Goal: Ask a question: Seek information or help from site administrators or community

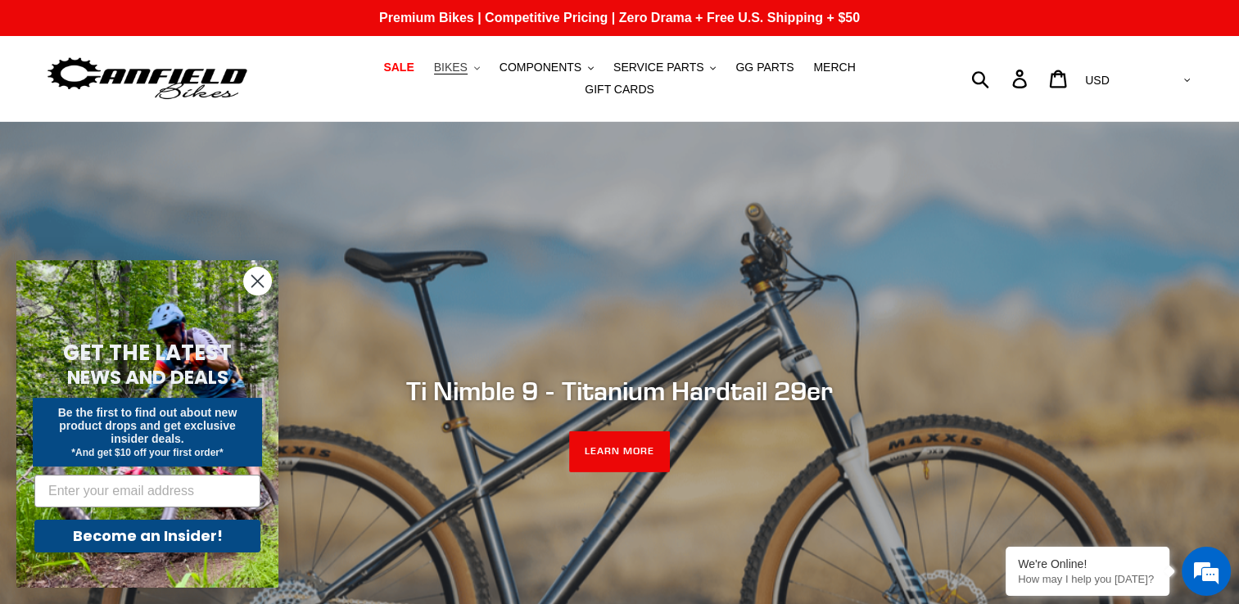
click at [434, 75] on span "BIKES" at bounding box center [451, 68] width 34 height 14
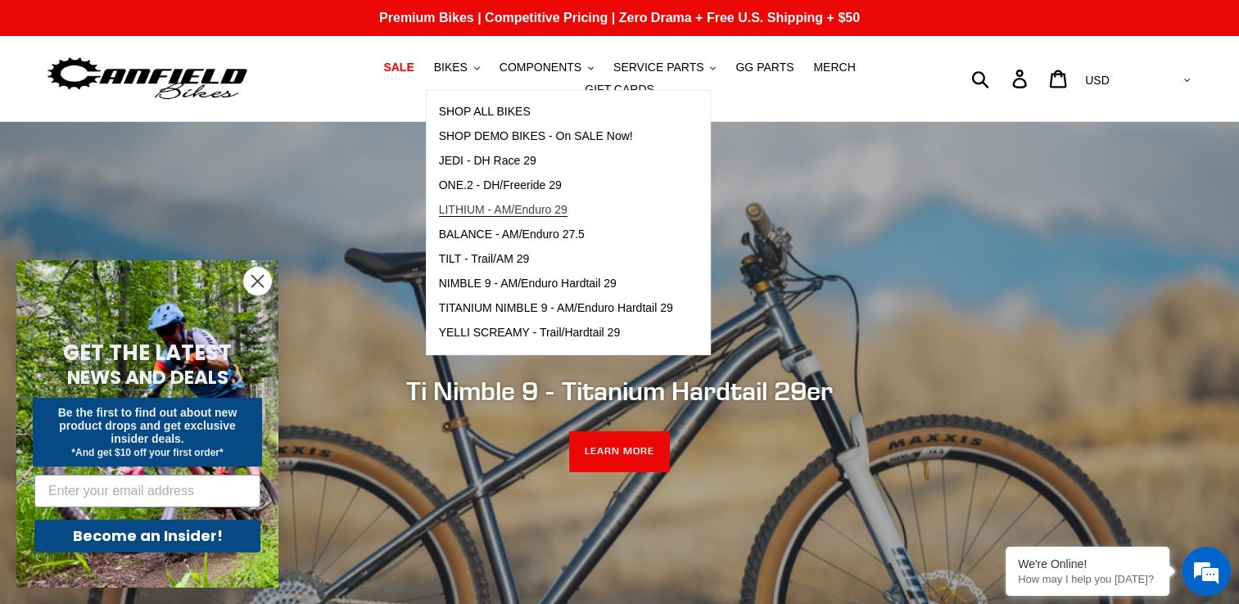
click at [482, 223] on link "LITHIUM - AM/Enduro 29" at bounding box center [556, 210] width 259 height 25
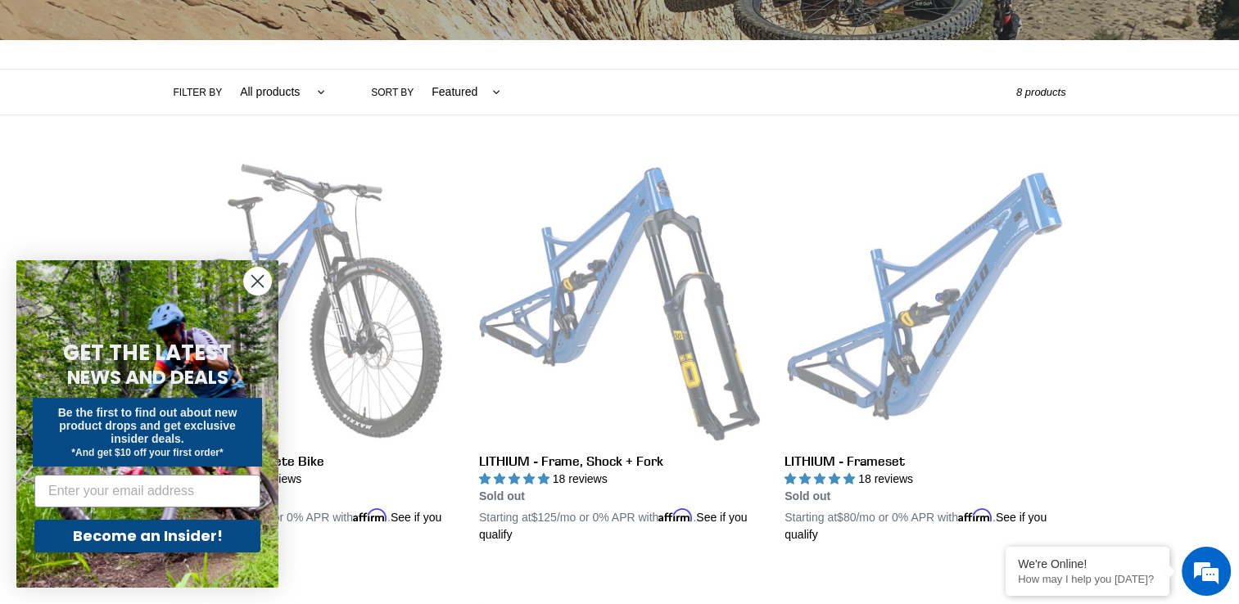
click at [261, 278] on icon "Close dialog" at bounding box center [257, 281] width 11 height 11
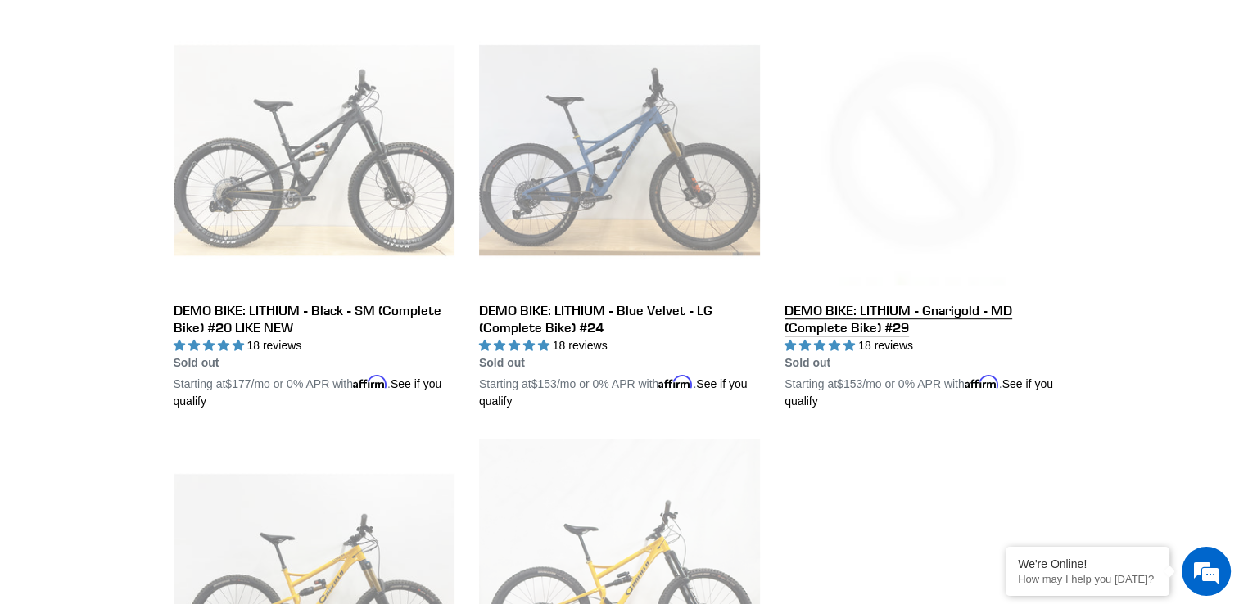
scroll to position [1382, 0]
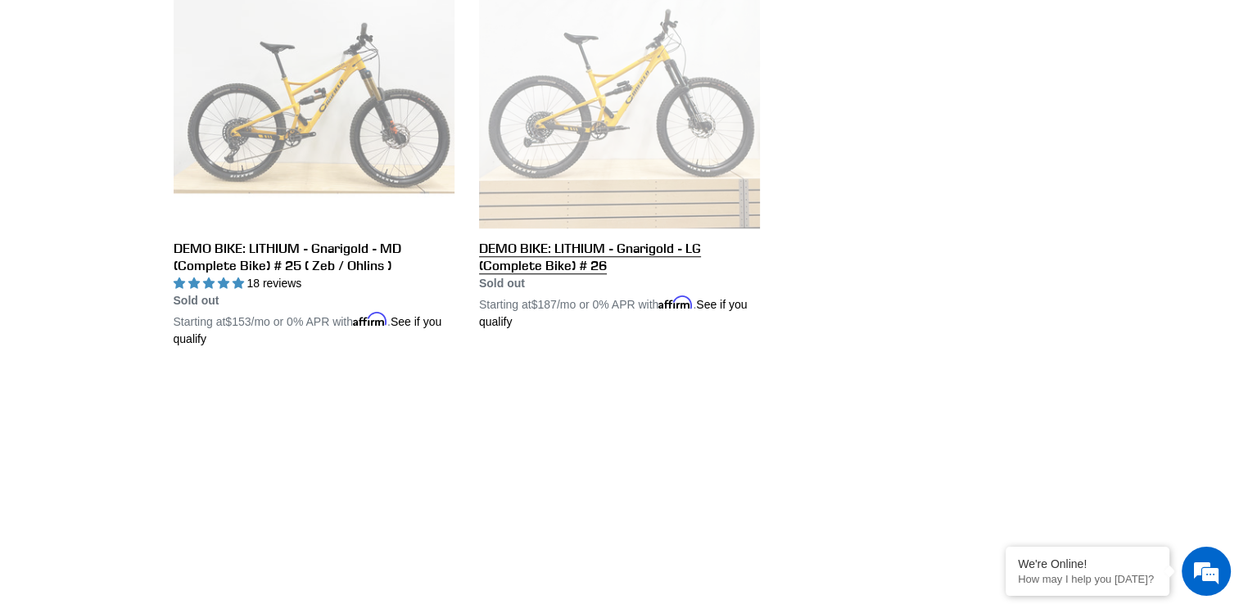
click at [622, 106] on link "DEMO BIKE: LITHIUM - Gnarigold - LG (Complete Bike) # 26" at bounding box center [619, 139] width 281 height 383
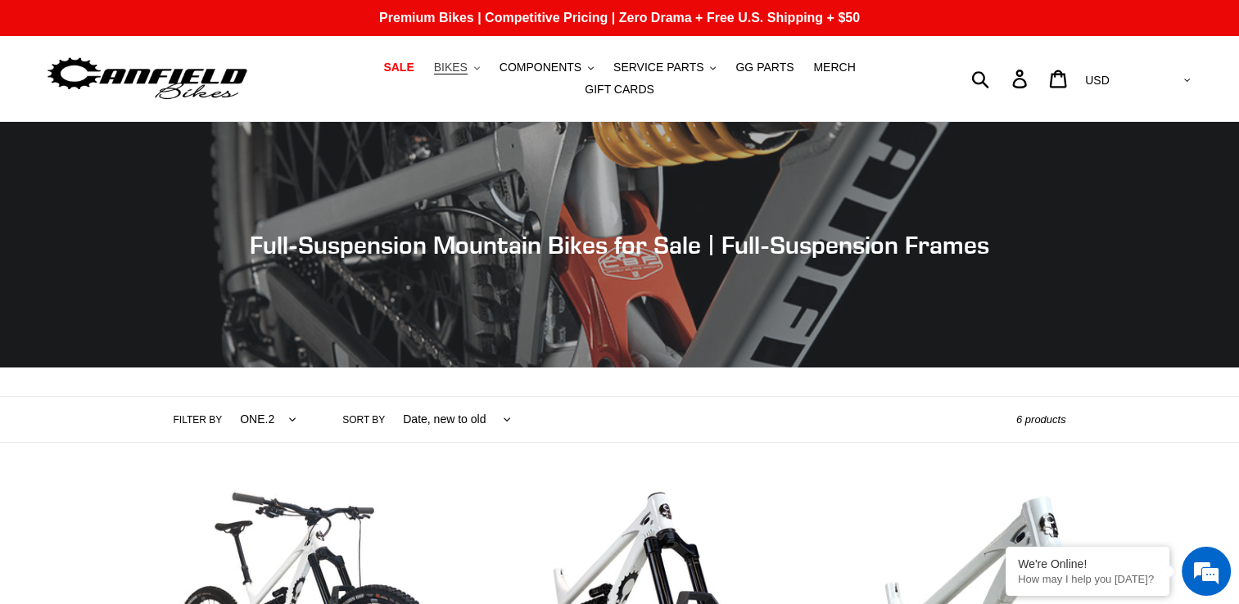
click at [434, 73] on span "BIKES" at bounding box center [451, 68] width 34 height 14
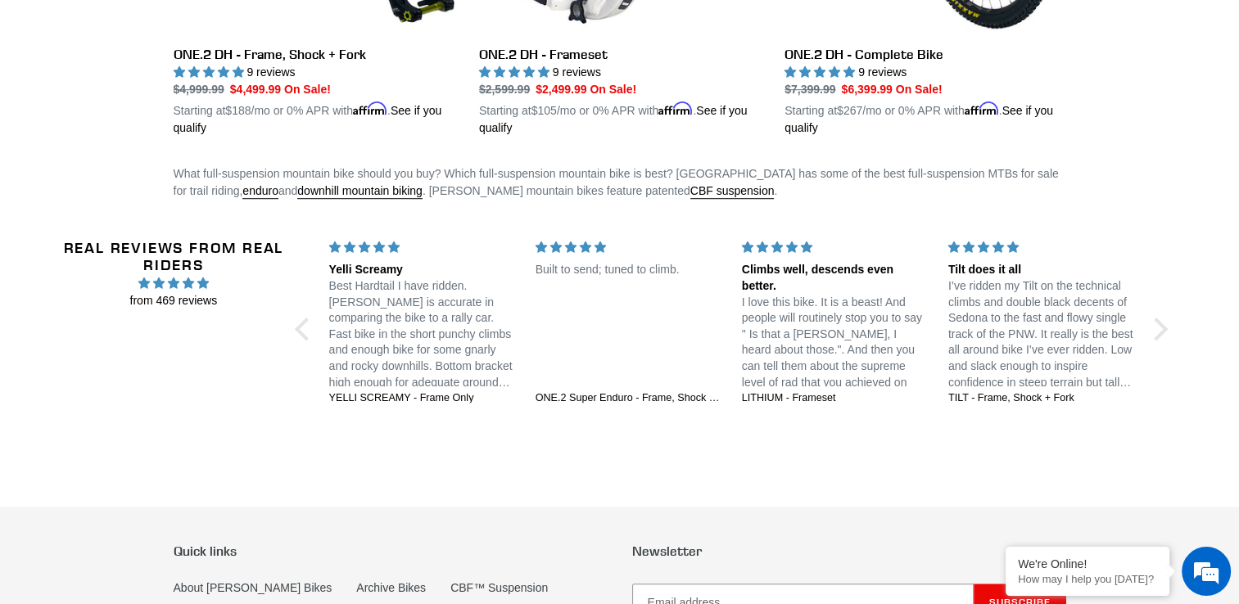
scroll to position [1346, 0]
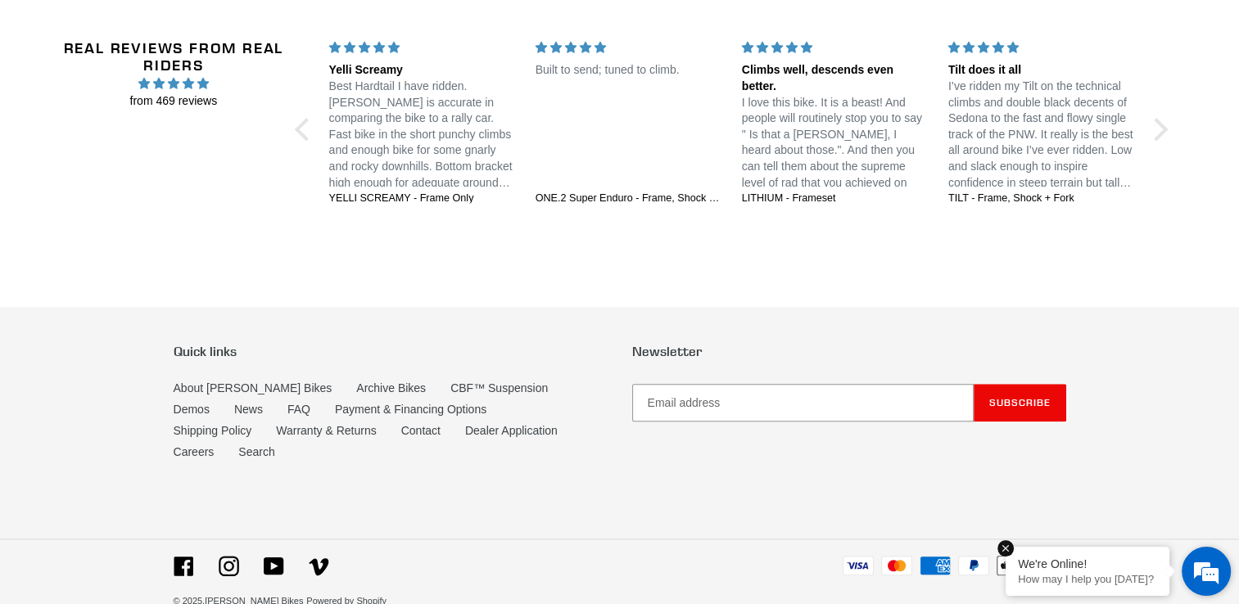
click at [1128, 567] on div "We're Online!" at bounding box center [1087, 564] width 139 height 13
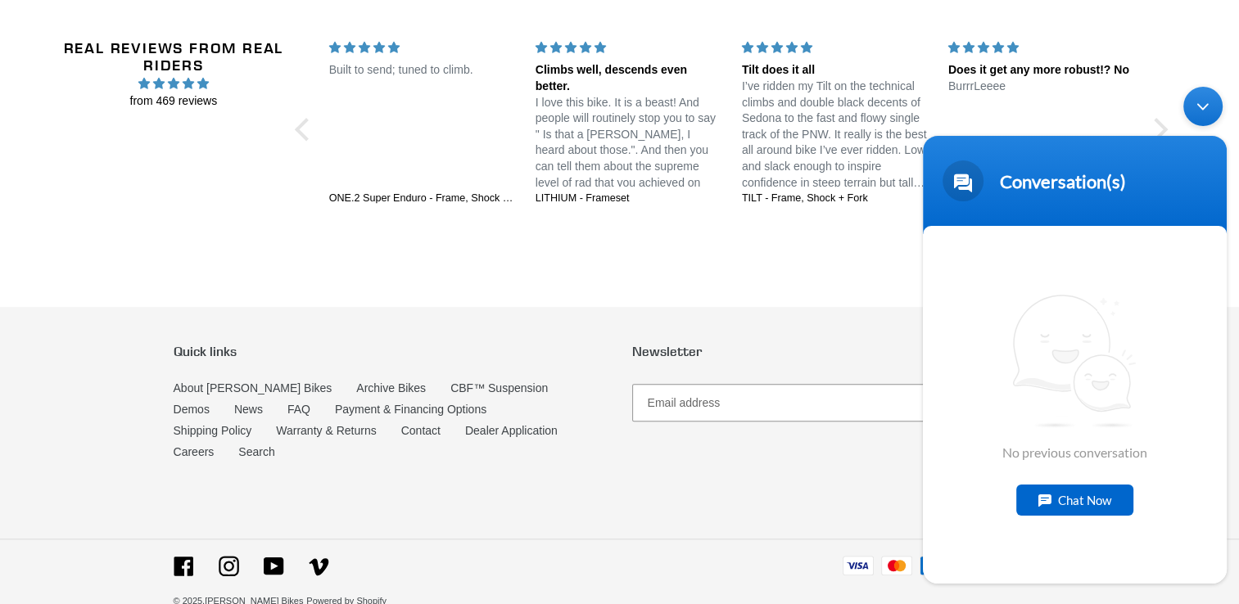
click at [1089, 496] on div "Chat Now" at bounding box center [1074, 499] width 117 height 31
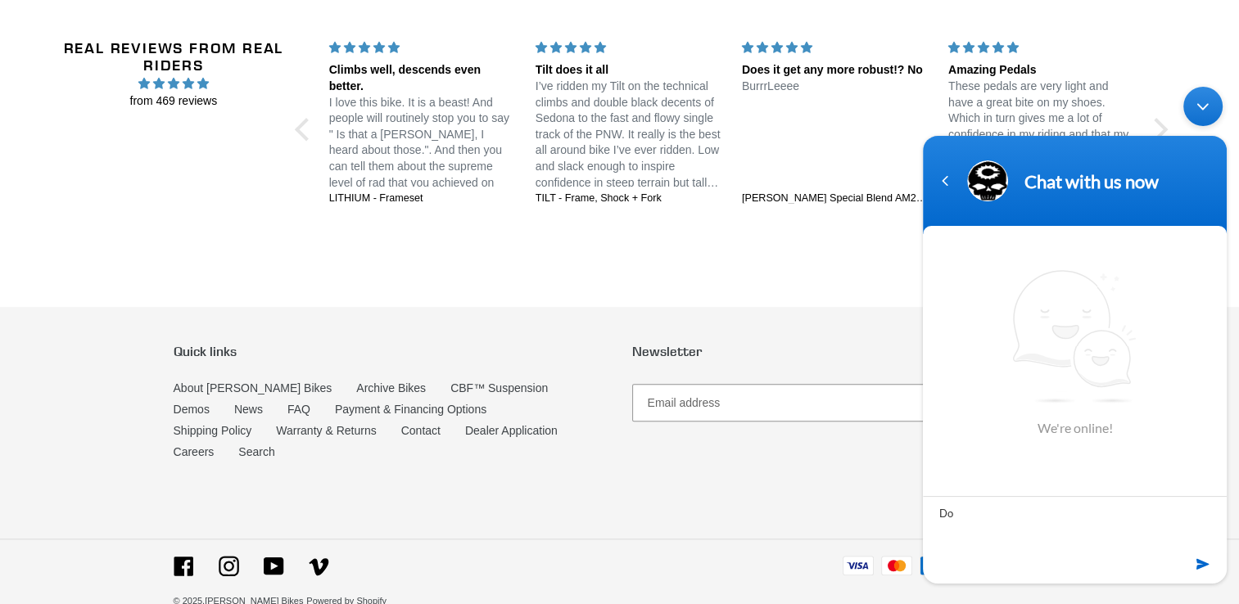
type textarea "D"
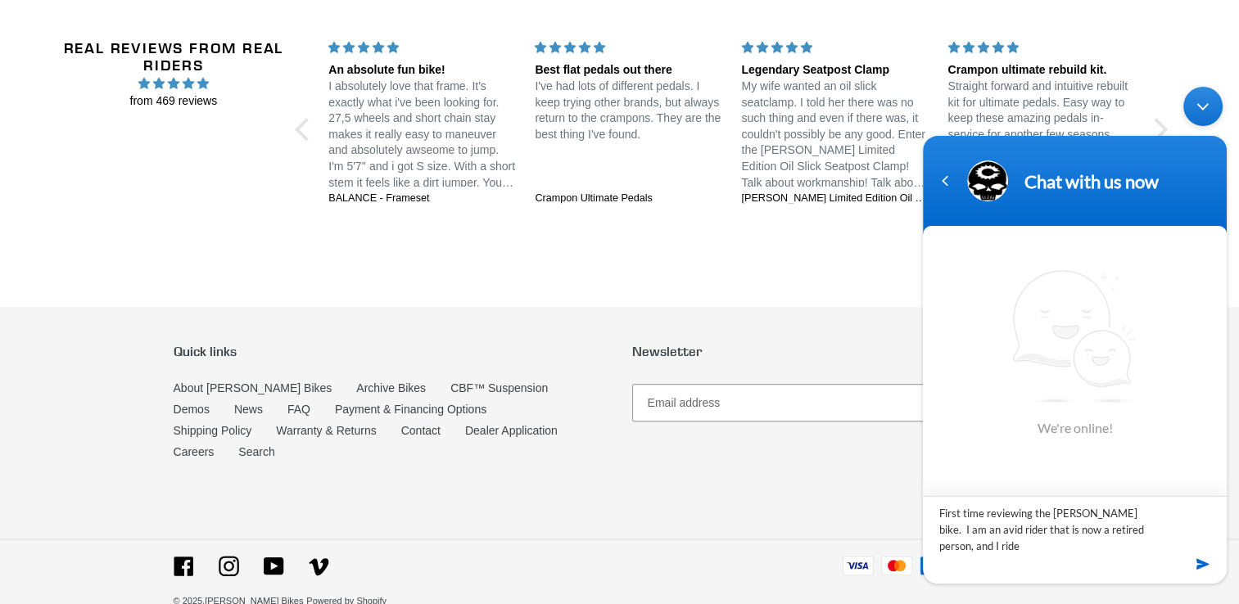
click at [970, 550] on textarea "First time reviewing the Canfield bike. I am an avid rider that is now a retire…" at bounding box center [1075, 523] width 304 height 57
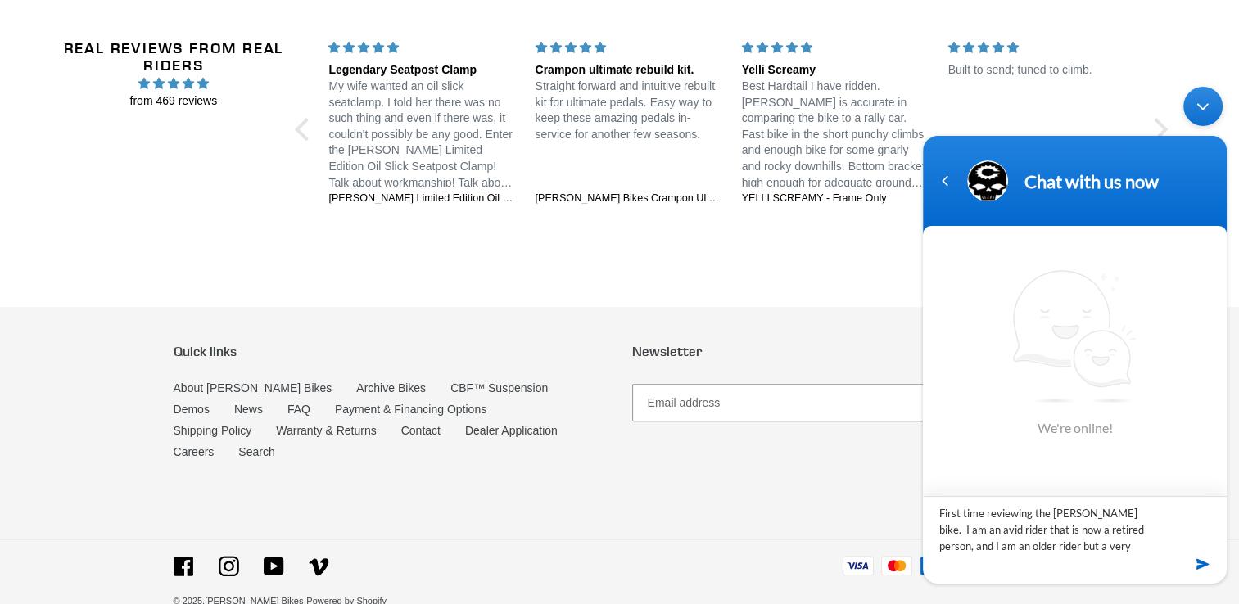
click at [1155, 552] on textarea "First time reviewing the Canfield bike. I am an avid rider that is now a retire…" at bounding box center [1075, 523] width 304 height 57
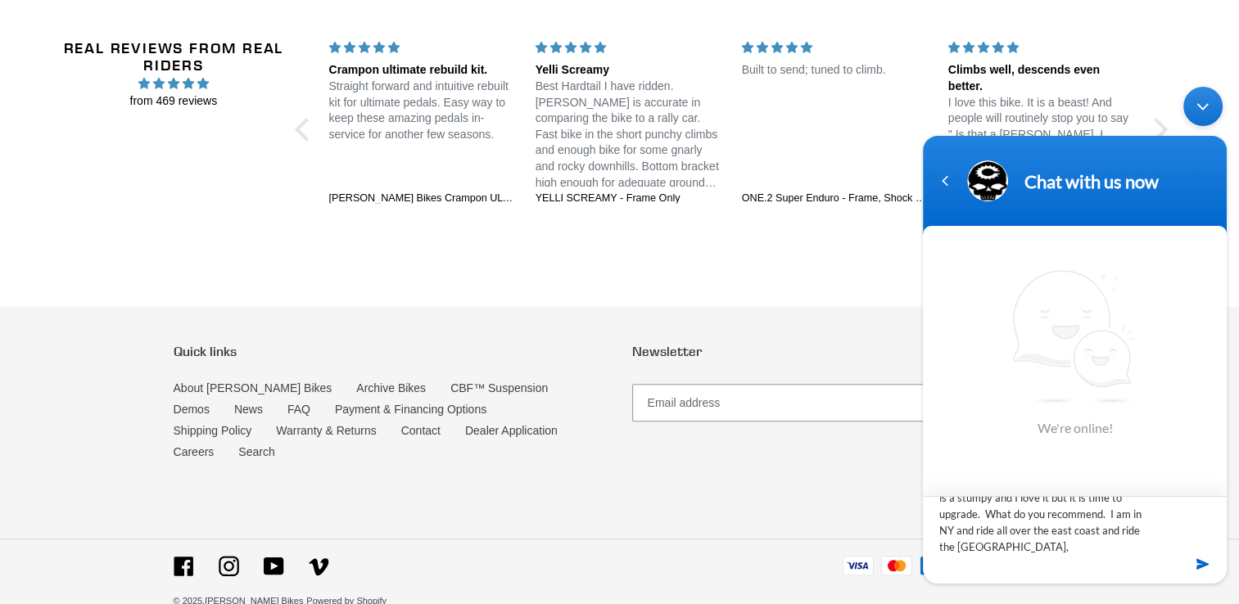
type textarea "First time reviewing the [PERSON_NAME] bike. I am an avid rider that is now a r…"
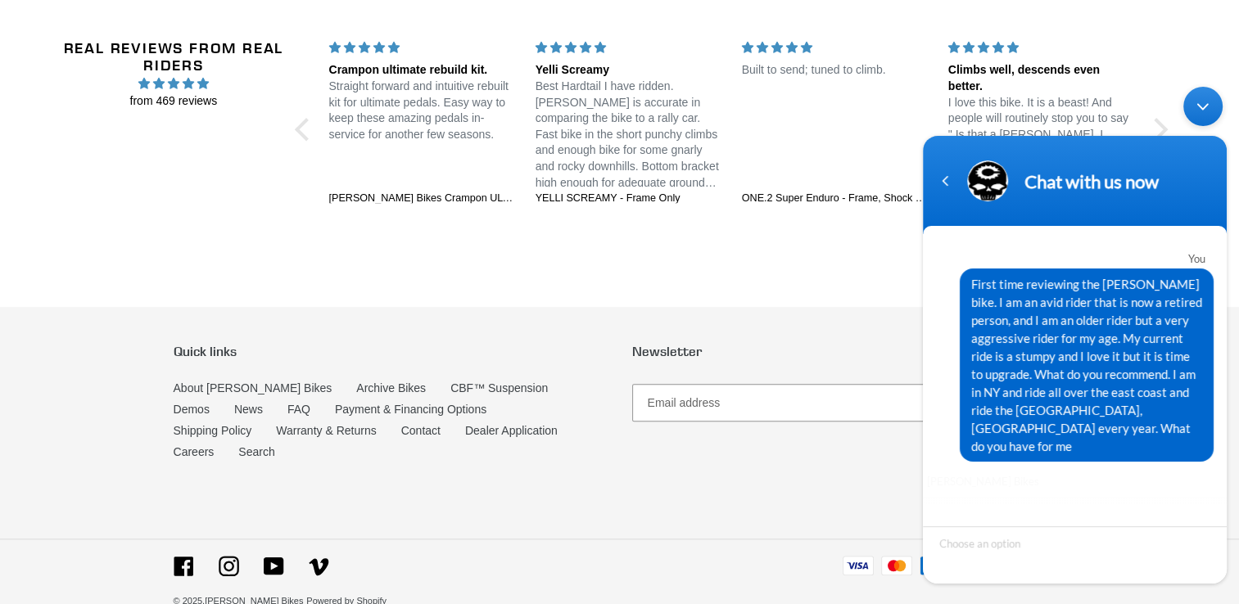
scroll to position [126, 0]
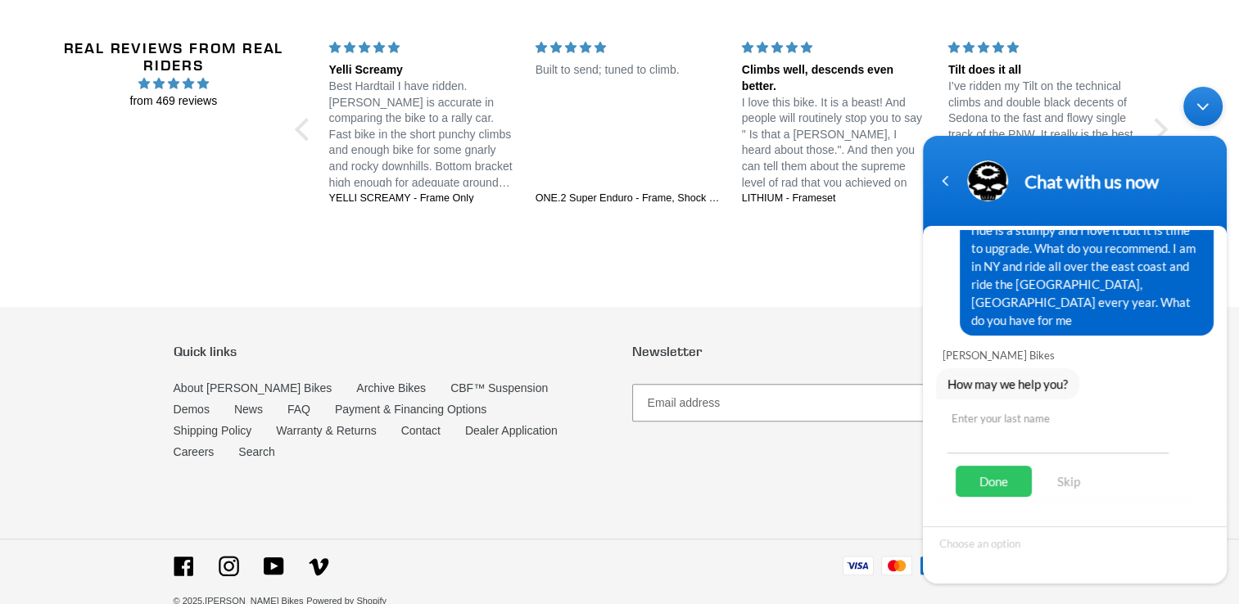
click at [1073, 420] on input "text" at bounding box center [1058, 433] width 221 height 39
type input "[PERSON_NAME]"
click at [998, 465] on div "Done" at bounding box center [994, 480] width 76 height 31
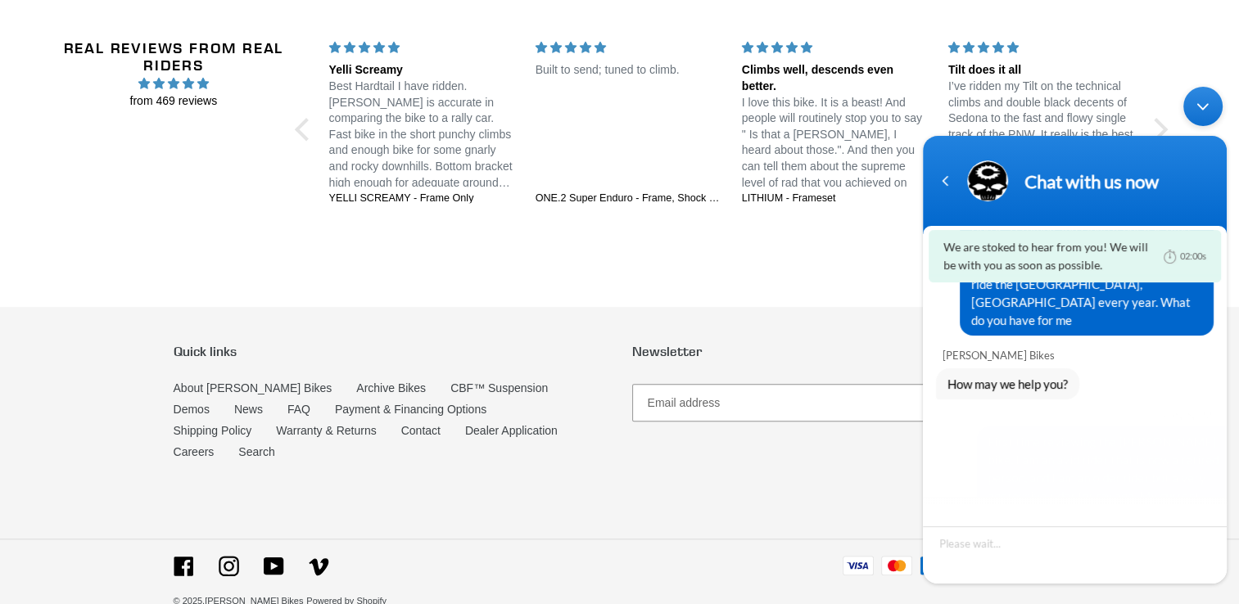
scroll to position [260, 0]
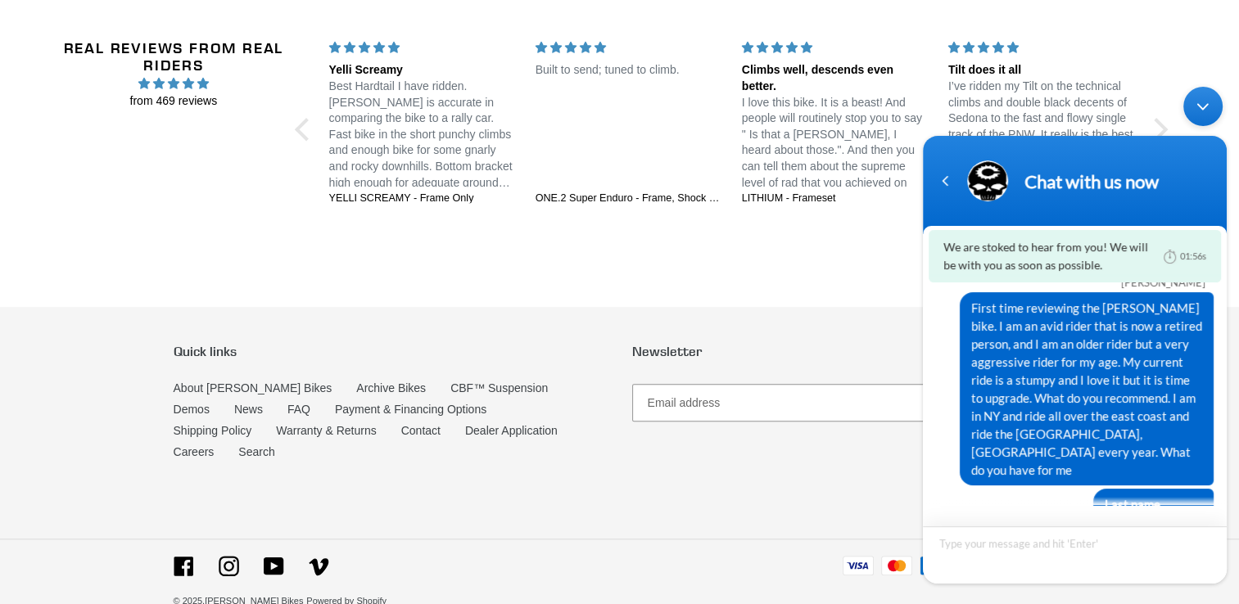
click at [968, 551] on textarea "Type your message and hit 'Enter'" at bounding box center [1075, 554] width 304 height 57
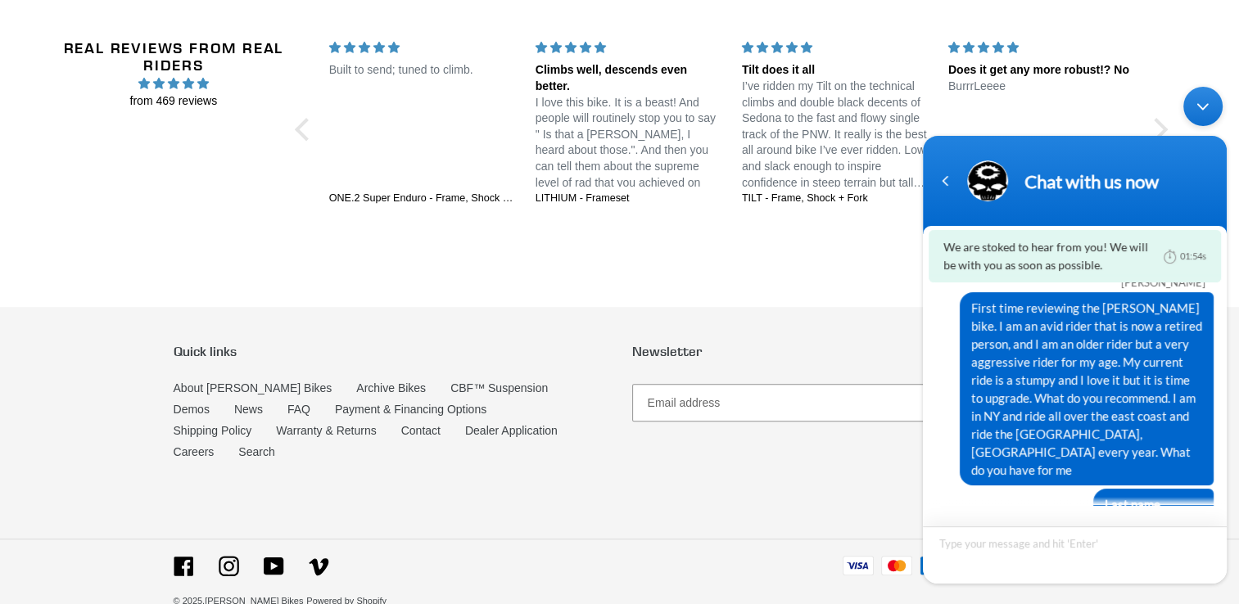
type textarea "k"
type textarea "="
type textarea "[PERSON_NAME]"
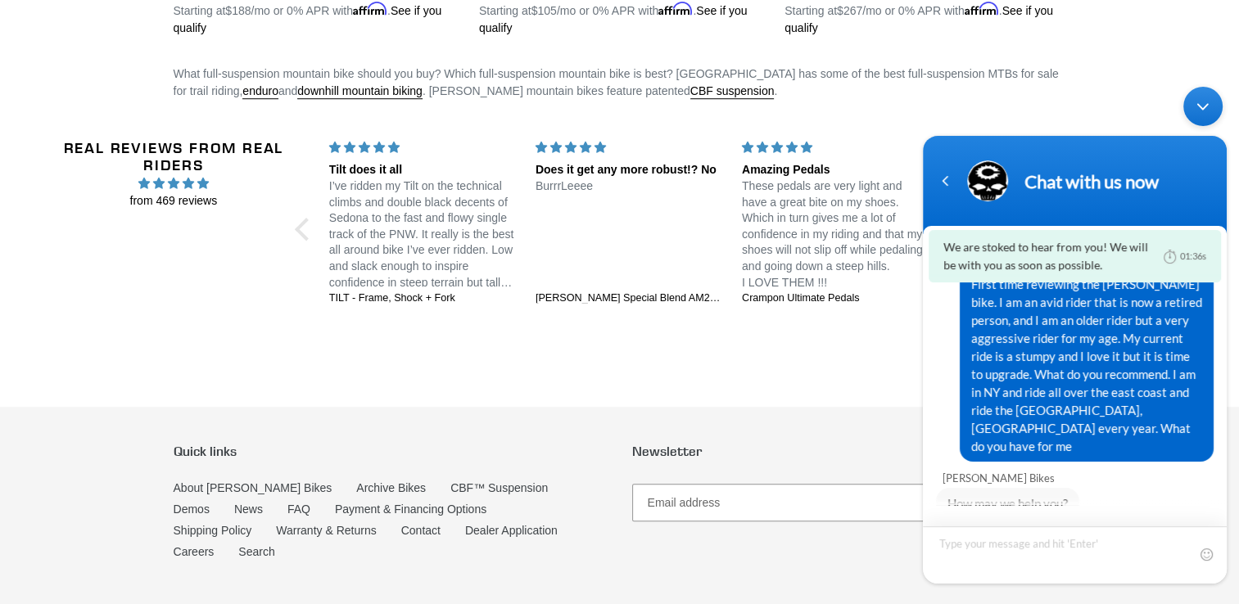
scroll to position [1346, 0]
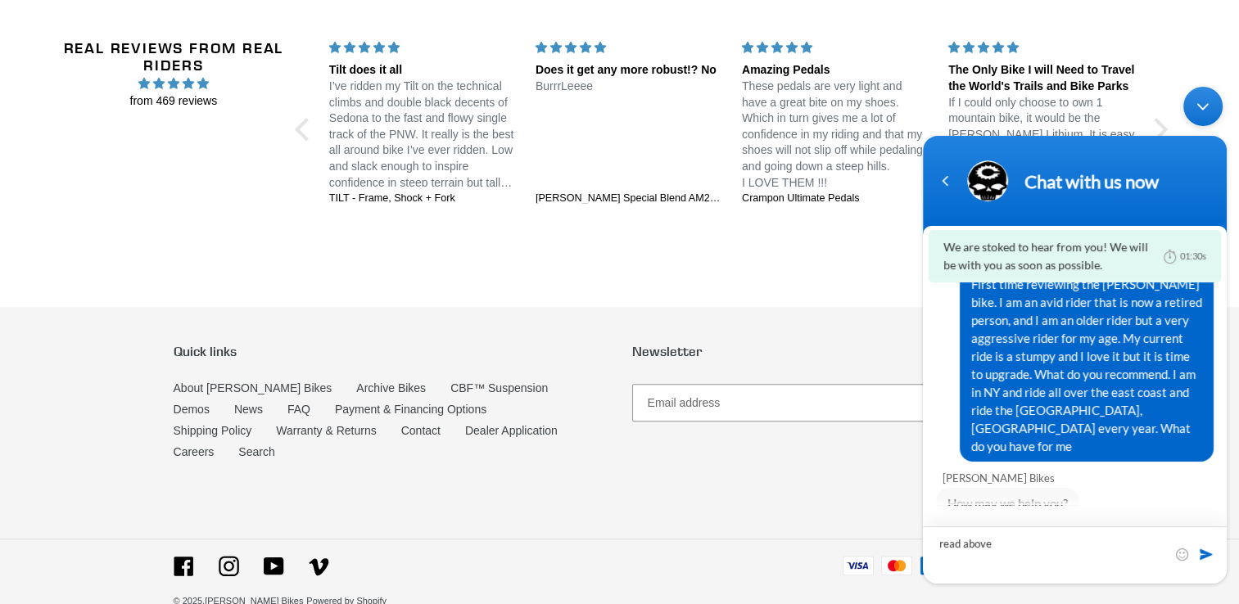
type textarea "read above"
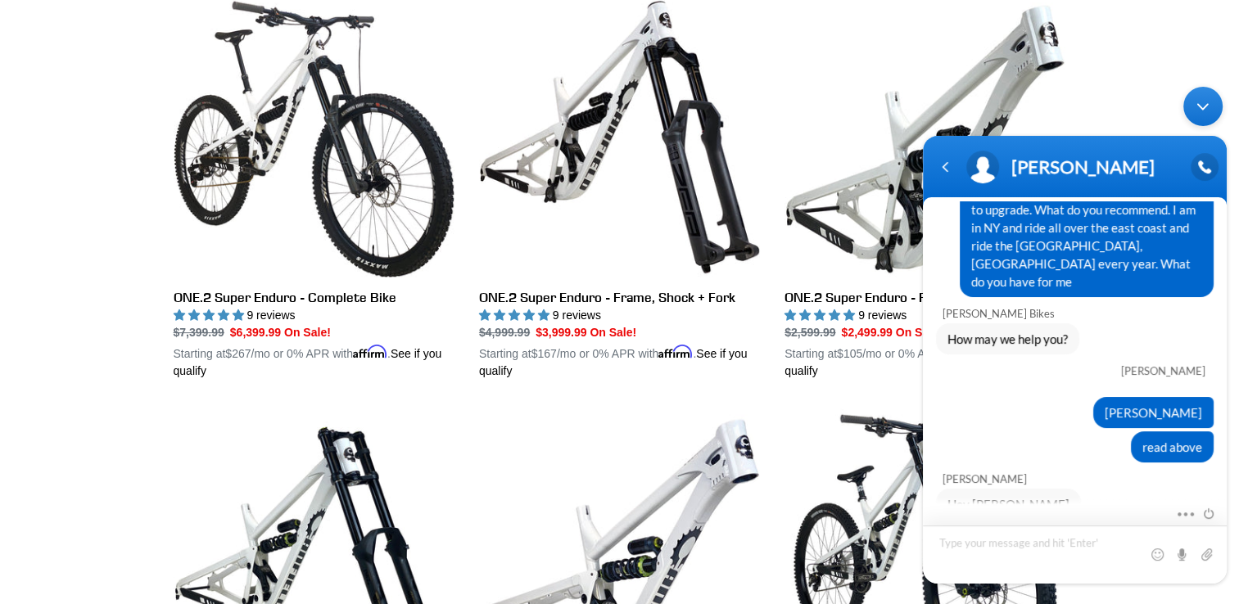
scroll to position [573, 0]
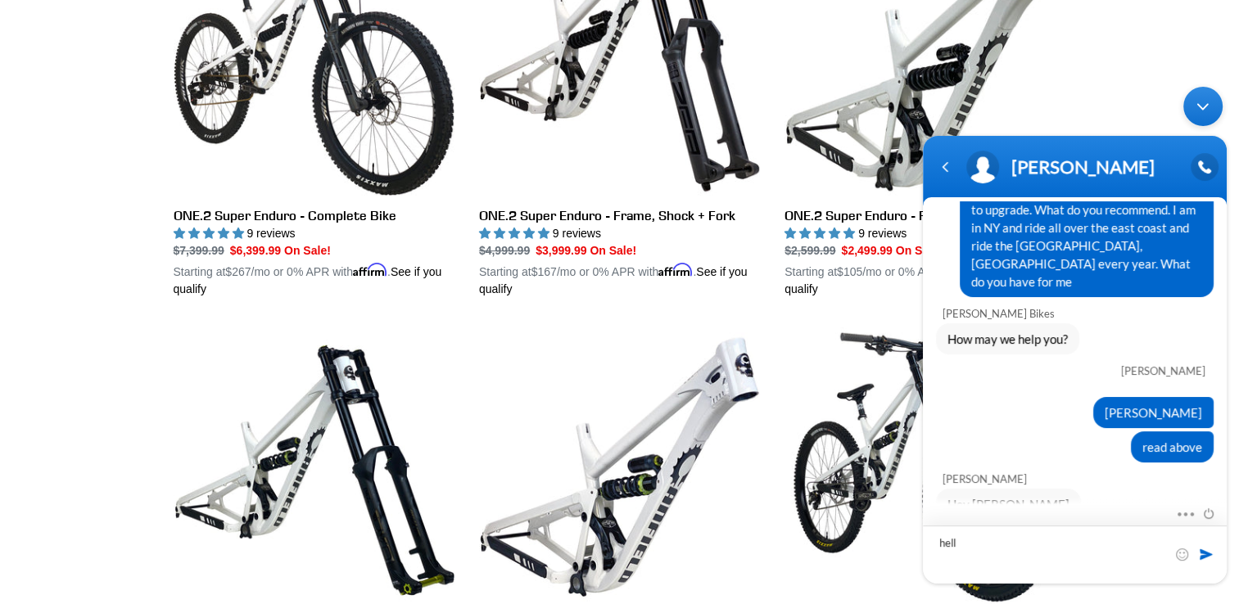
type textarea "hello"
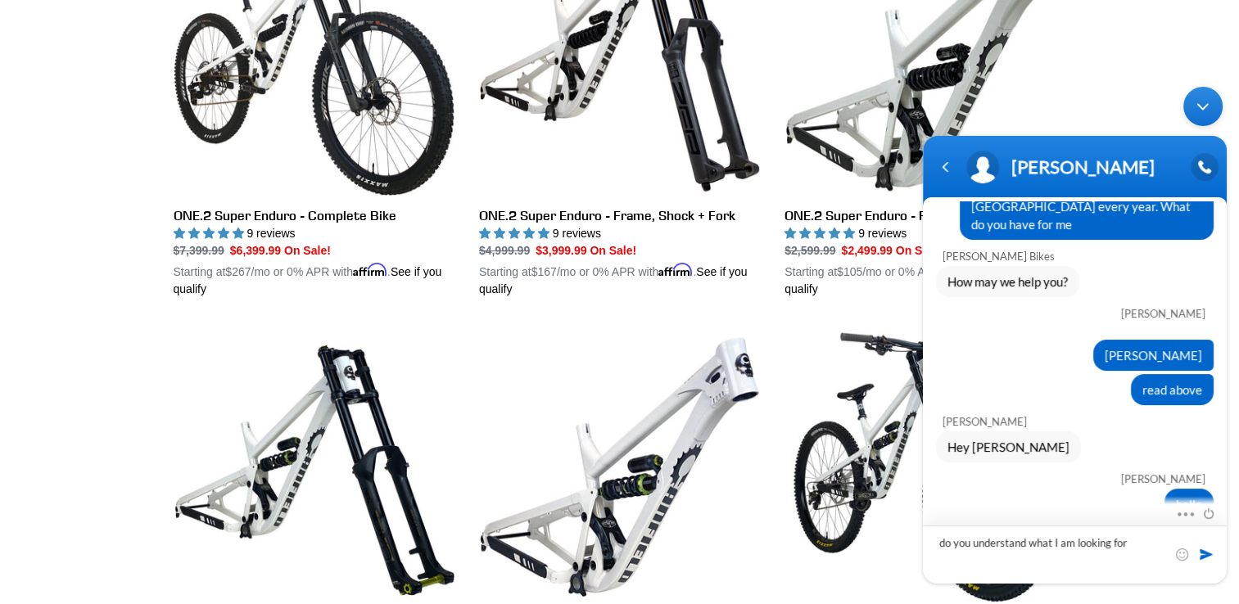
type textarea "do you understand what I am looking for?"
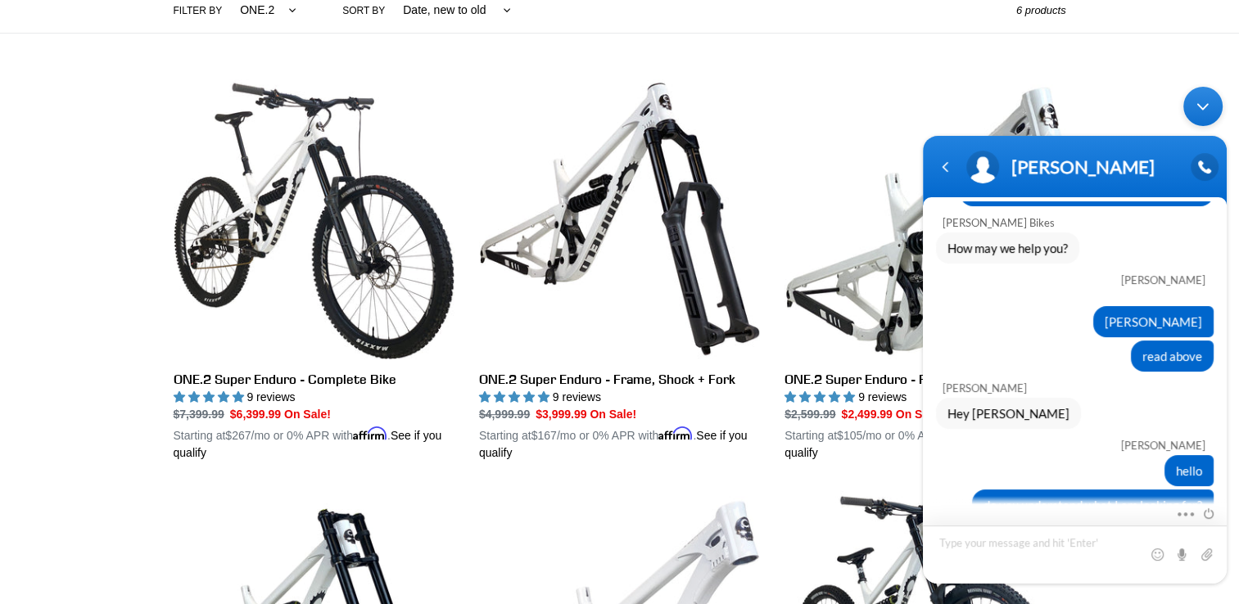
scroll to position [0, 0]
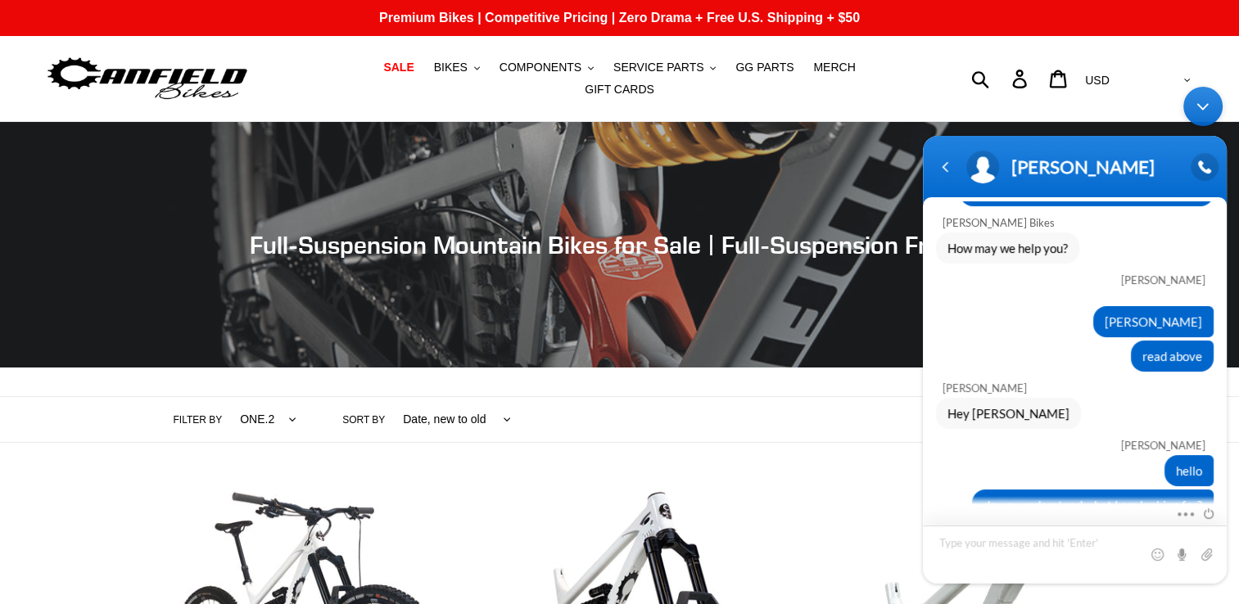
click at [1037, 547] on textarea "Type your message and hit 'Enter'" at bounding box center [1075, 554] width 304 height 58
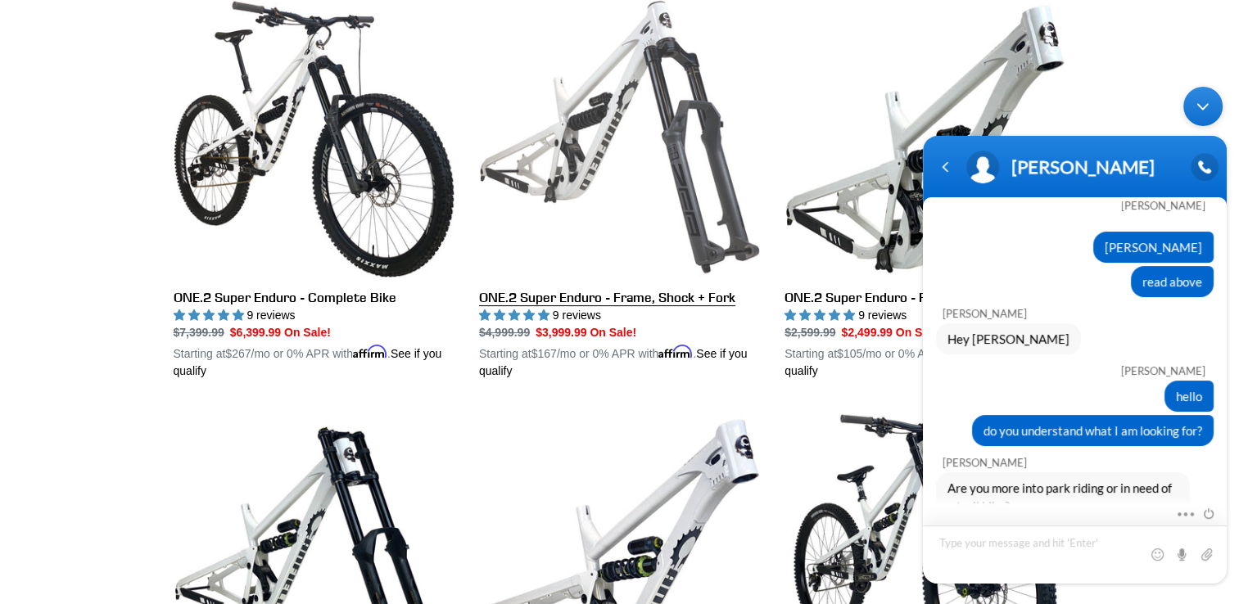
scroll to position [819, 0]
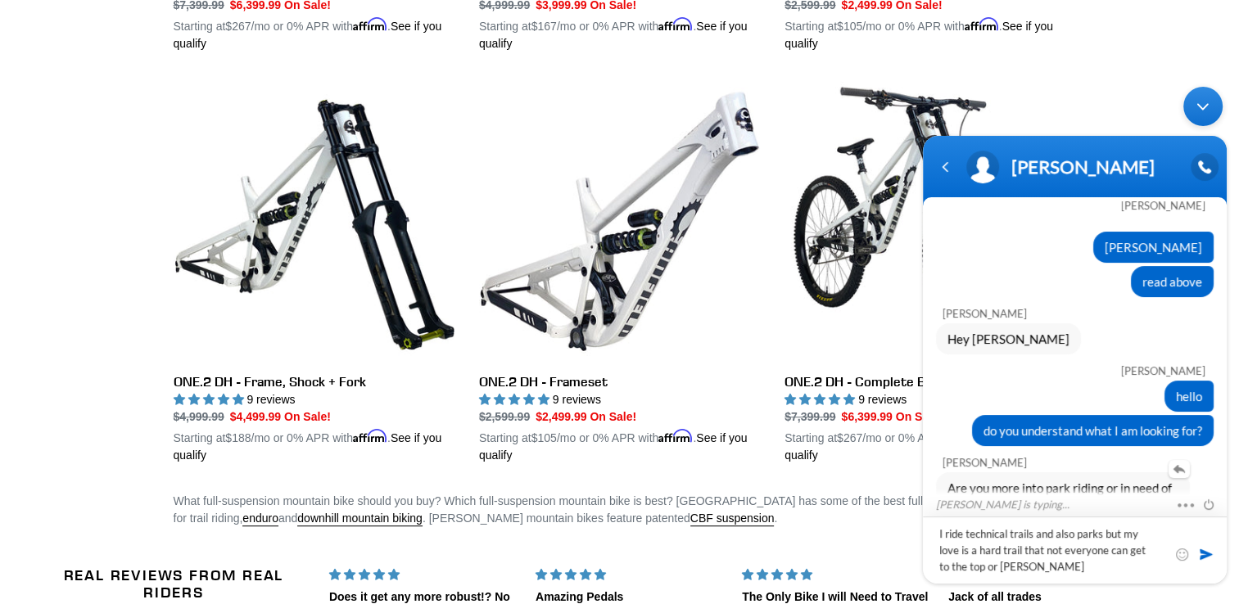
type textarea "I ride technical trails and also parks but my love is a hard trail that not eve…"
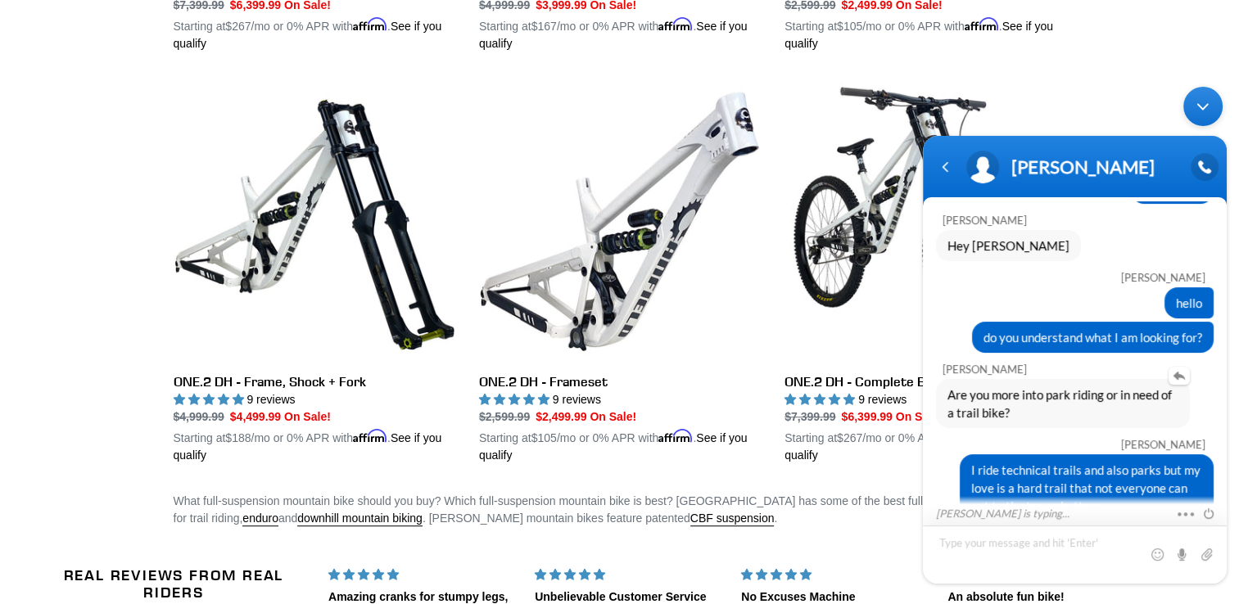
scroll to position [505, 0]
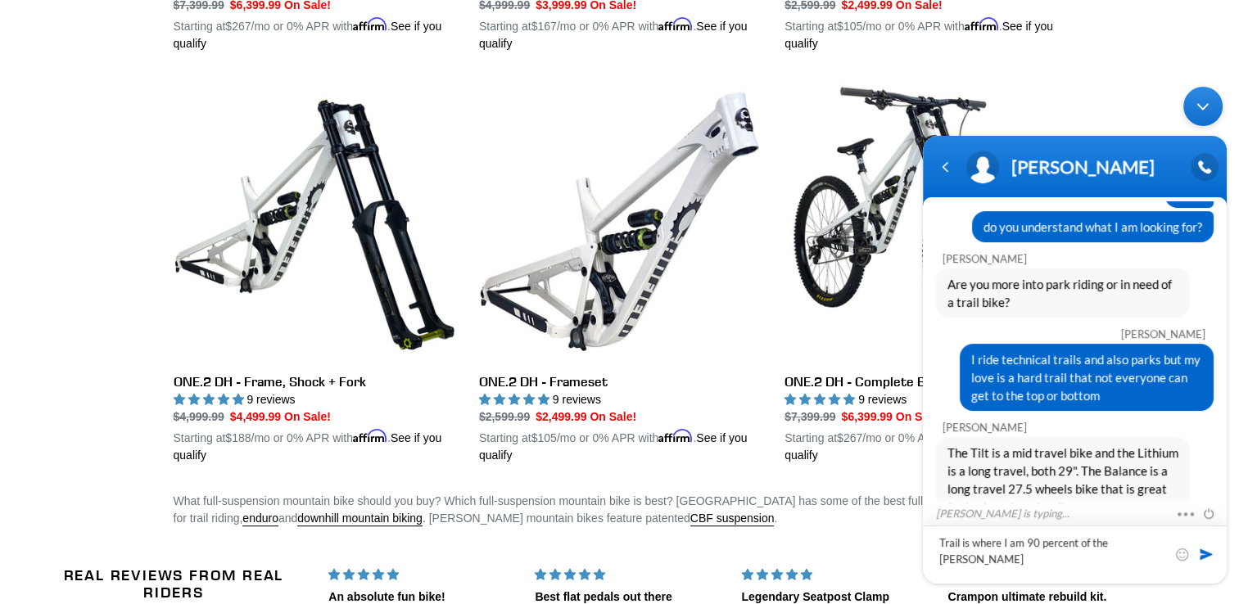
type textarea "Trail is where I am 90 percent of the time"
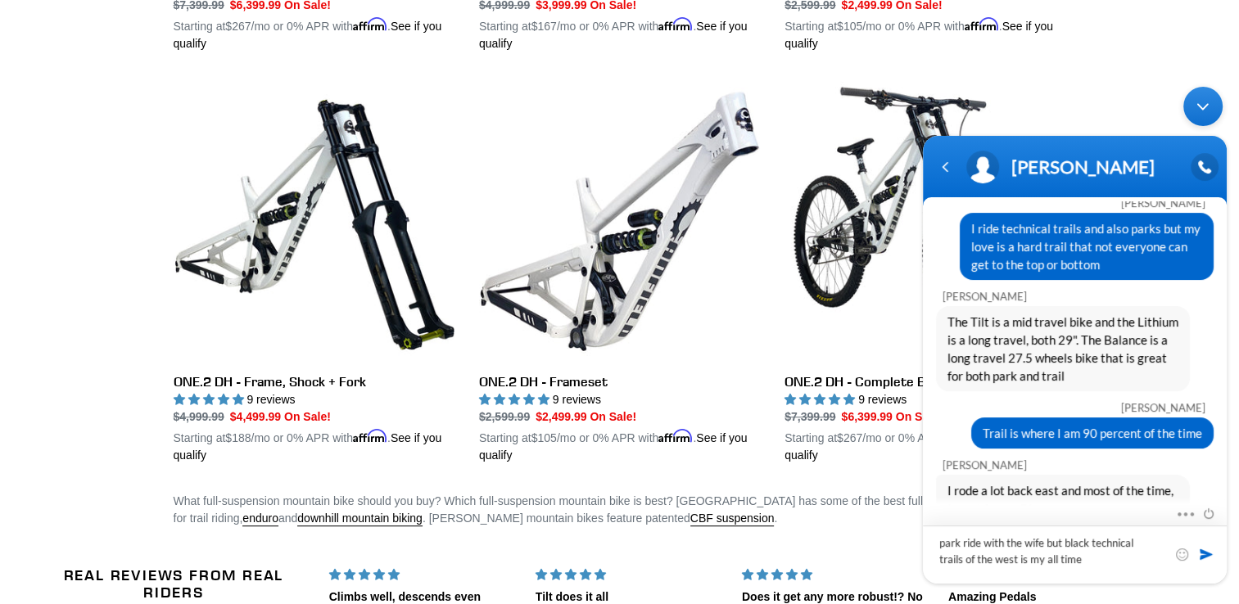
scroll to position [689, 0]
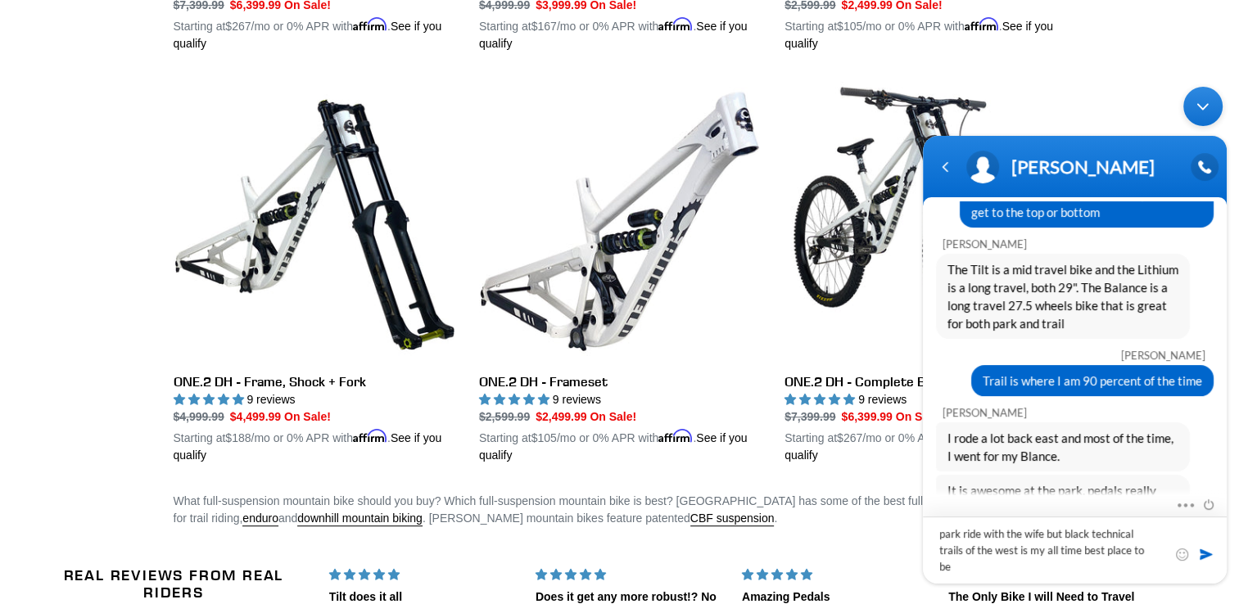
type textarea "park ride with the wife but black technical trails of the west is my all time b…"
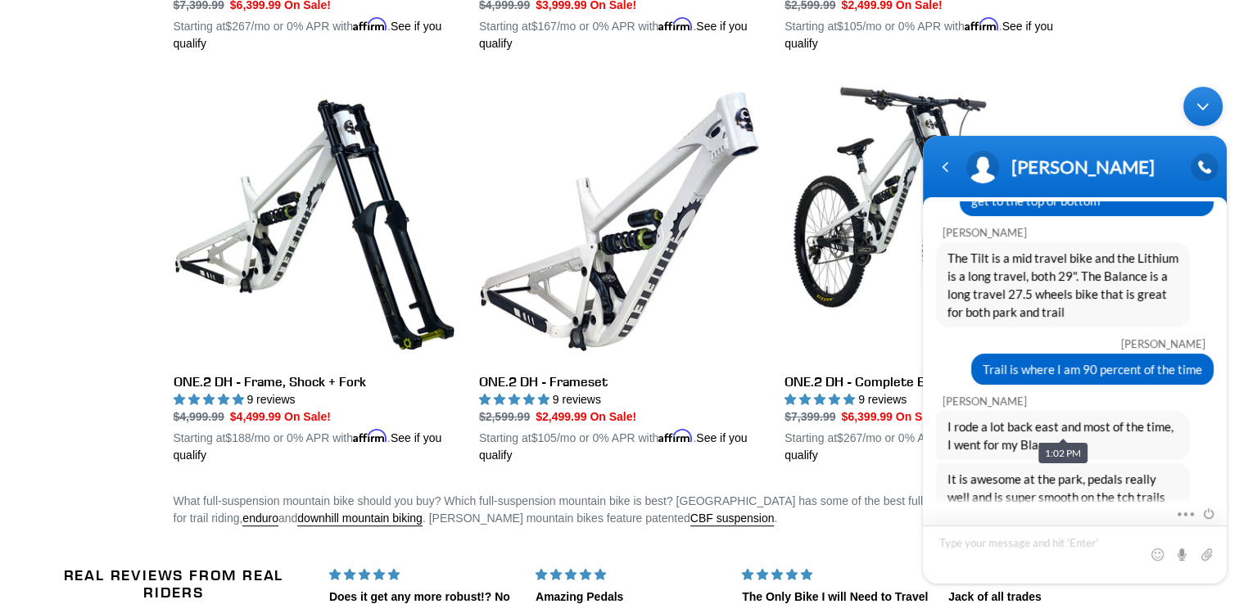
scroll to position [782, 0]
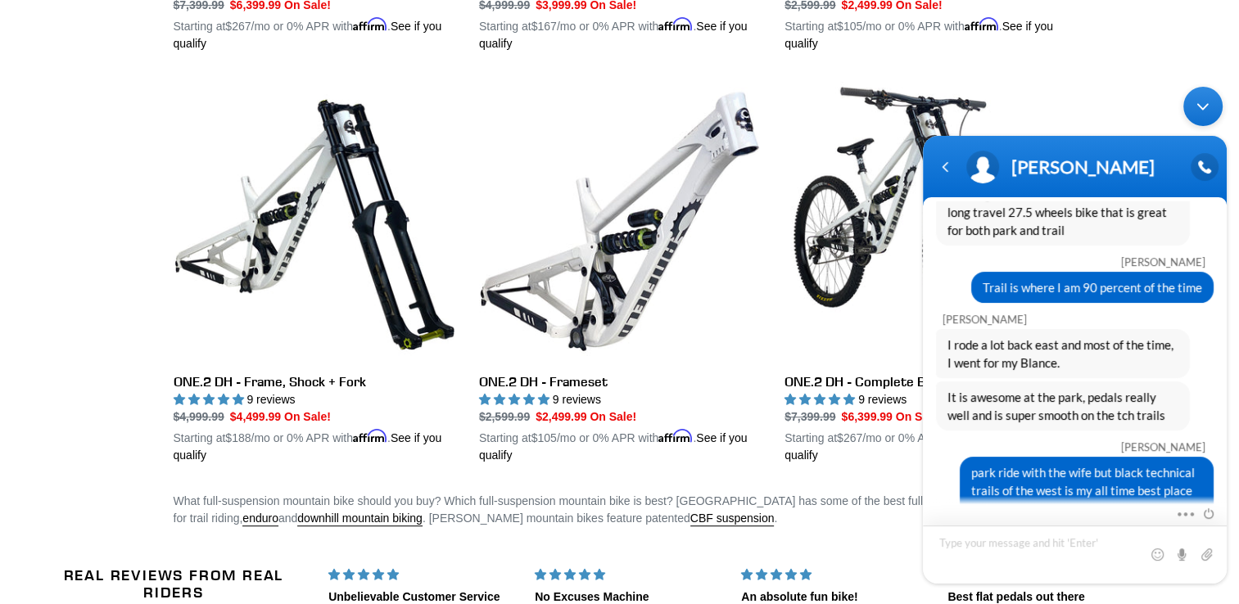
click at [1034, 557] on textarea "Type your message and hit 'Enter'" at bounding box center [1075, 554] width 304 height 58
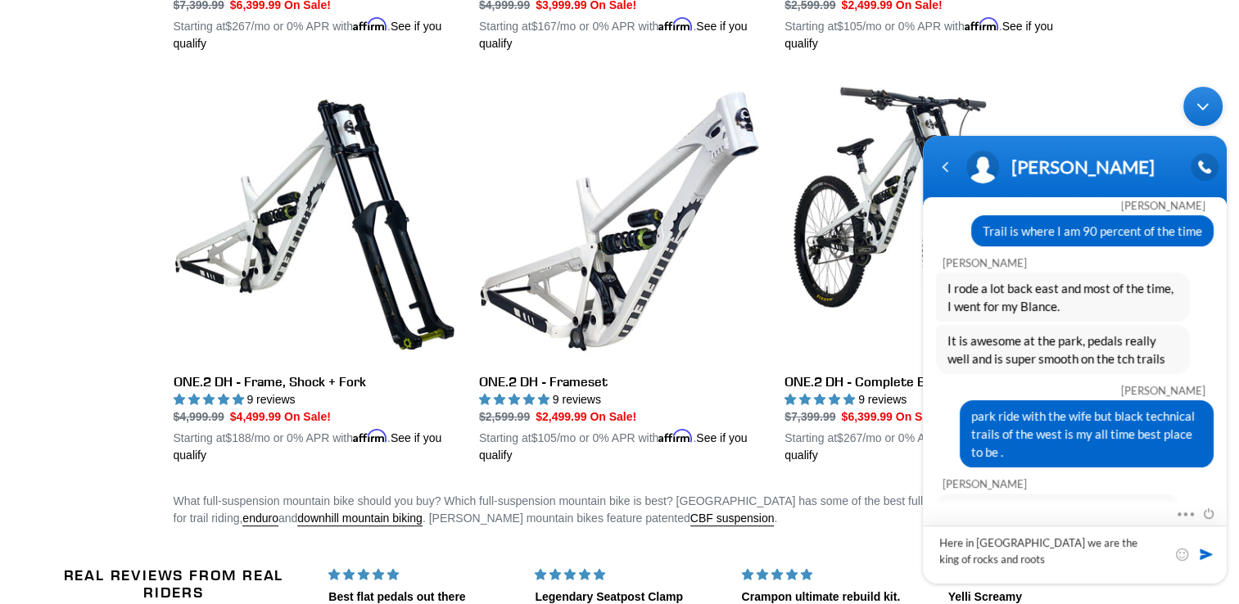
type textarea "Here in [GEOGRAPHIC_DATA] we are the king of rocks and roots"
click at [1199, 550] on span at bounding box center [1206, 553] width 16 height 16
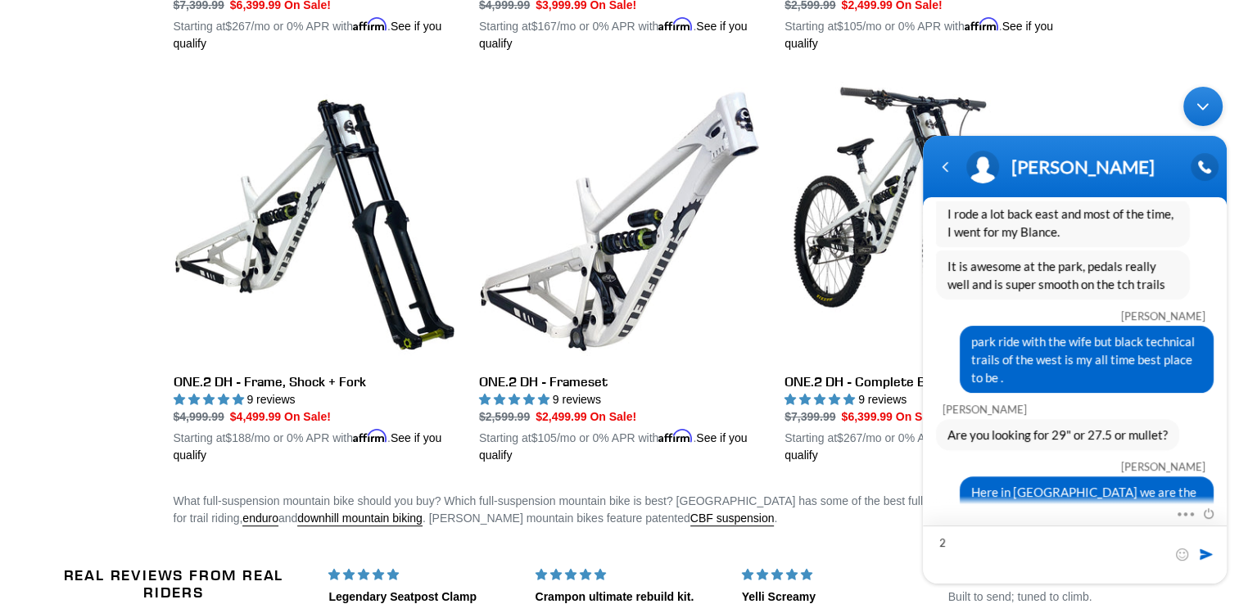
type textarea "29"
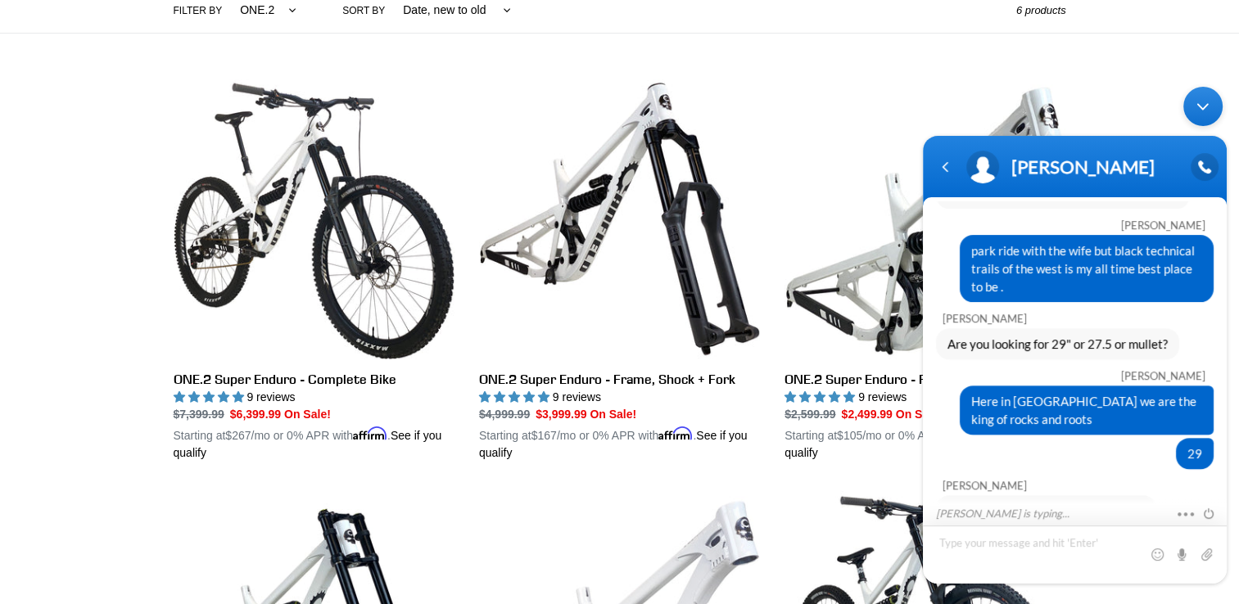
scroll to position [0, 0]
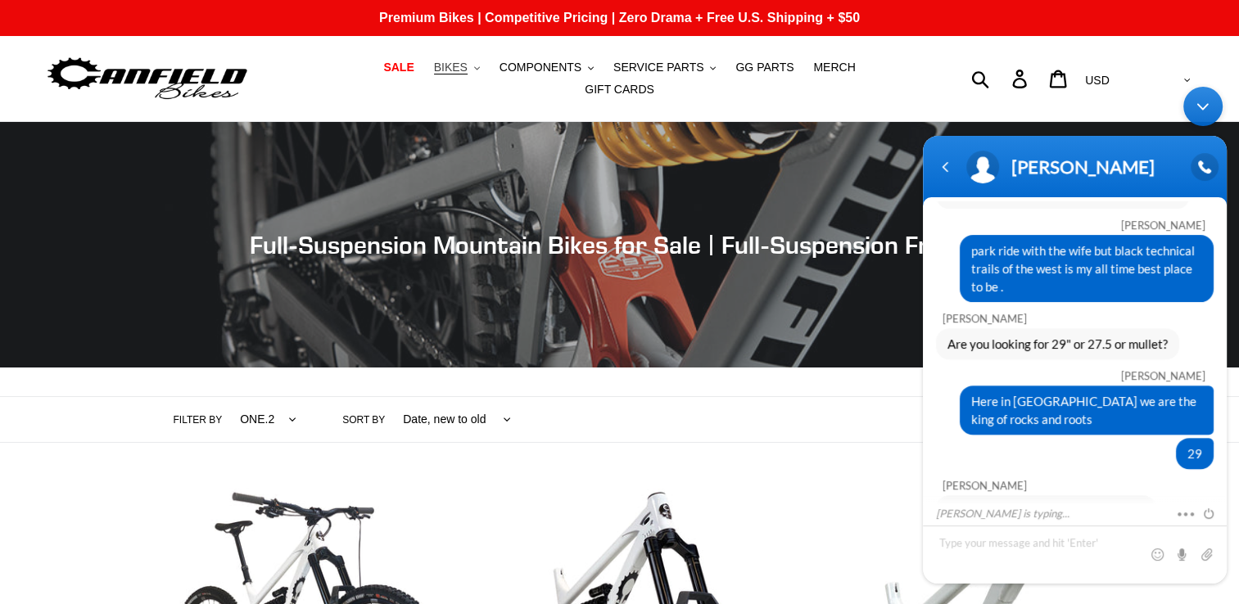
click at [434, 70] on span "BIKES" at bounding box center [451, 68] width 34 height 14
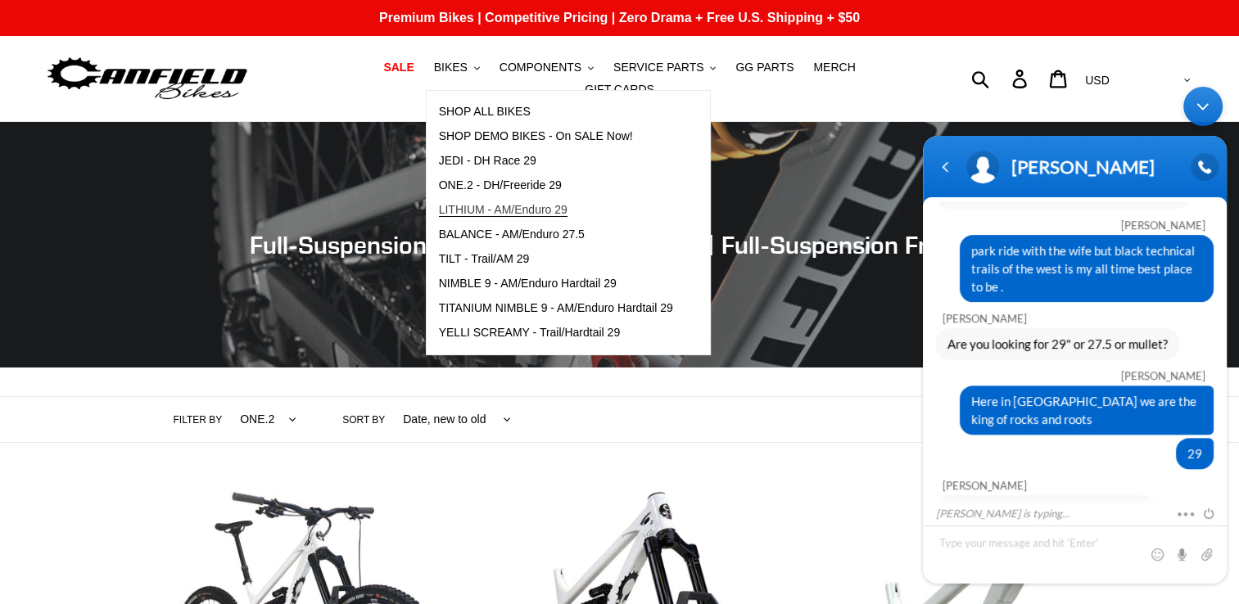
click at [450, 217] on span "LITHIUM - AM/Enduro 29" at bounding box center [503, 210] width 129 height 14
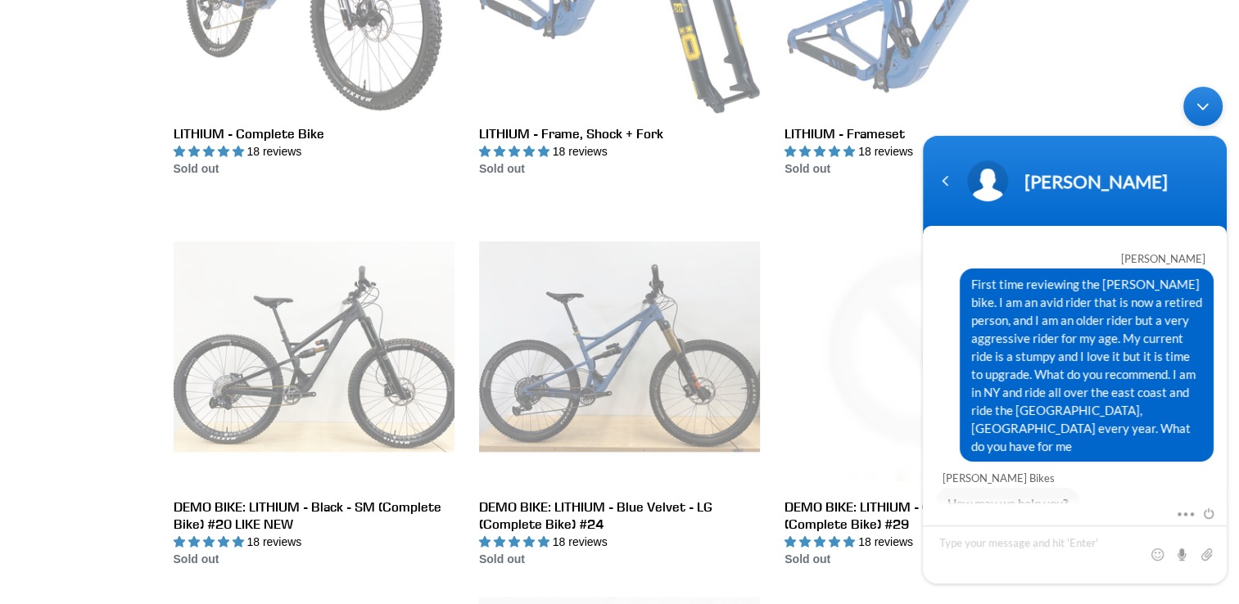
scroll to position [1032, 0]
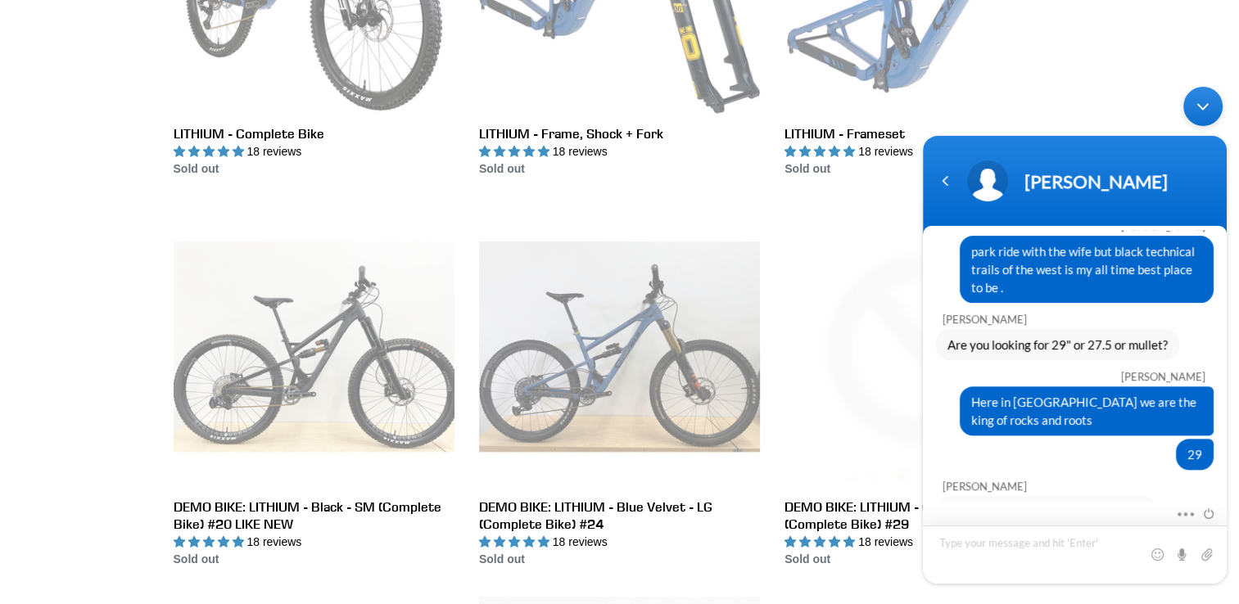
click at [1032, 544] on textarea "Type your message and hit 'Enter'" at bounding box center [1075, 554] width 304 height 58
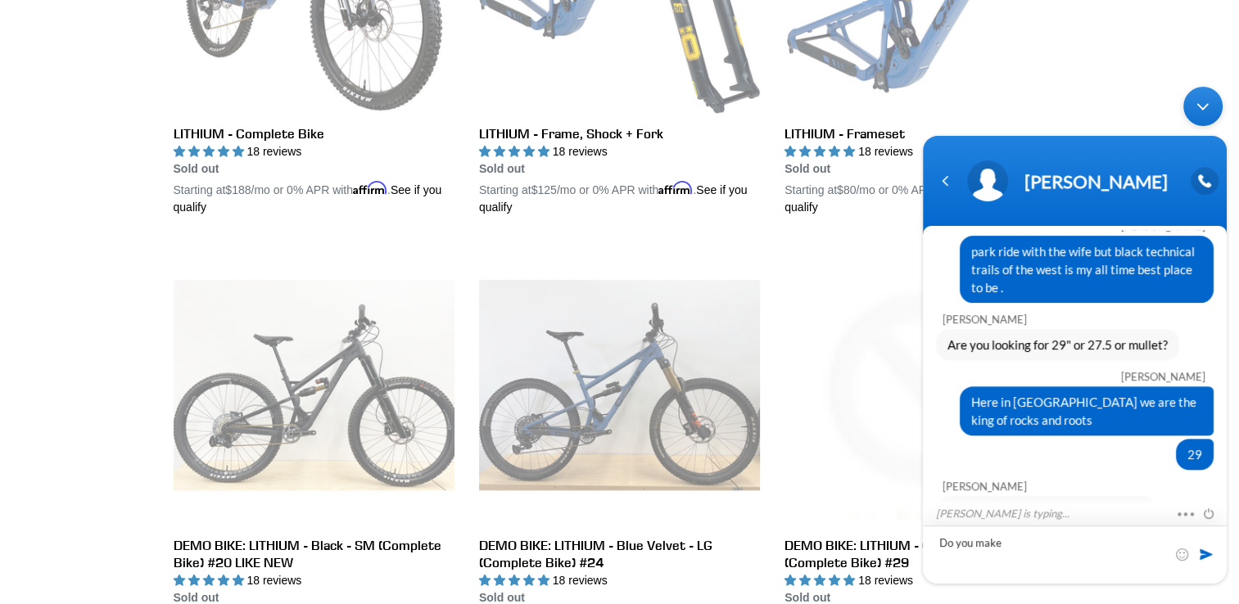
scroll to position [1104, 0]
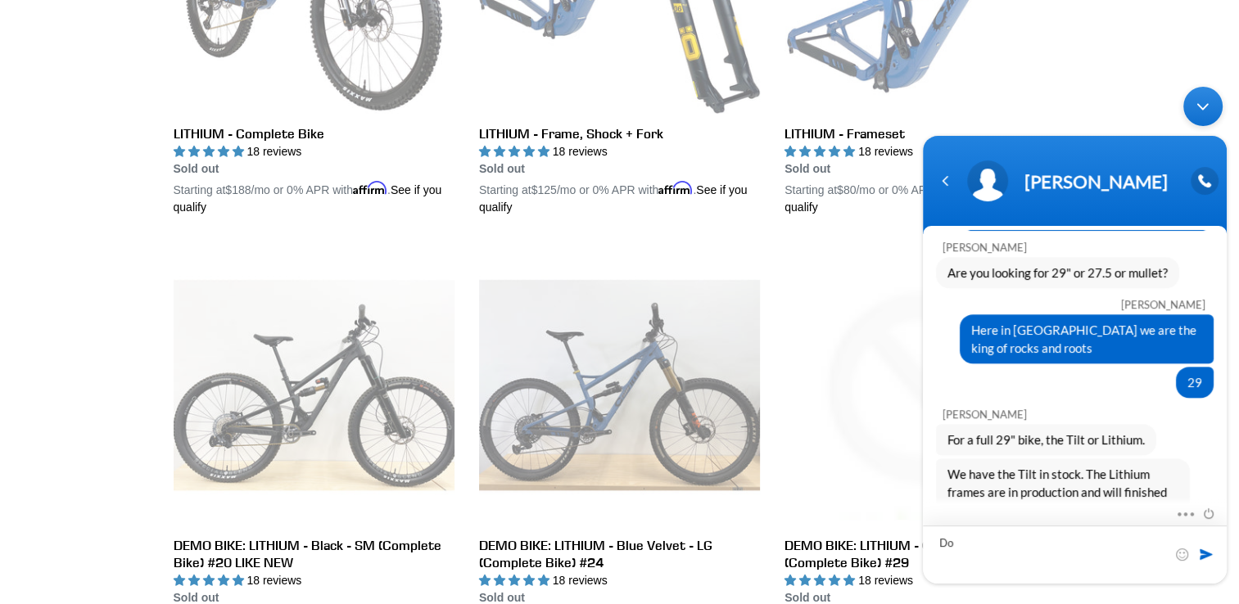
type textarea "D"
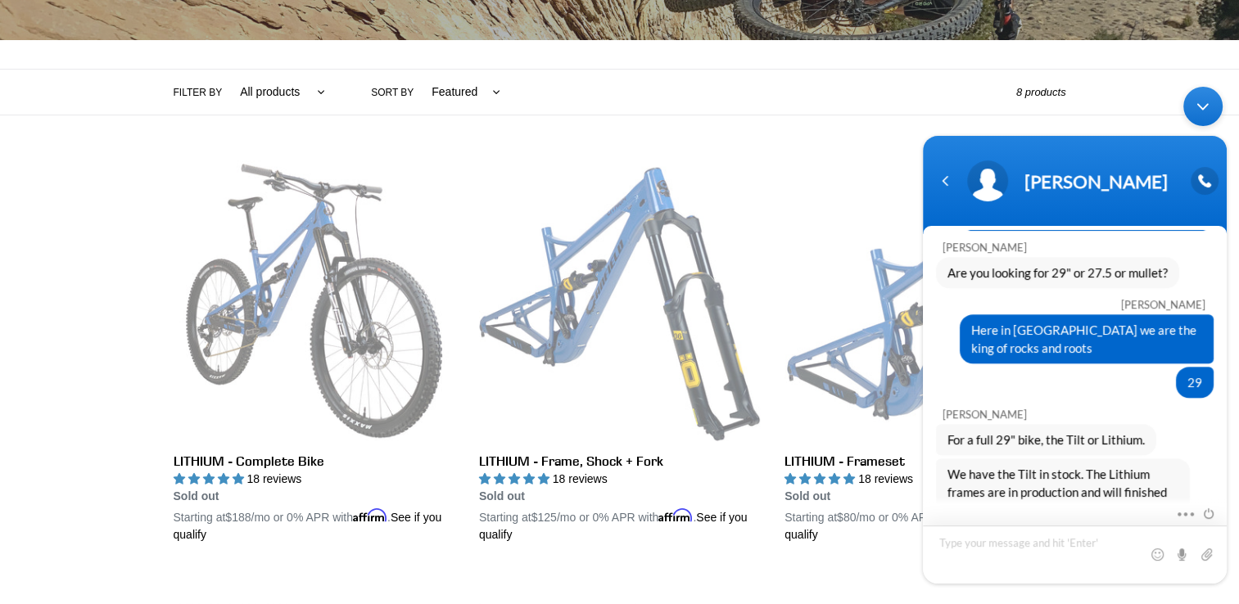
scroll to position [0, 0]
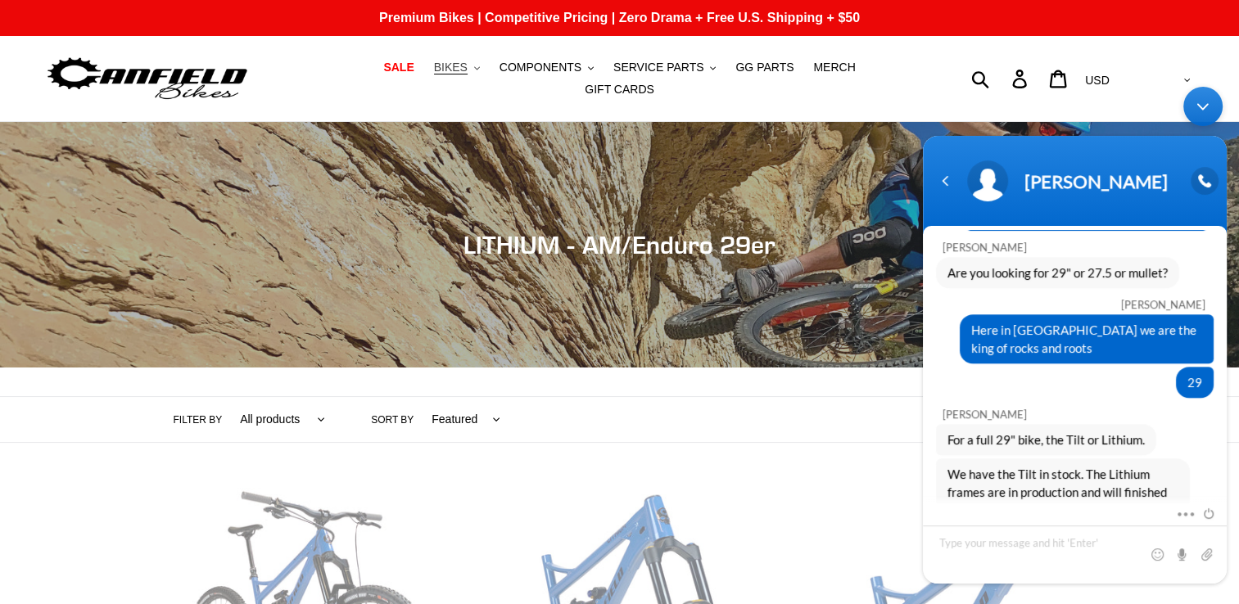
click at [434, 75] on span "BIKES" at bounding box center [451, 68] width 34 height 14
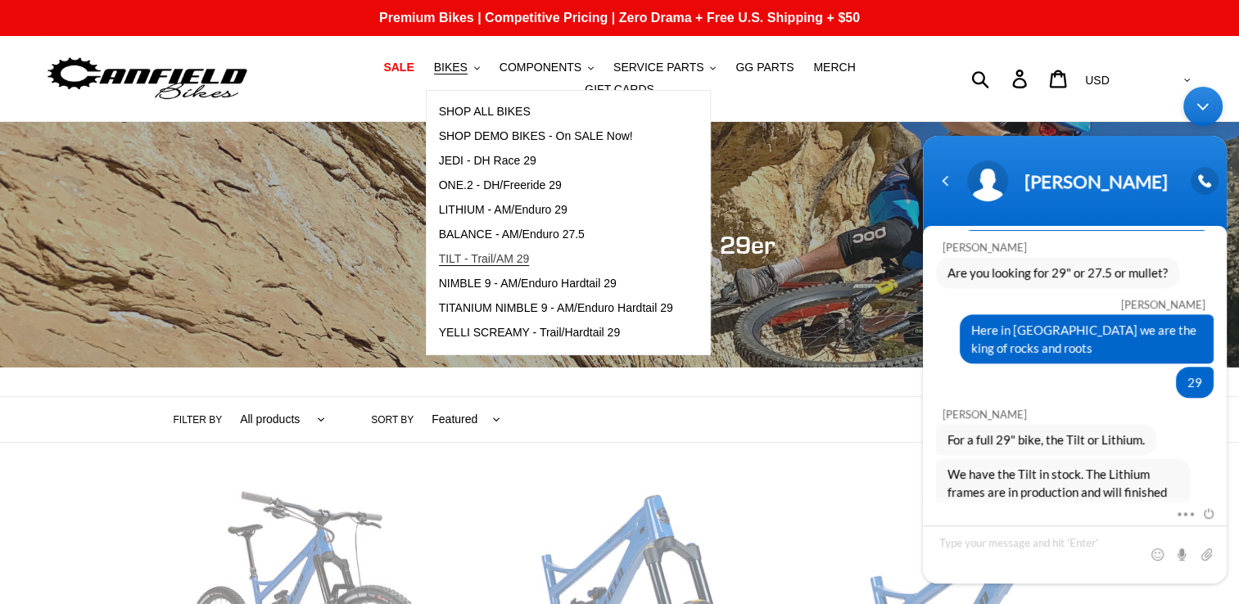
click at [439, 266] on span "TILT - Trail/AM 29" at bounding box center [484, 259] width 91 height 14
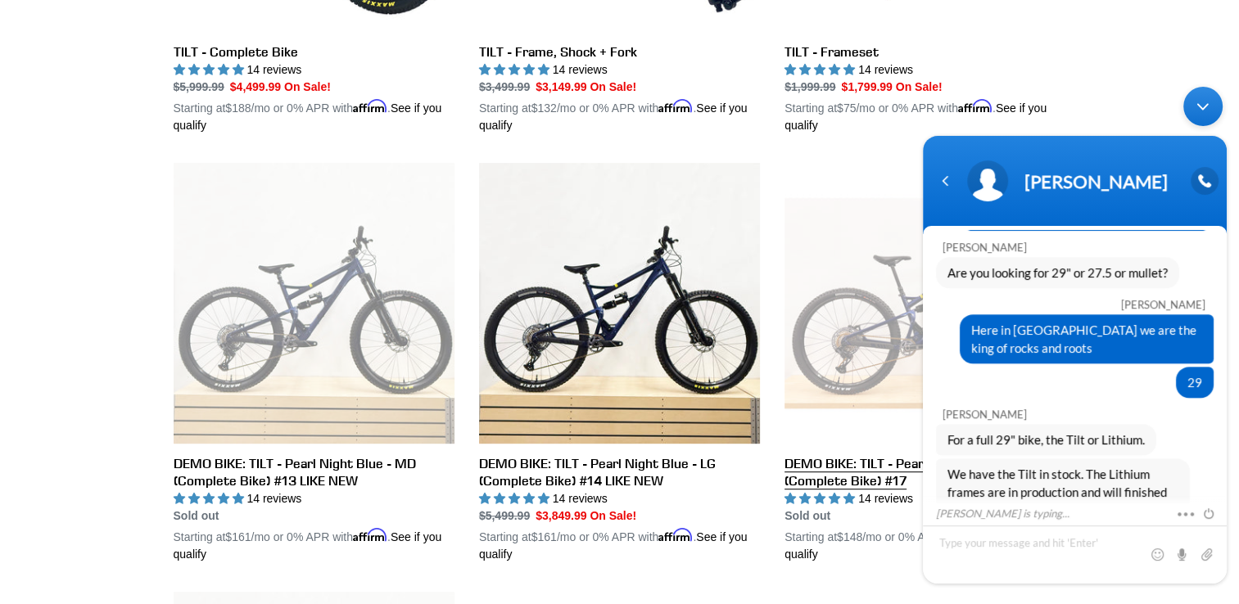
scroll to position [819, 0]
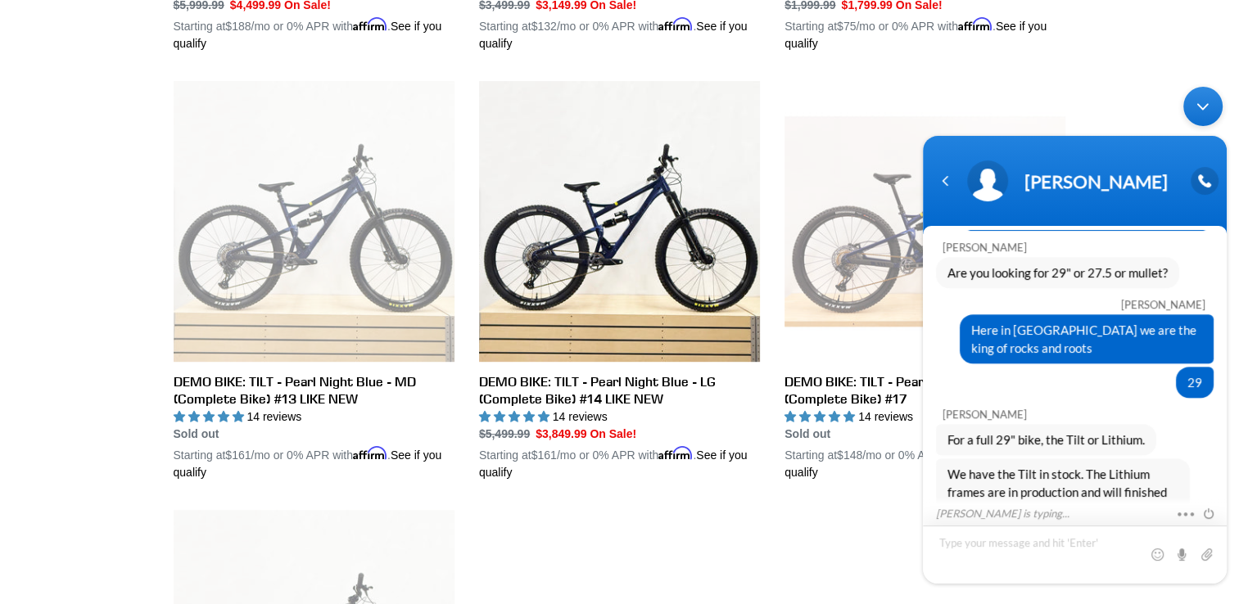
click at [1003, 549] on textarea "Type your message and hit 'Enter'" at bounding box center [1075, 554] width 304 height 58
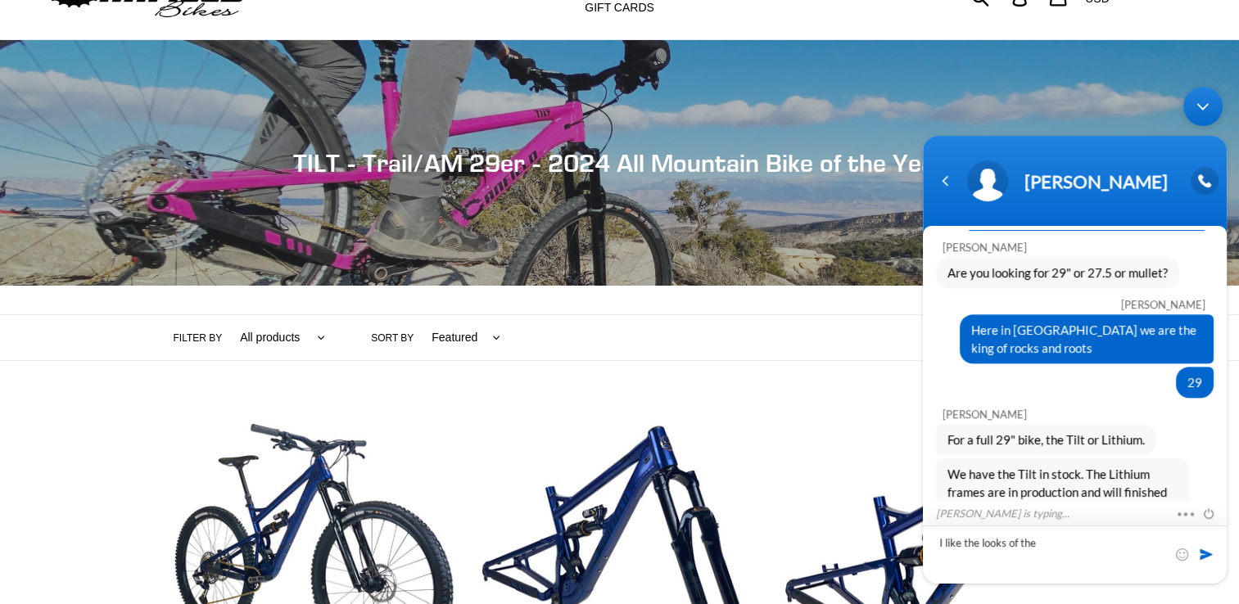
scroll to position [246, 0]
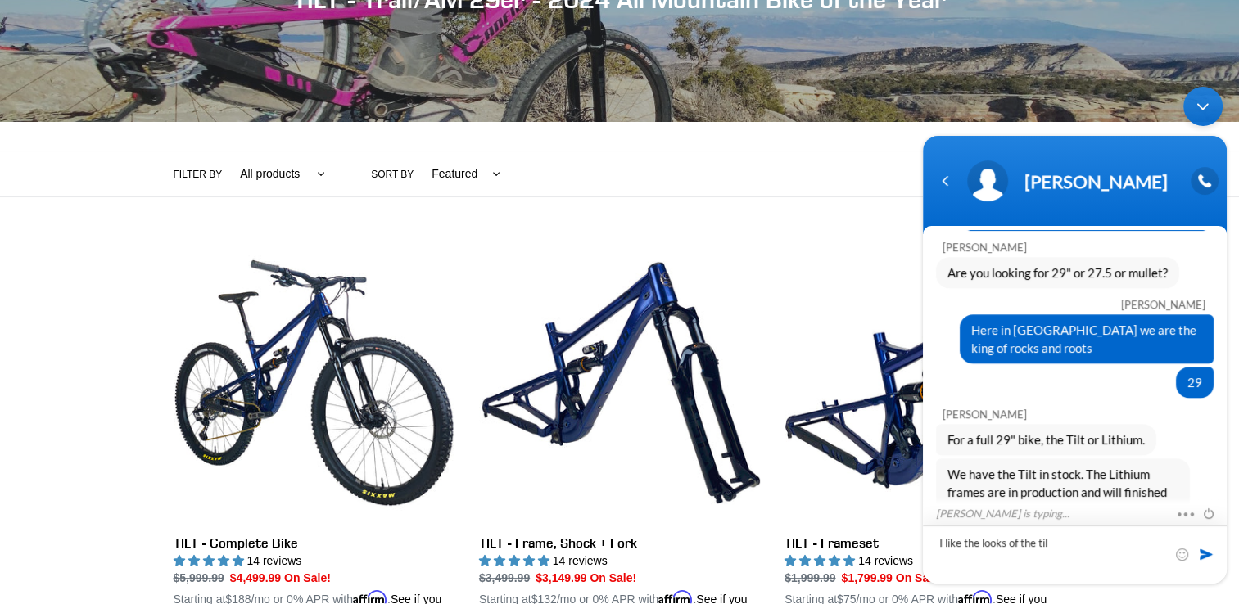
type textarea "I like the looks of the tilt"
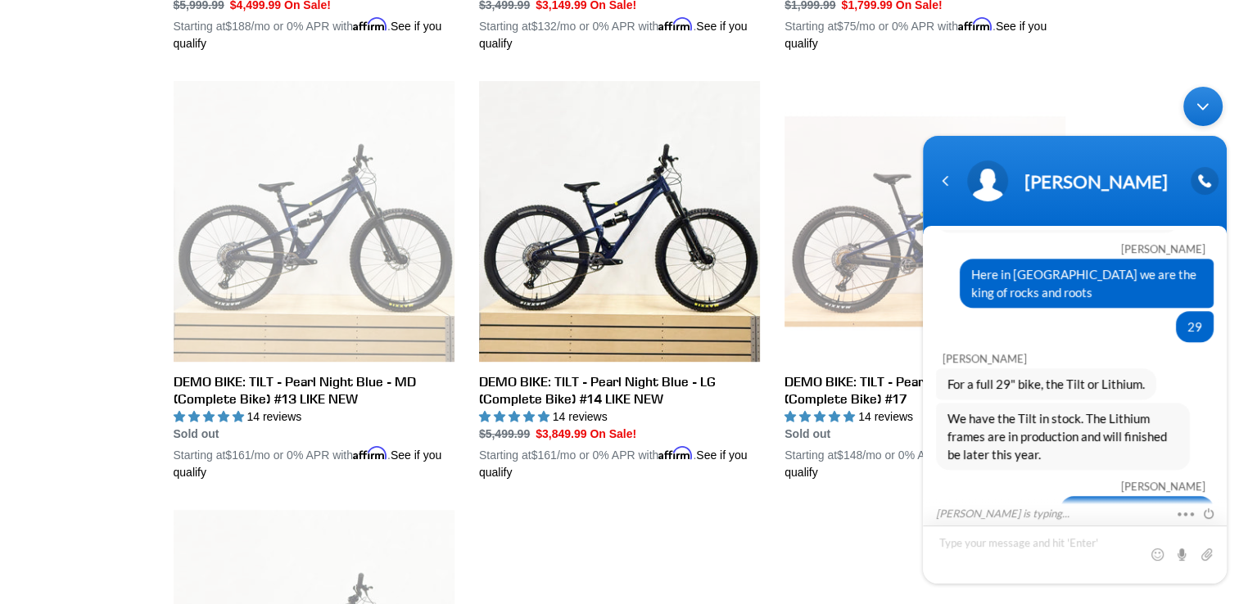
scroll to position [1310, 0]
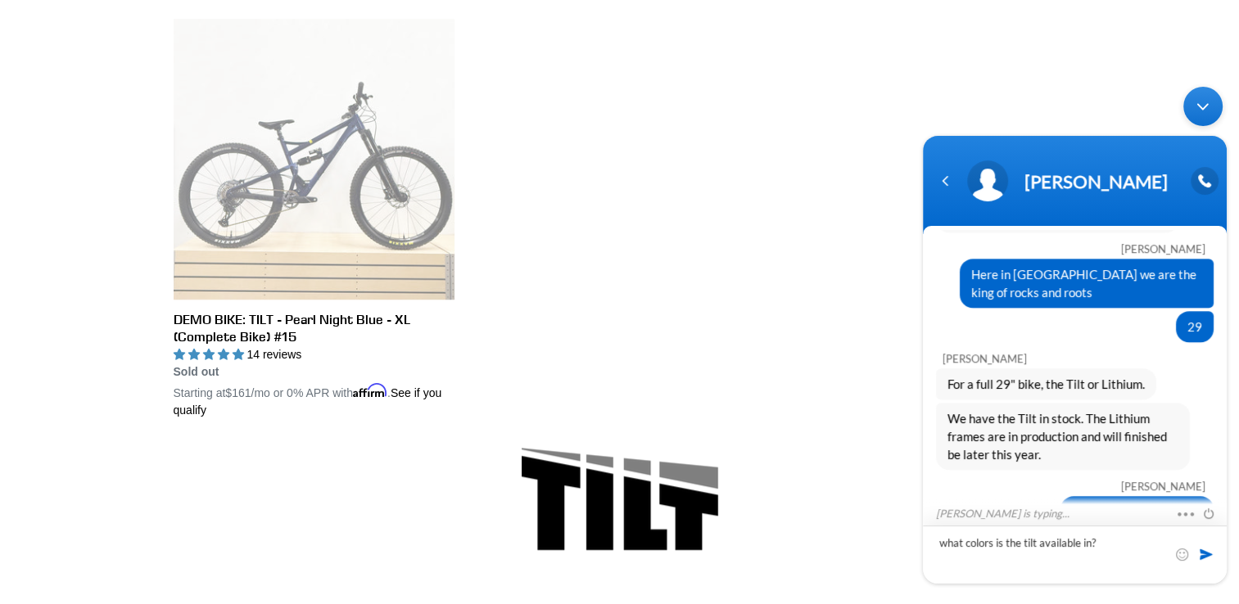
type textarea "what colors is the tilt available in?"
click at [1206, 555] on span at bounding box center [1206, 553] width 16 height 16
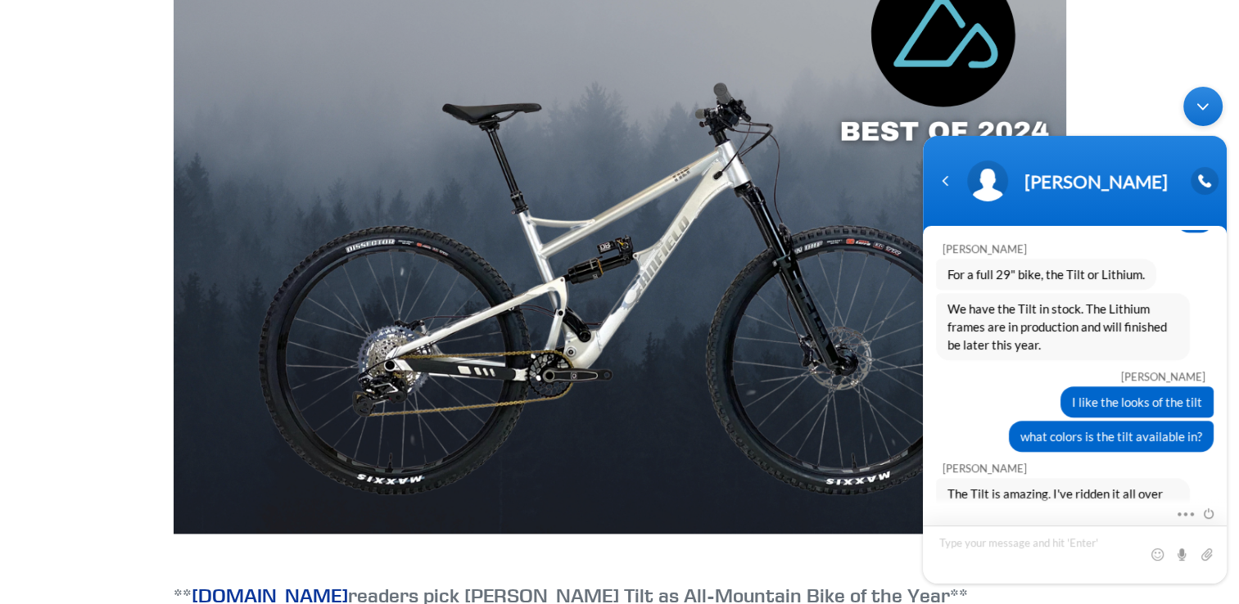
scroll to position [1304, 0]
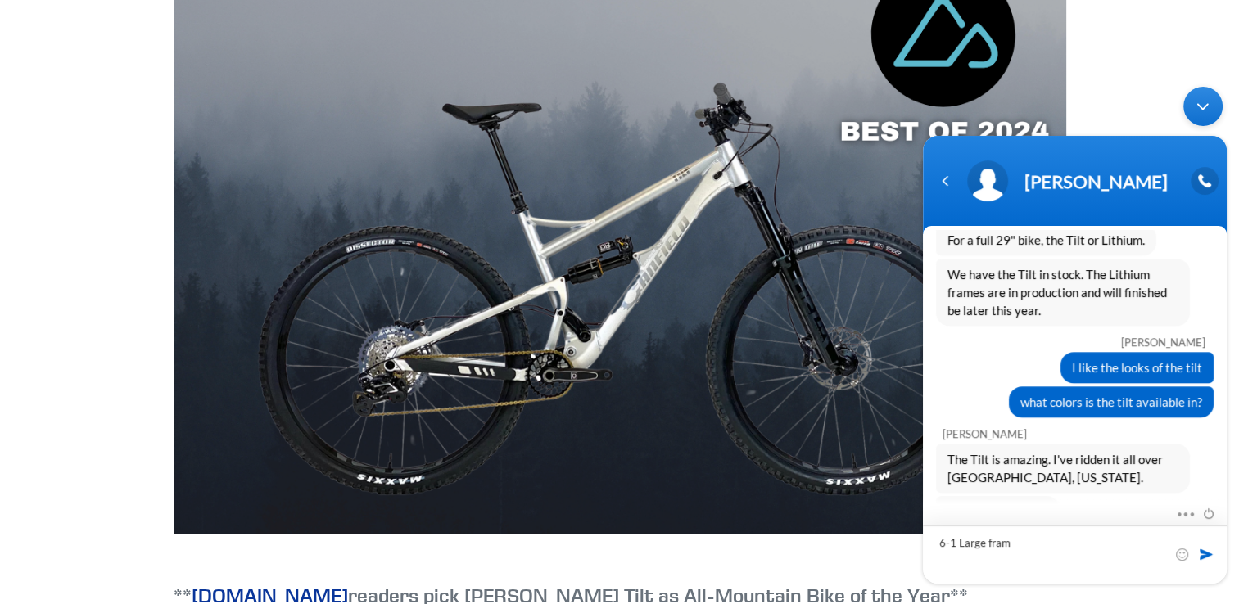
type textarea "6-1 Large frame"
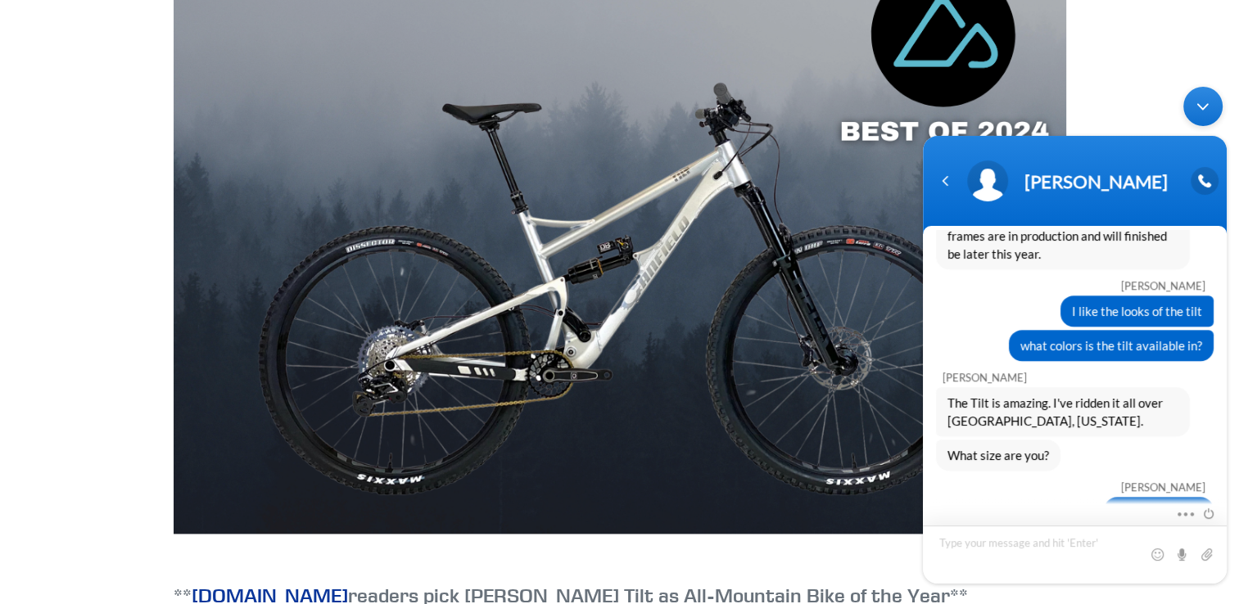
type textarea "f"
type textarea "6ft 1 inch 190 lb"
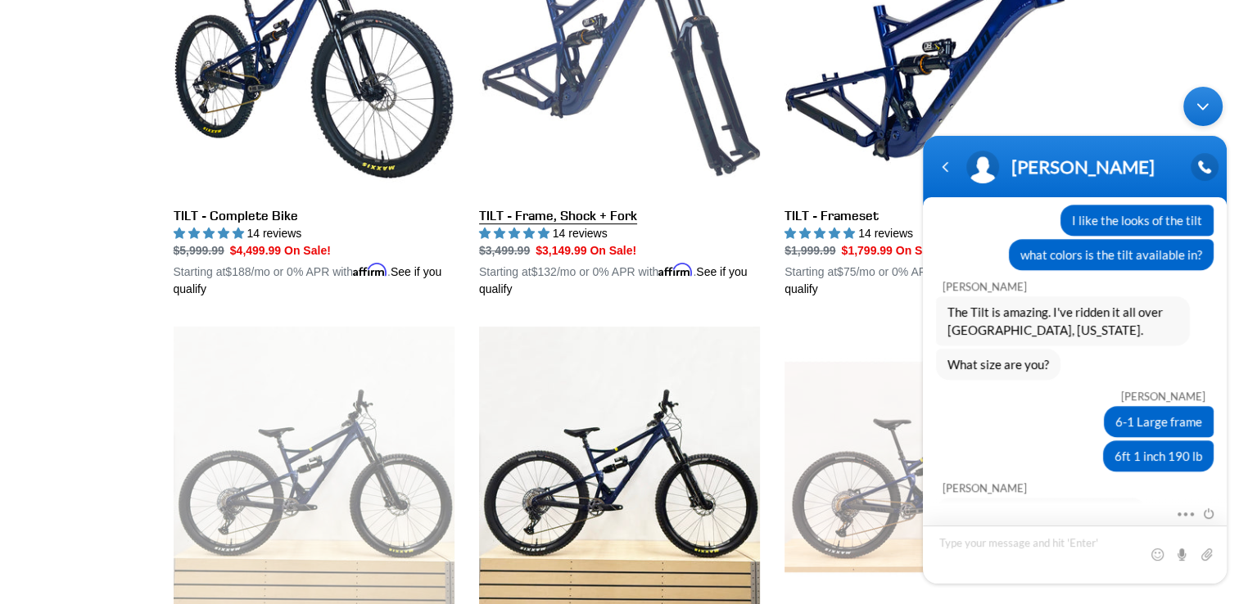
scroll to position [491, 0]
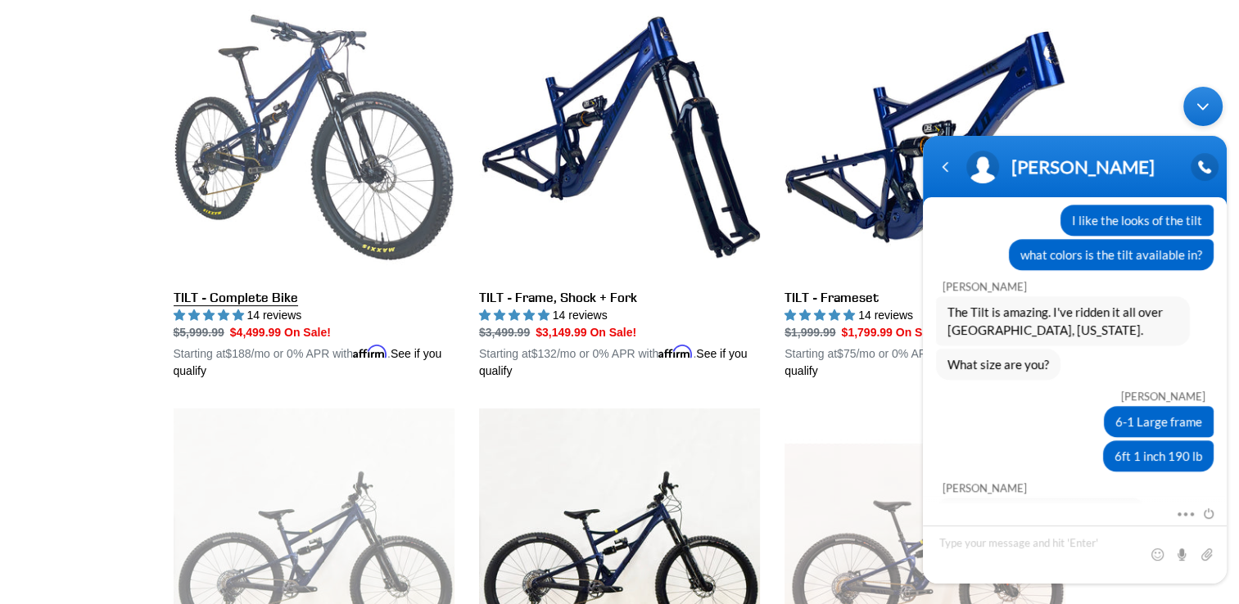
click at [265, 147] on link "TILT - Complete Bike" at bounding box center [314, 188] width 281 height 383
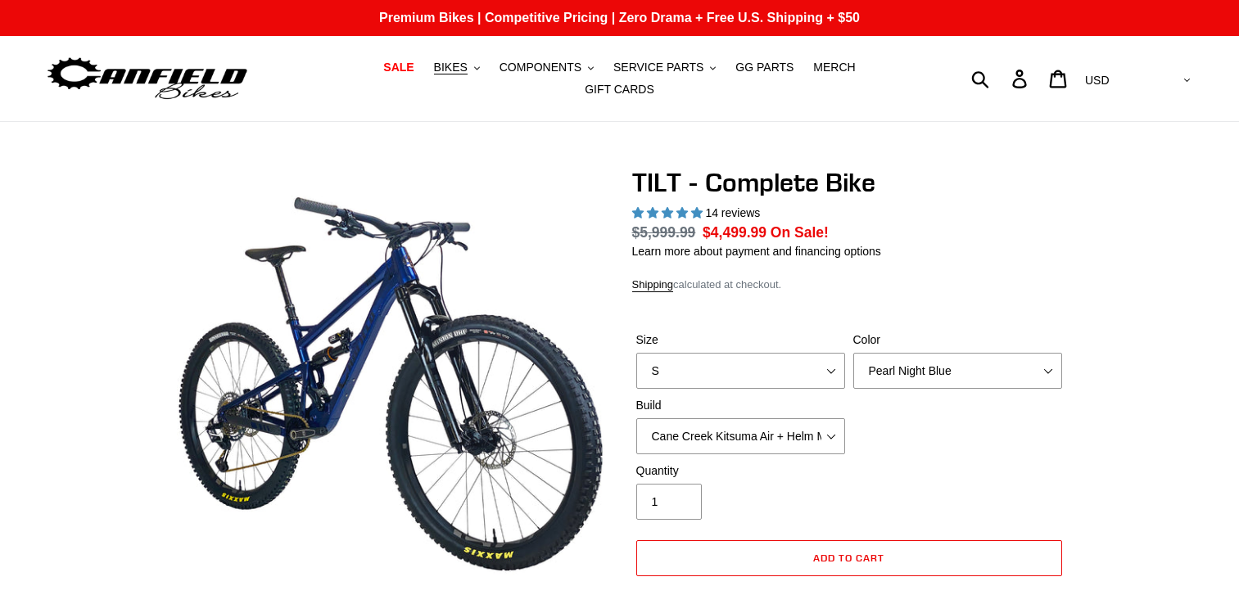
select select "highest-rating"
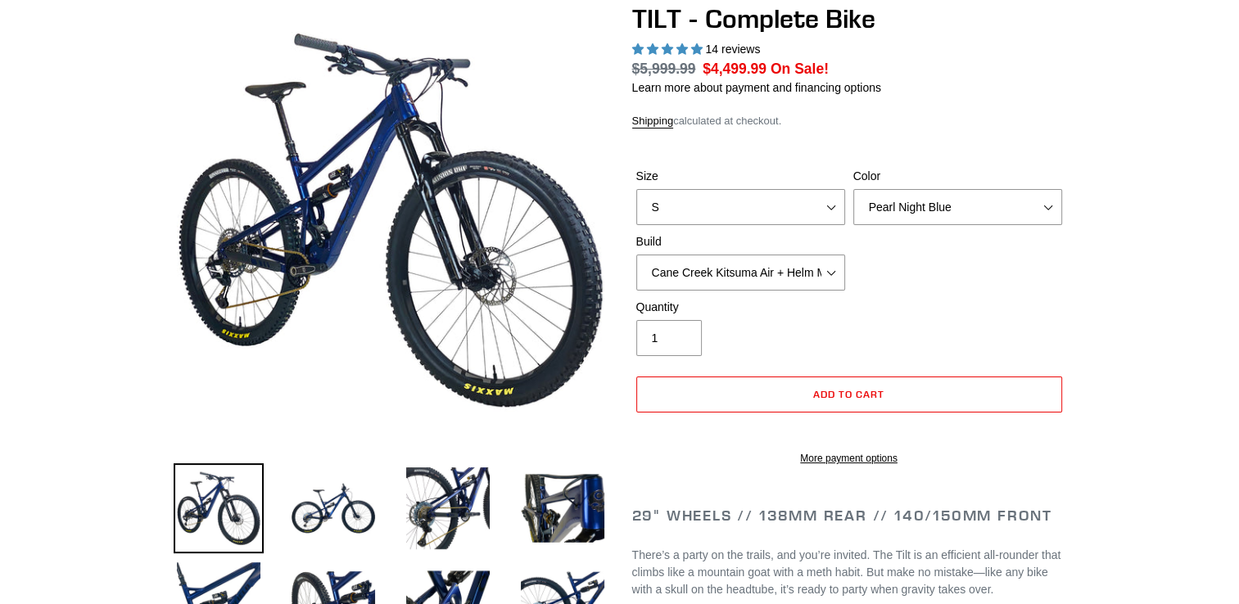
scroll to position [164, 0]
select select "L"
click at [636, 189] on select "S M L" at bounding box center [740, 207] width 209 height 36
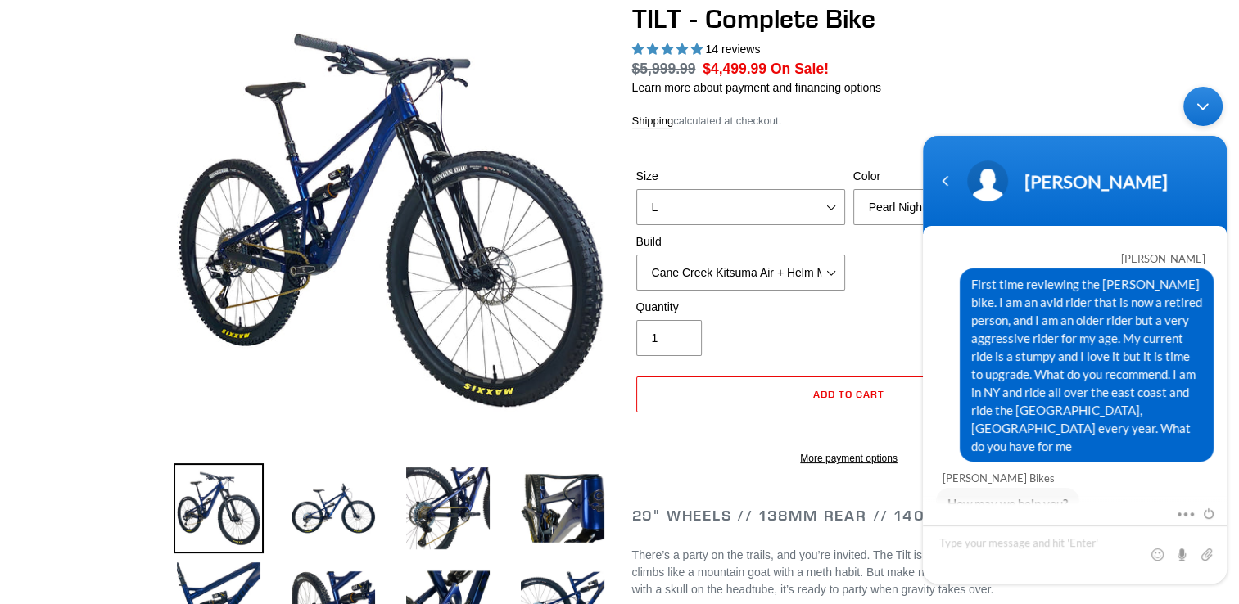
scroll to position [1451, 0]
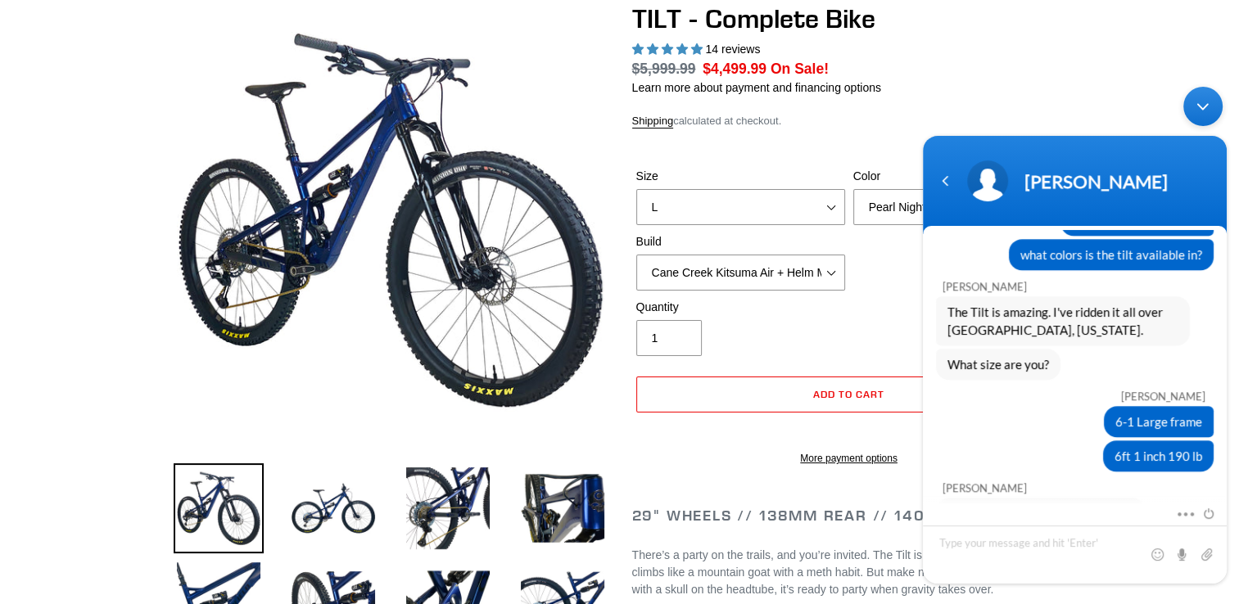
click at [925, 114] on body "Lance Canfield Bob First time reviewing the Canfield bike. I am an avid rider t…" at bounding box center [1075, 334] width 320 height 513
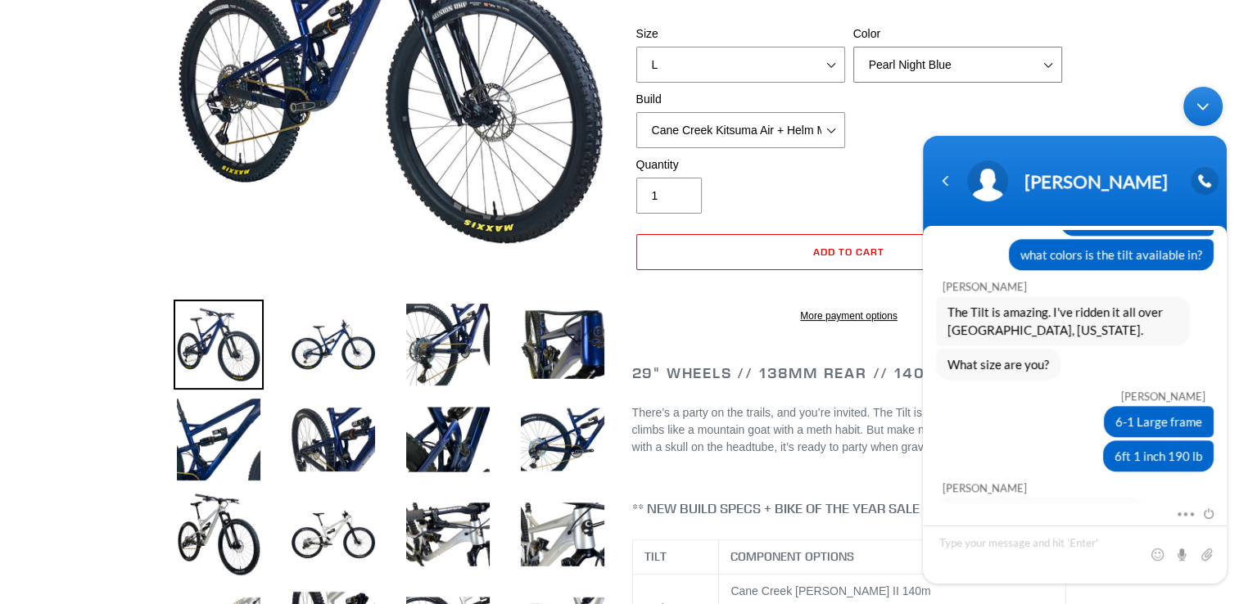
click at [1051, 52] on select "Pearl Night Blue Stealth Silver Raw" at bounding box center [957, 65] width 209 height 36
select select "Raw"
click at [853, 47] on select "Pearl Night Blue Stealth Silver Raw" at bounding box center [957, 65] width 209 height 36
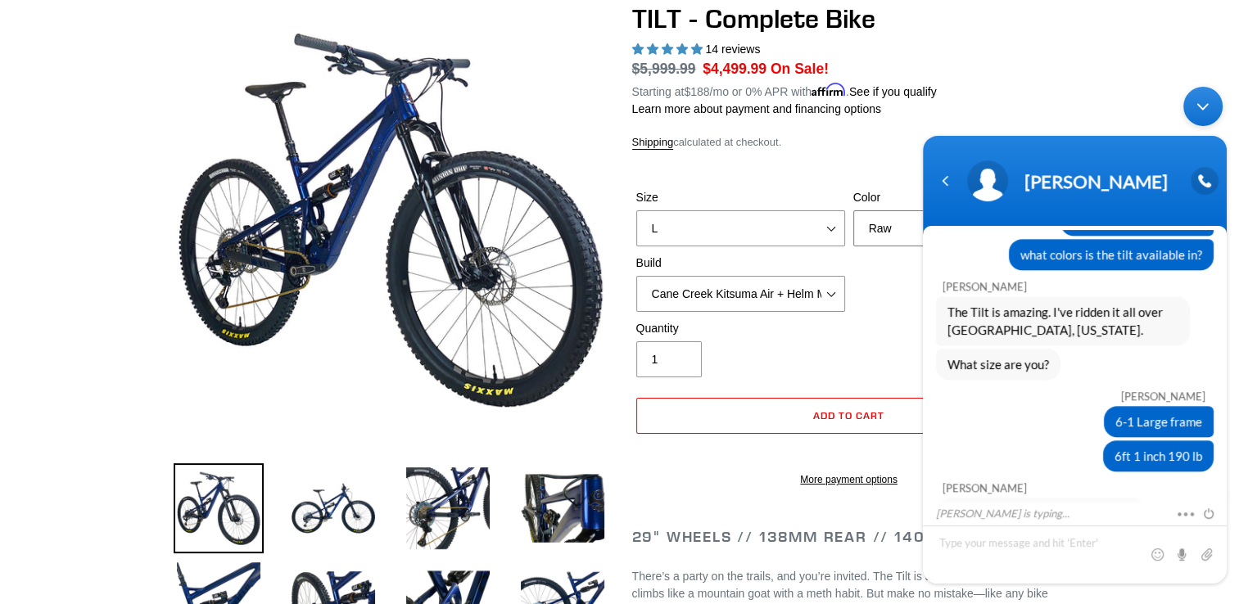
scroll to position [82, 0]
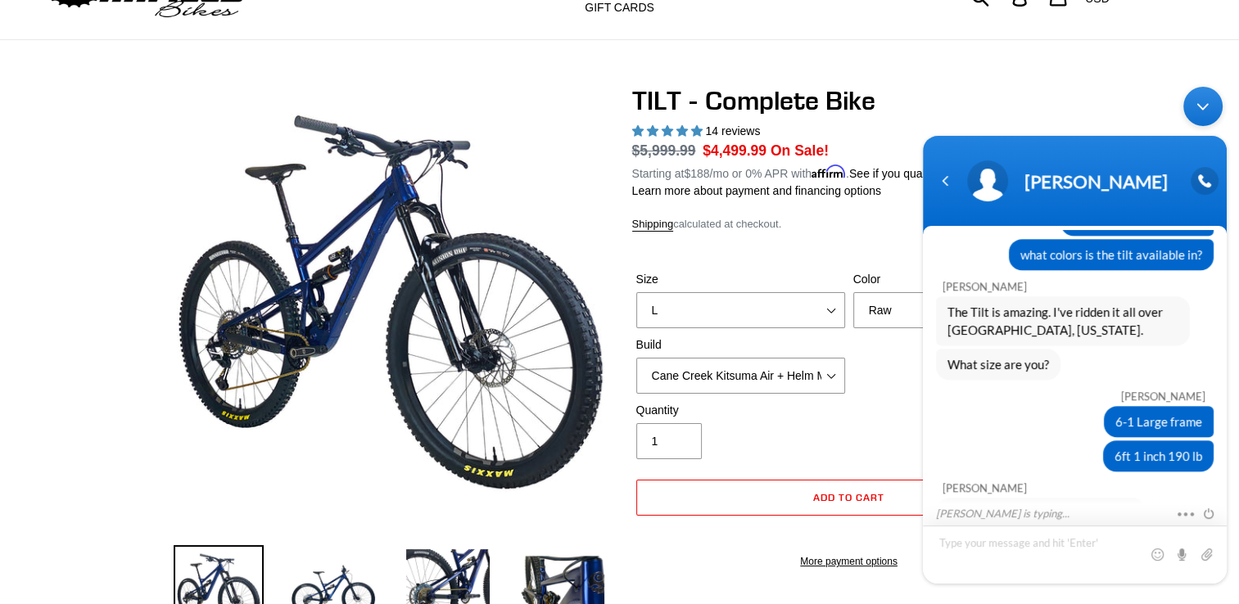
click at [1076, 545] on textarea "Type your message and hit 'Enter'" at bounding box center [1075, 554] width 304 height 58
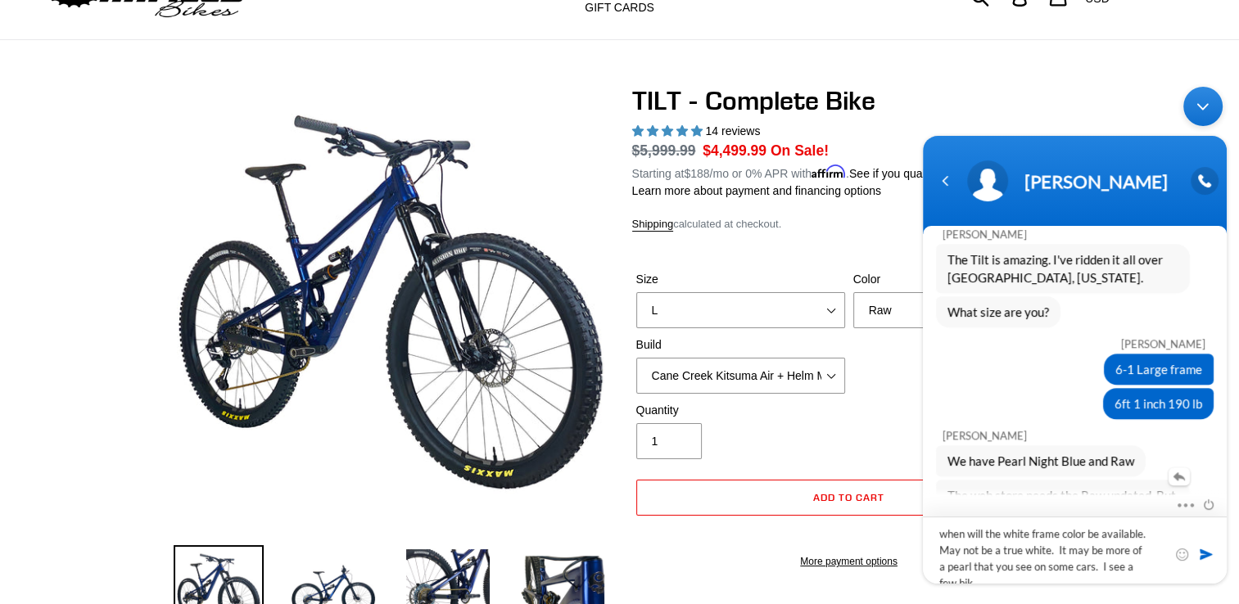
scroll to position [0, 0]
type textarea "when will the white frame color be available. May not be a true white. It may b…"
click at [1208, 555] on span at bounding box center [1206, 553] width 16 height 16
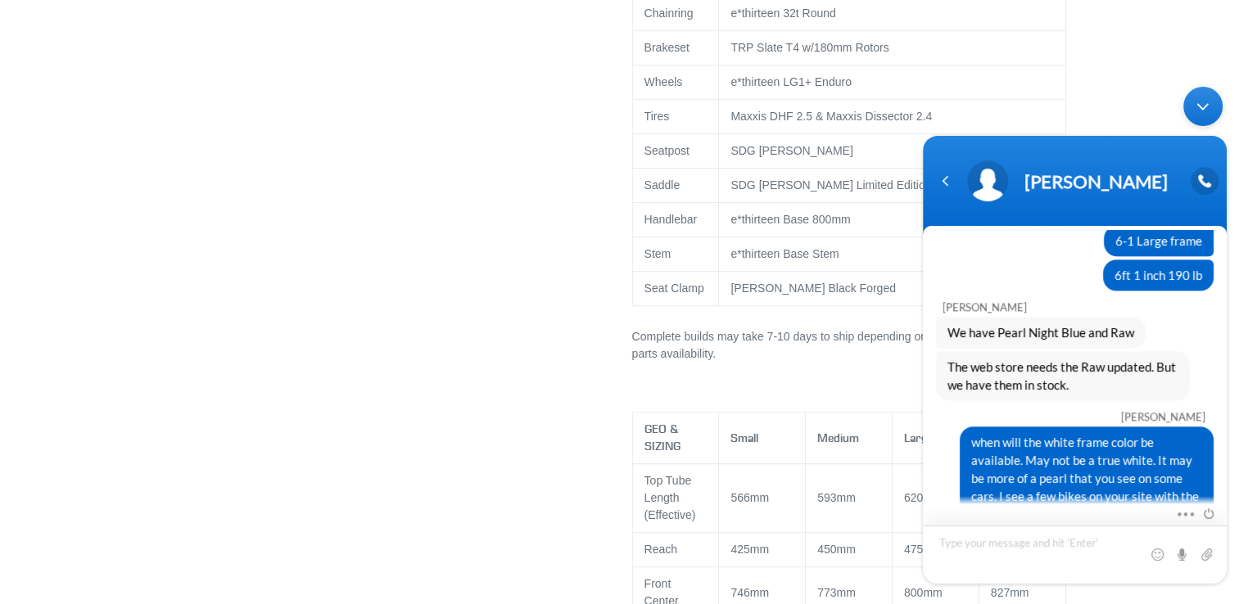
scroll to position [573, 0]
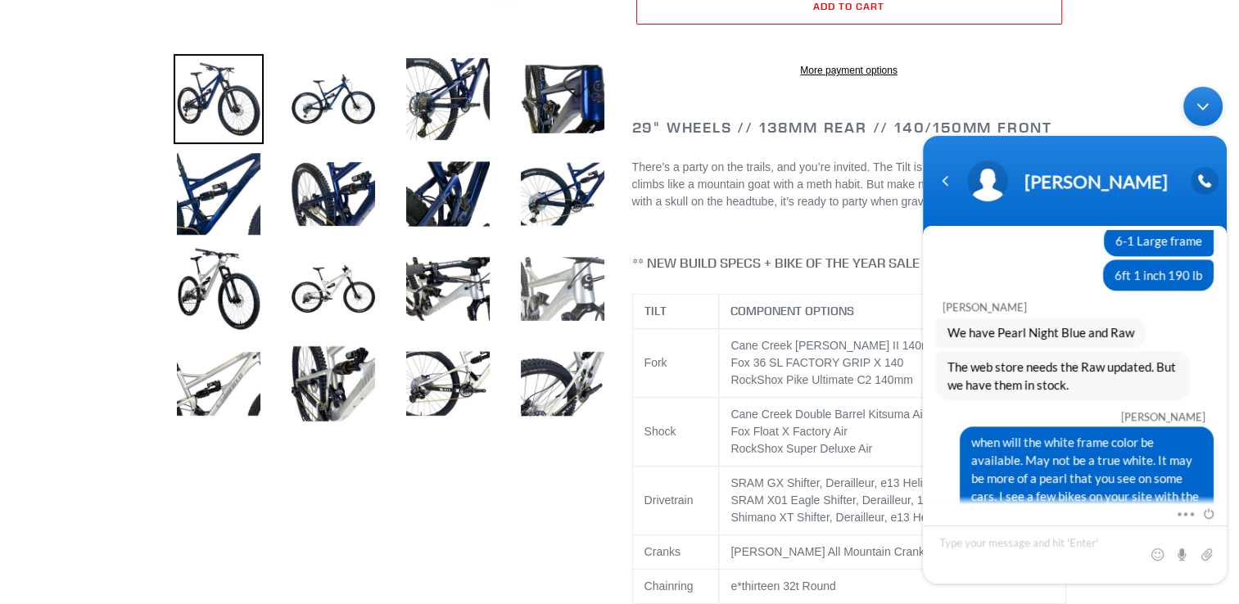
click at [575, 280] on img at bounding box center [563, 289] width 90 height 90
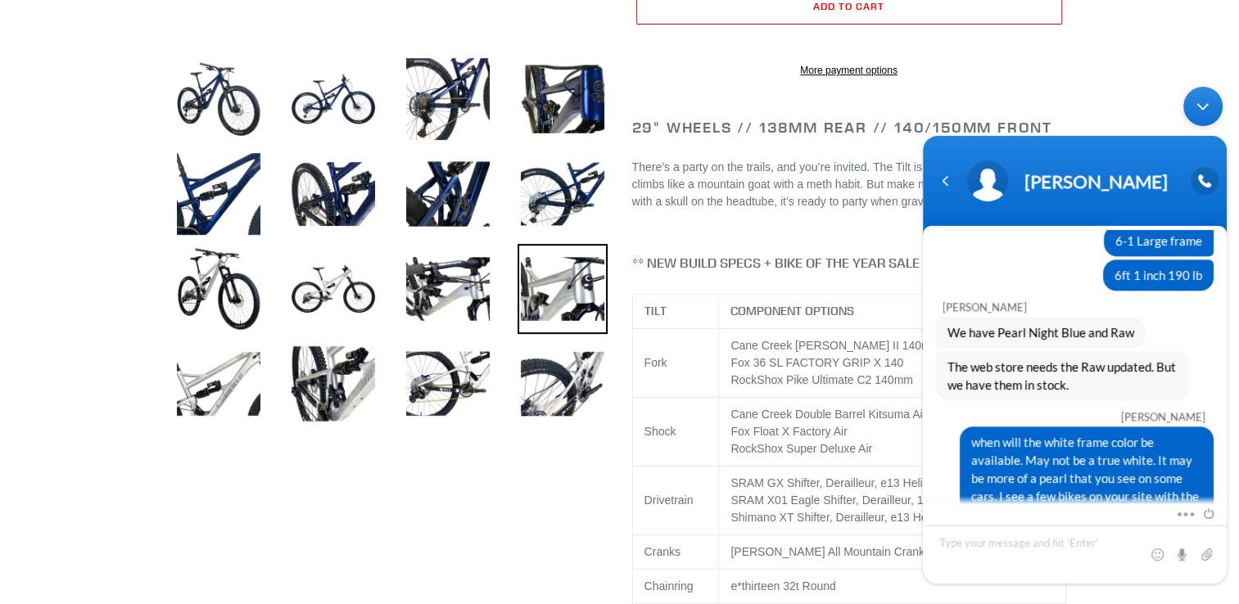
click at [581, 278] on img at bounding box center [563, 289] width 90 height 90
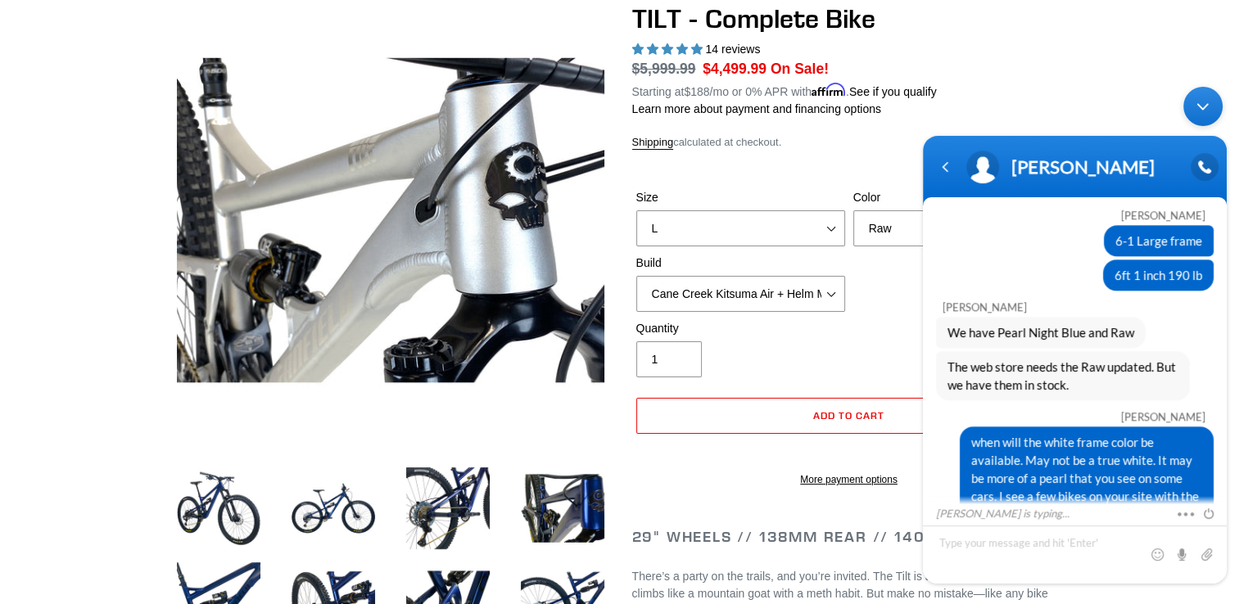
scroll to position [328, 0]
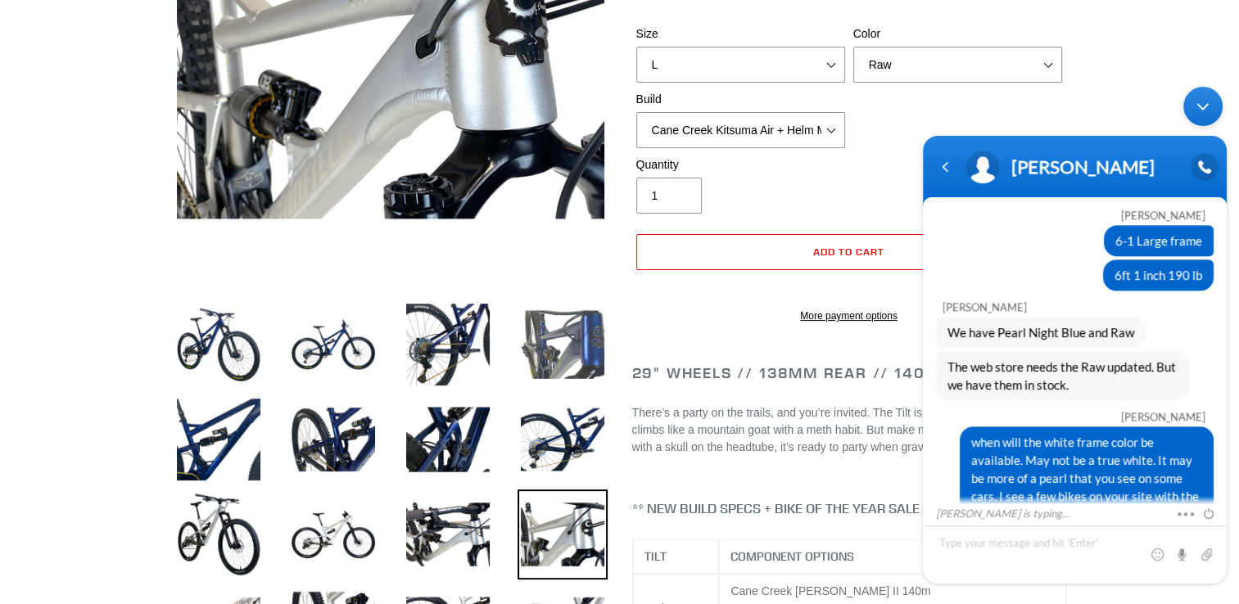
click at [545, 317] on img at bounding box center [563, 345] width 90 height 90
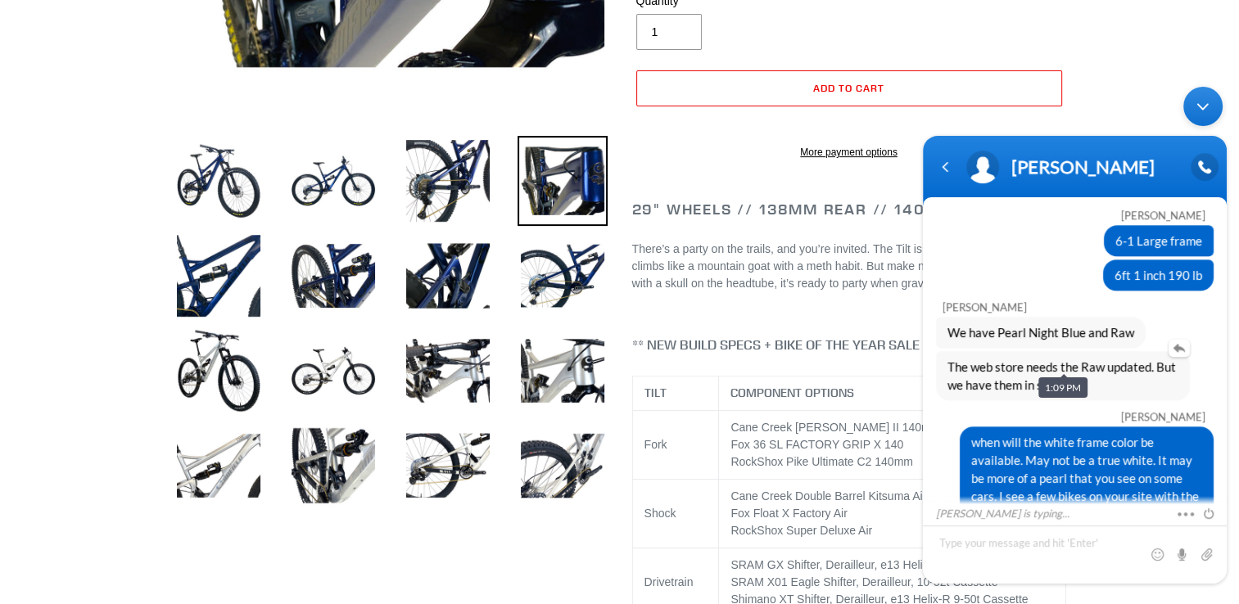
scroll to position [1678, 0]
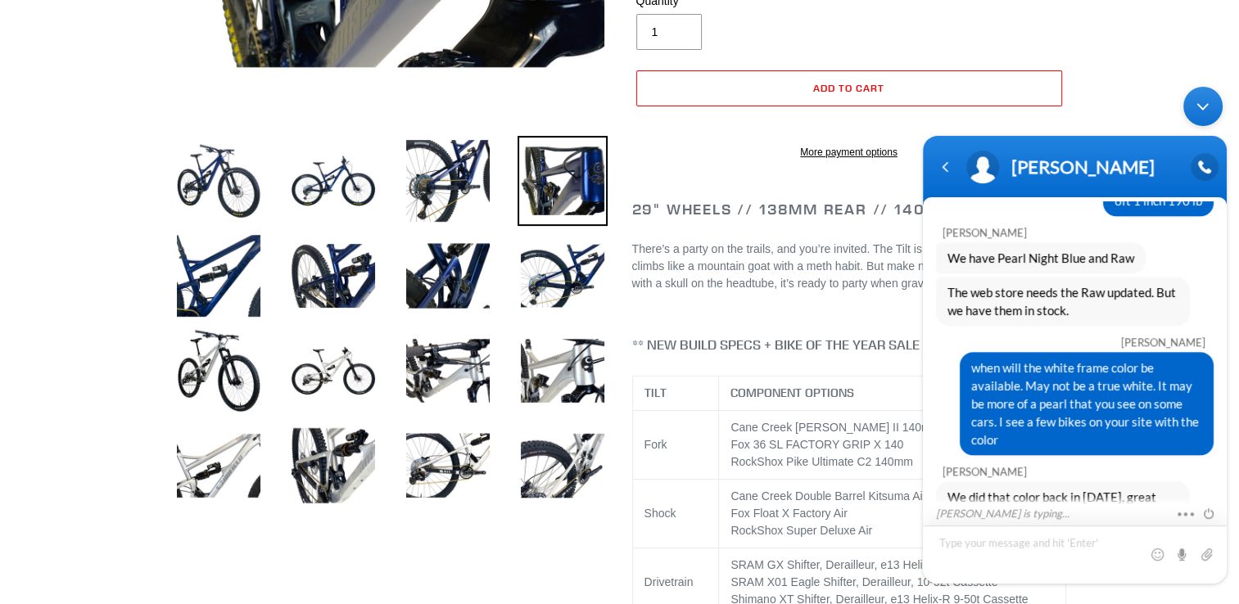
click at [1052, 558] on textarea "Type your message and hit 'Enter'" at bounding box center [1075, 554] width 304 height 58
click at [993, 545] on textarea "It is a muct for me." at bounding box center [1075, 554] width 304 height 58
type textarea "It is a must for me."
click at [1211, 559] on span at bounding box center [1206, 553] width 16 height 16
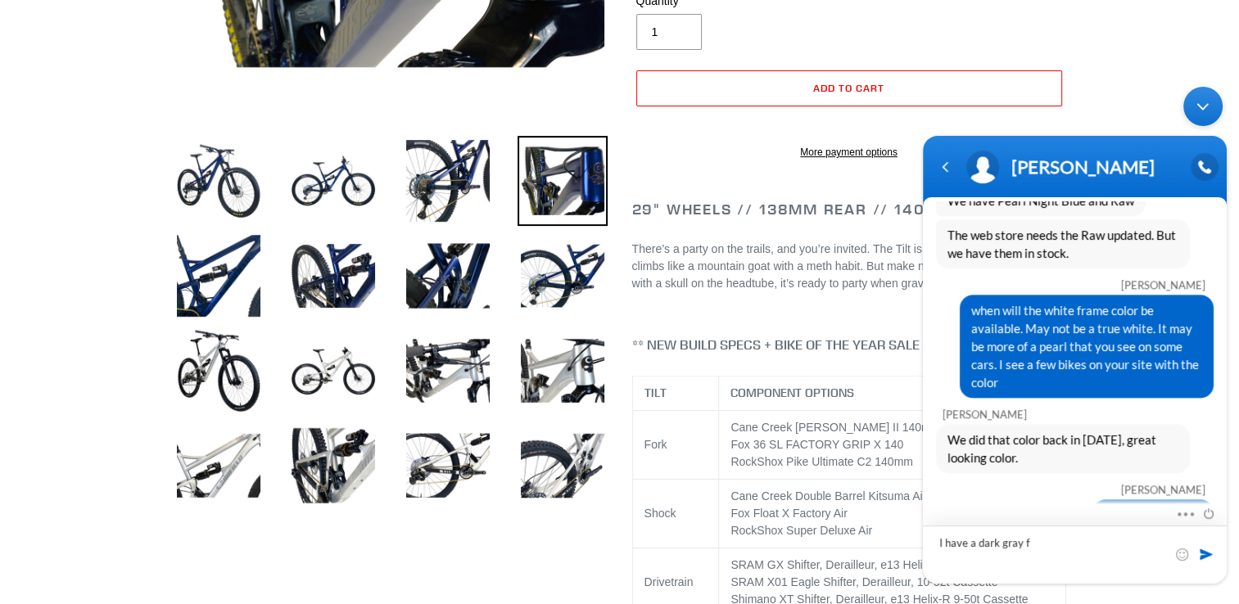
scroll to position [1846, 0]
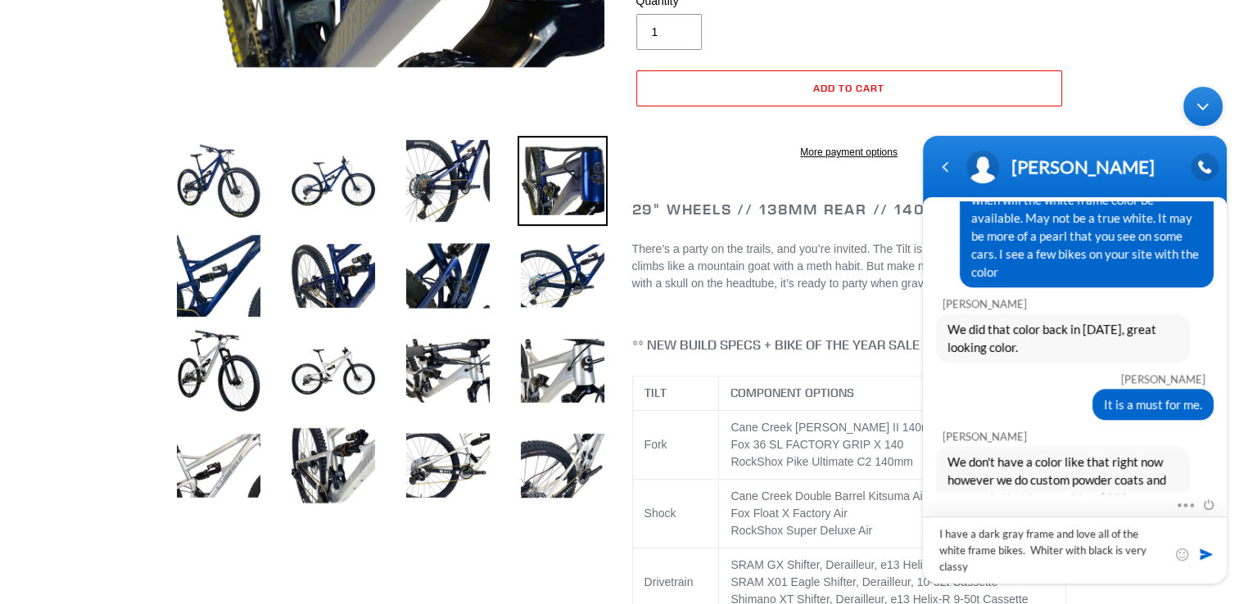
type textarea "I have a dark gray frame and love all of the white frame bikes. Whiter with bla…"
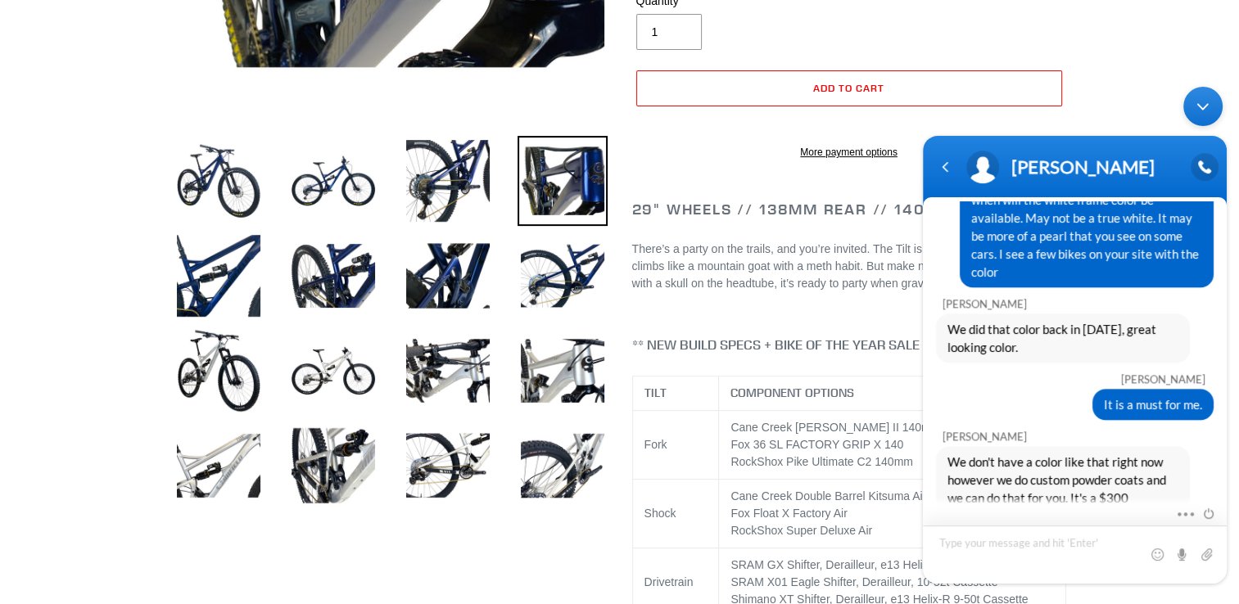
scroll to position [1938, 0]
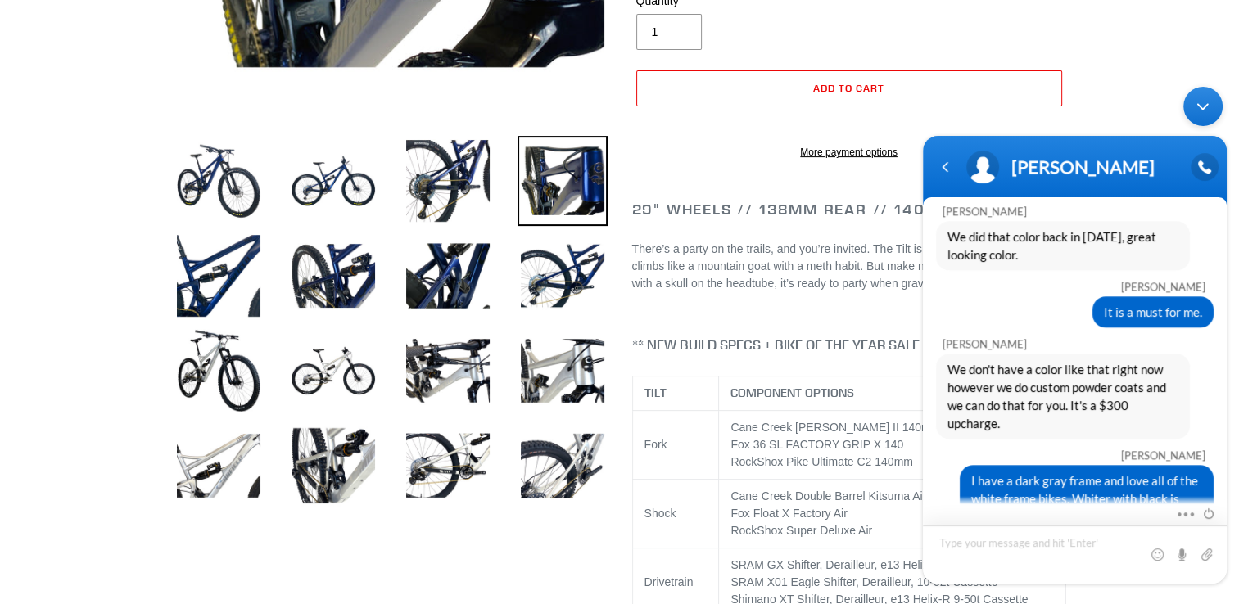
click at [1080, 554] on textarea "Type your message and hit 'Enter'" at bounding box center [1075, 554] width 304 height 58
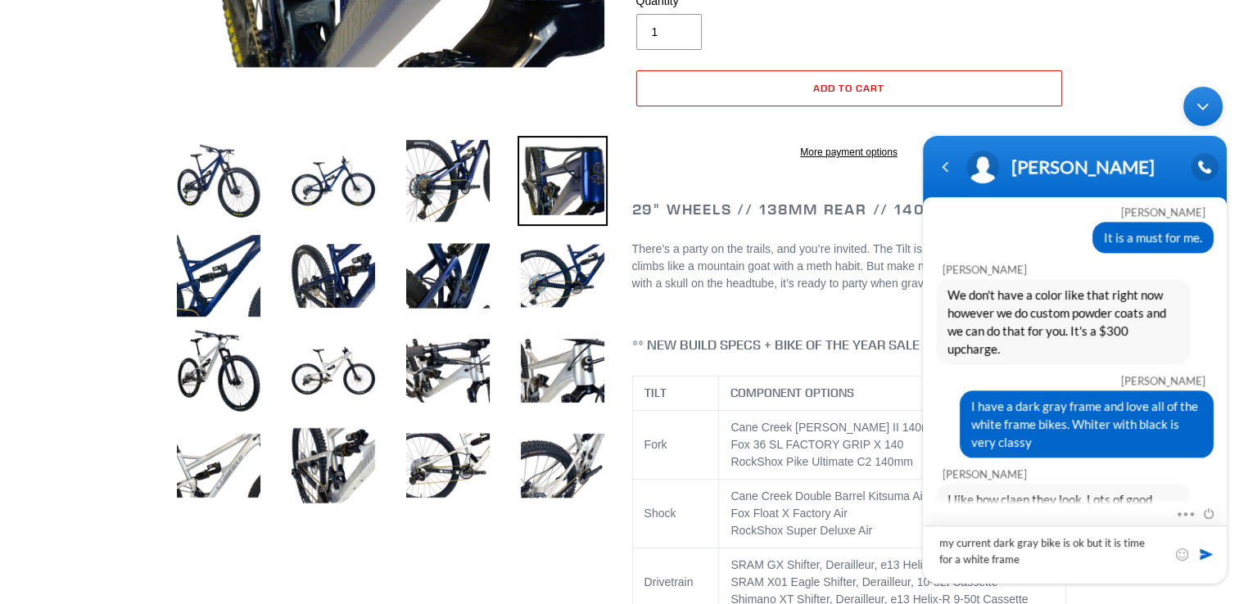
type textarea "my current dark gray bike is ok but it is time for a white frame"
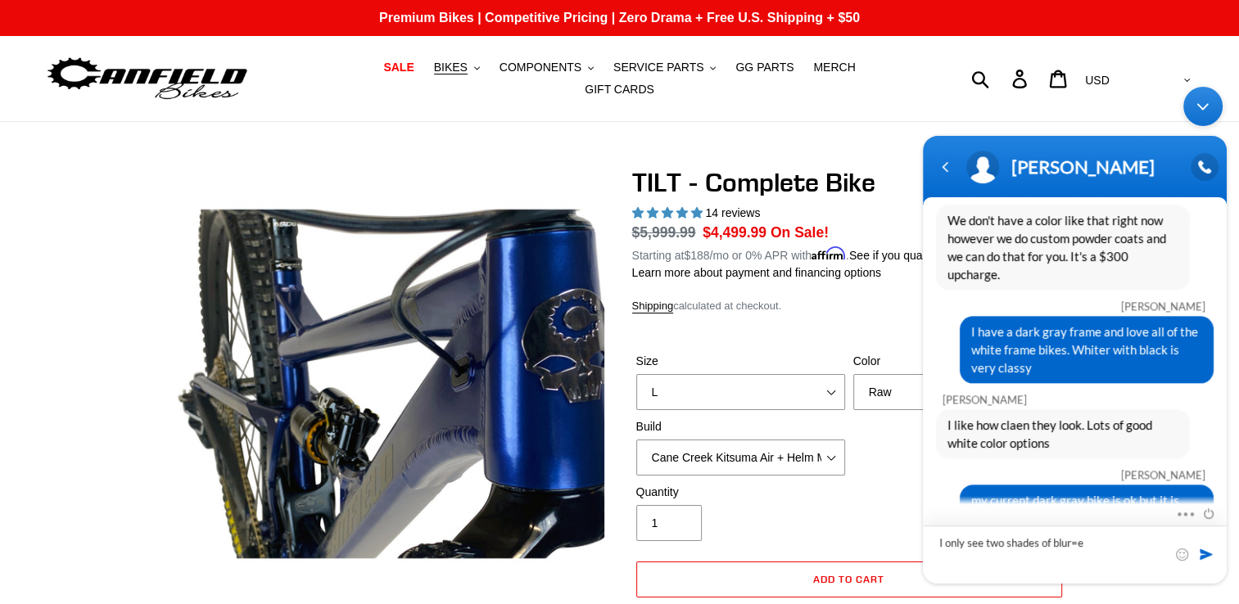
scroll to position [2162, 0]
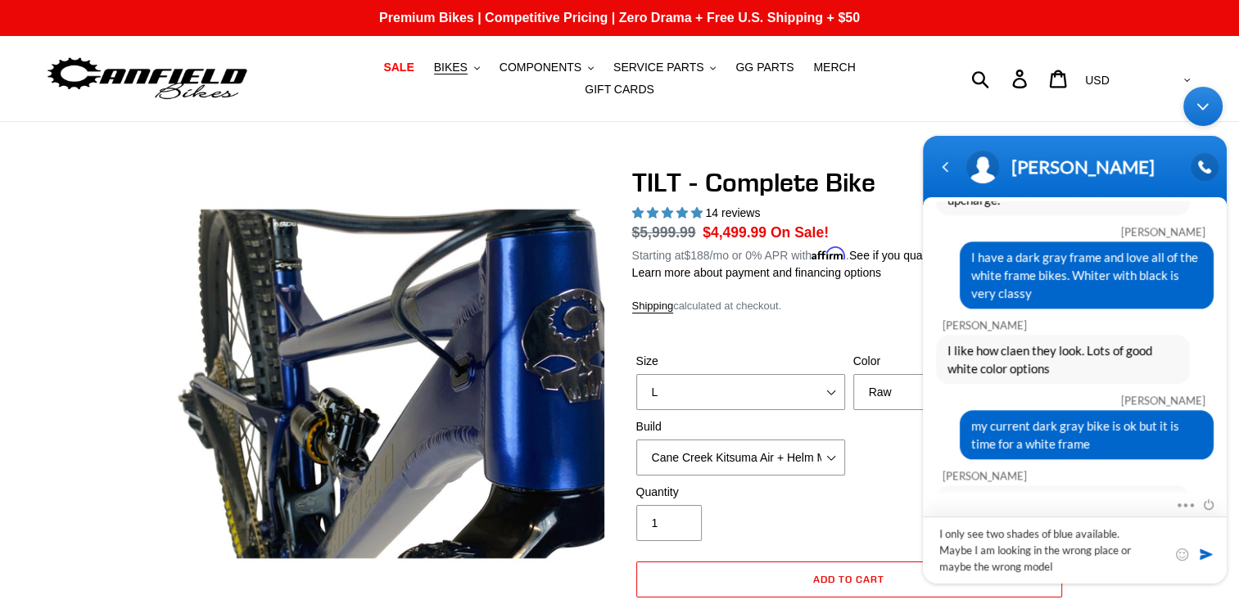
type textarea "I only see two shades of blue available. Maybe I am looking in the wrong place …"
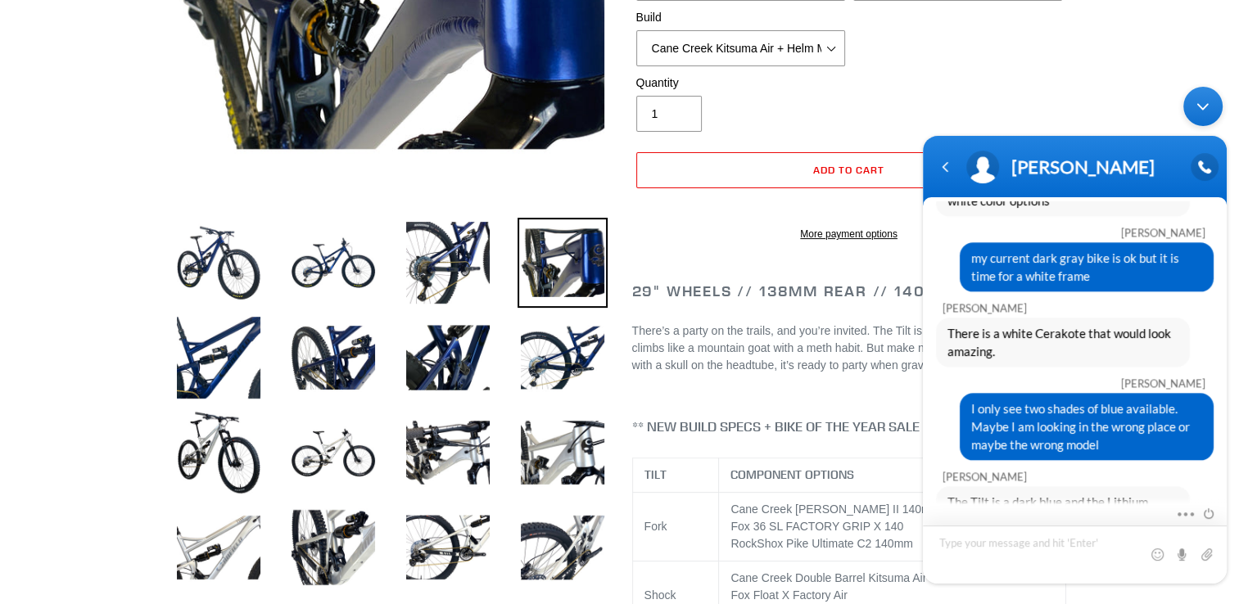
scroll to position [328, 0]
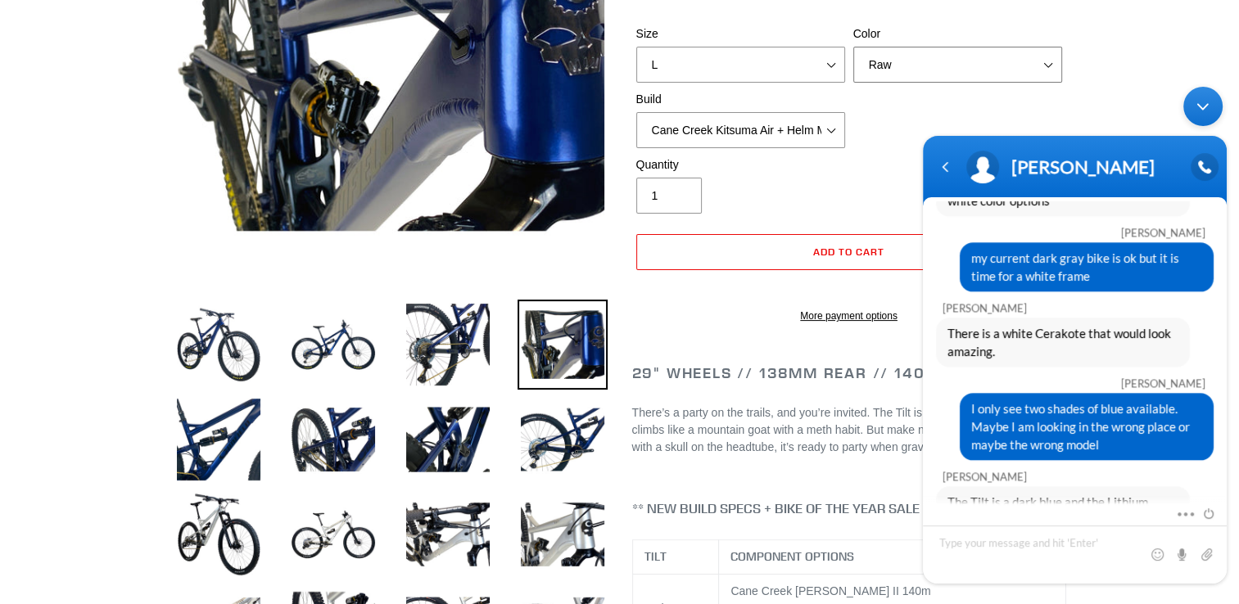
click at [1048, 59] on select "Pearl Night Blue Stealth Silver Raw" at bounding box center [957, 65] width 209 height 36
select select "Stealth Silver"
click at [853, 47] on select "Pearl Night Blue Stealth Silver Raw" at bounding box center [957, 65] width 209 height 36
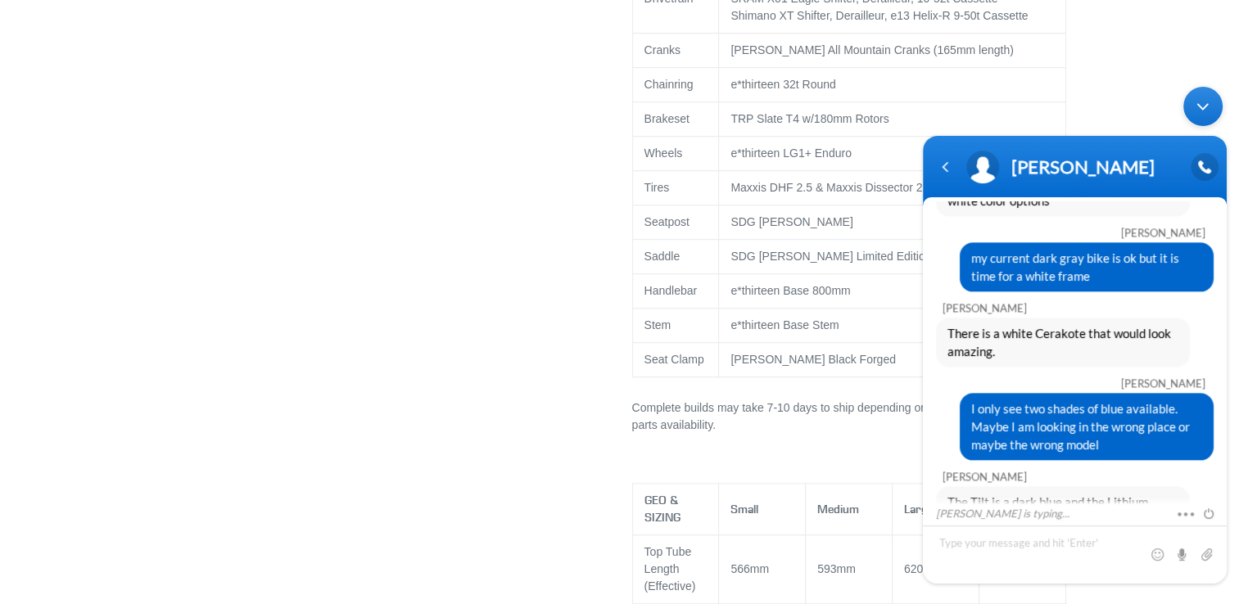
scroll to position [1147, 0]
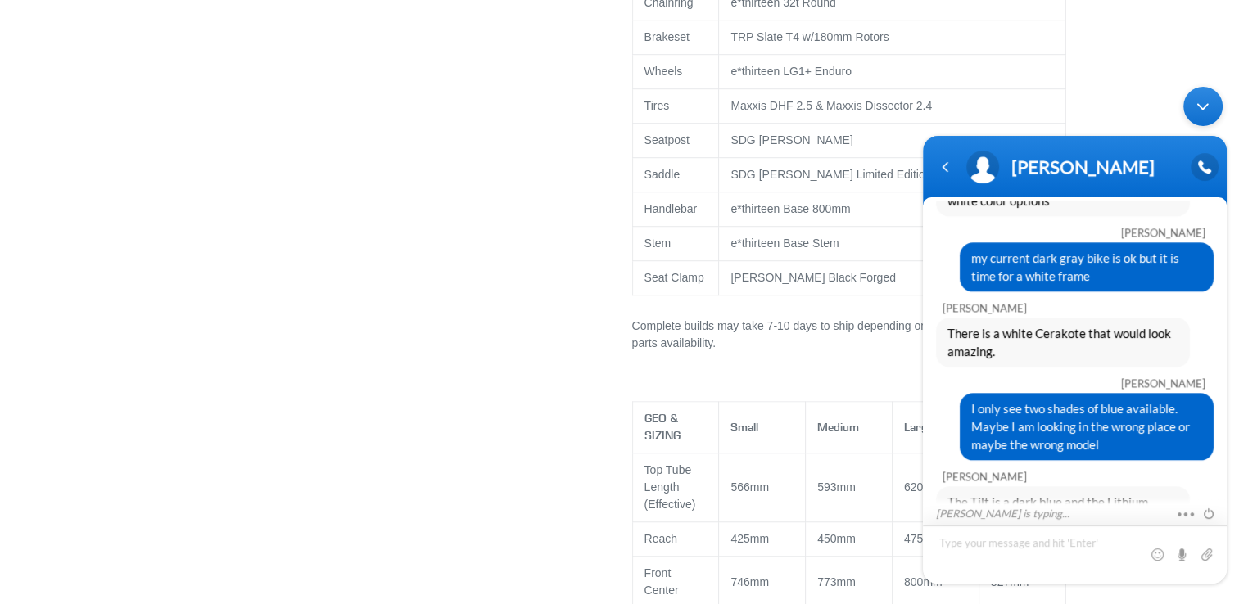
click at [954, 554] on textarea "Type your message and hit 'Enter'" at bounding box center [1075, 554] width 304 height 58
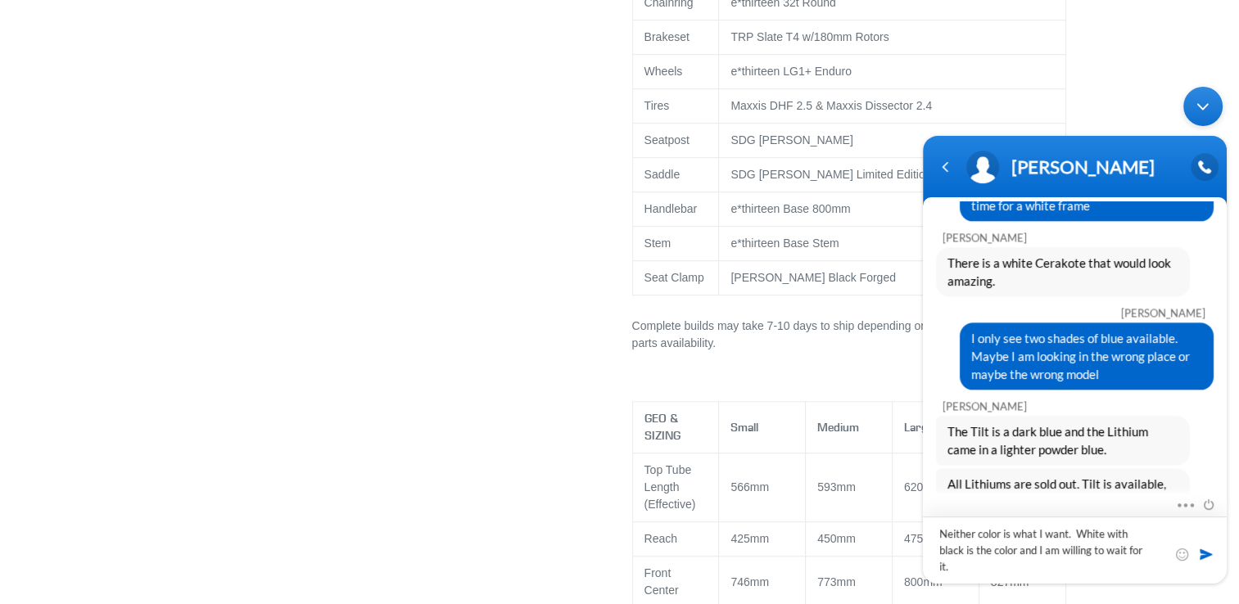
type textarea "Neither color is what I want. White with black is the color and I am willing to…"
click at [1206, 553] on span at bounding box center [1206, 553] width 16 height 16
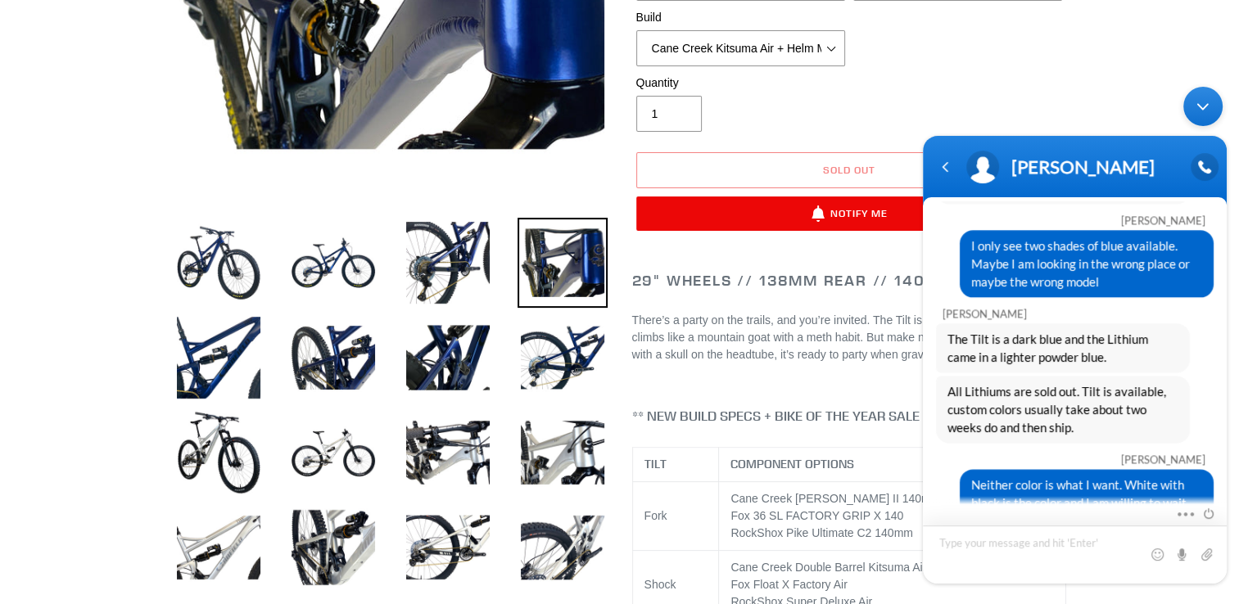
scroll to position [0, 0]
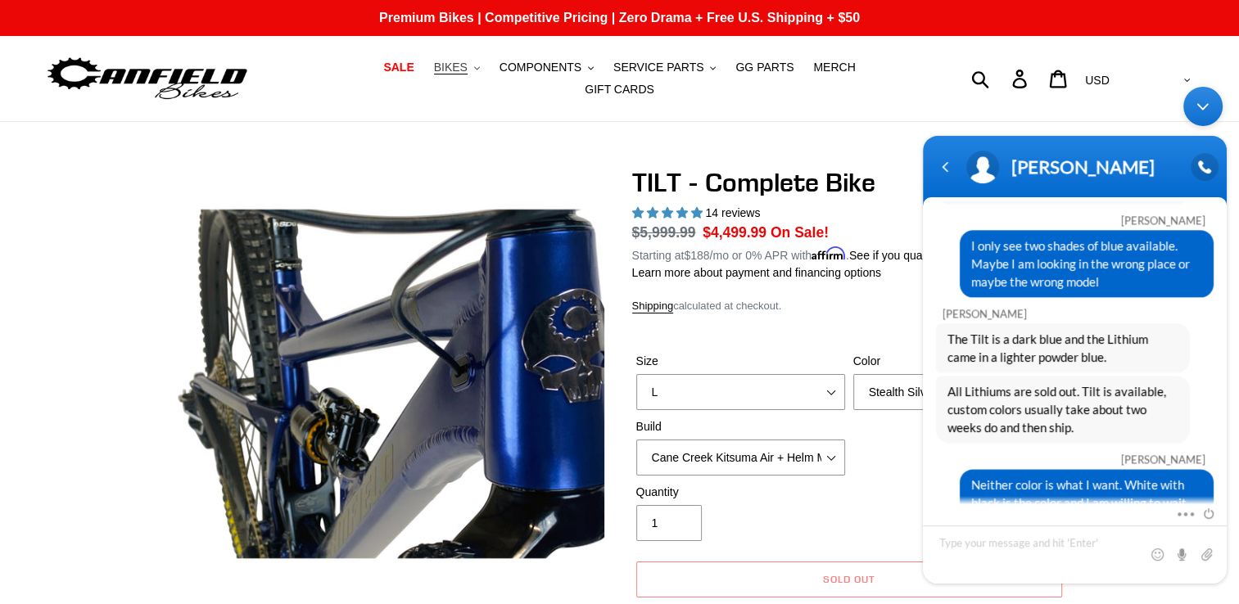
click at [434, 74] on span "BIKES" at bounding box center [451, 68] width 34 height 14
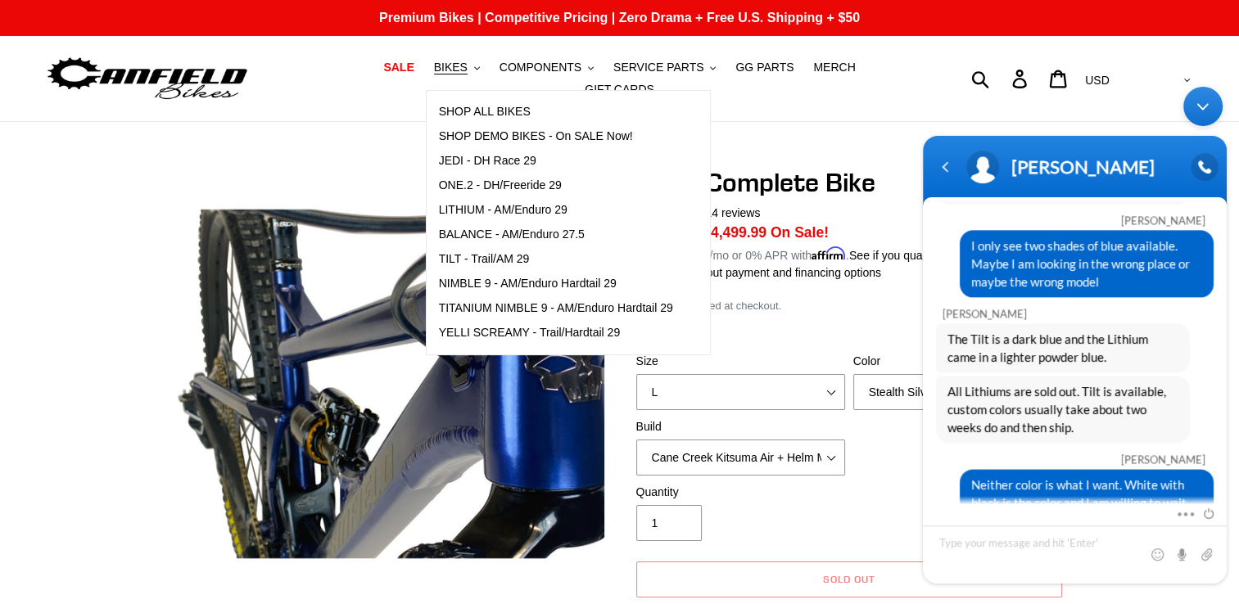
click at [762, 104] on nav "SALE BIKES .cls-1{fill:#231f20} SHOP ALL BIKES SHOP DEMO BIKES - On SALE Now! J…" at bounding box center [619, 78] width 575 height 85
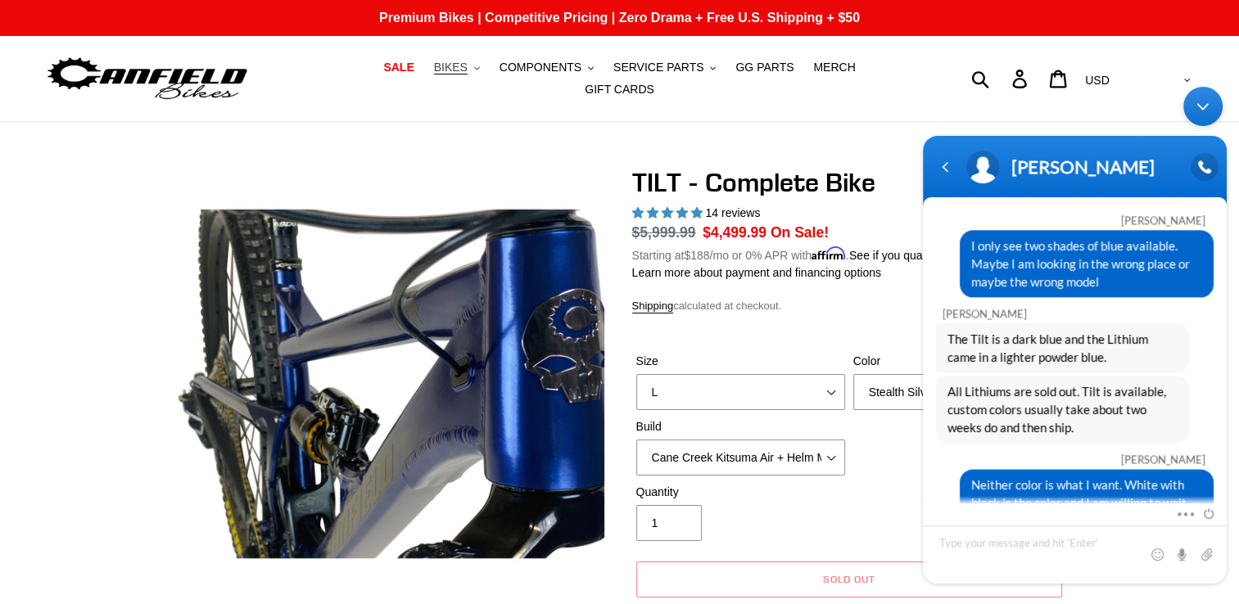
click at [434, 74] on span "BIKES" at bounding box center [451, 68] width 34 height 14
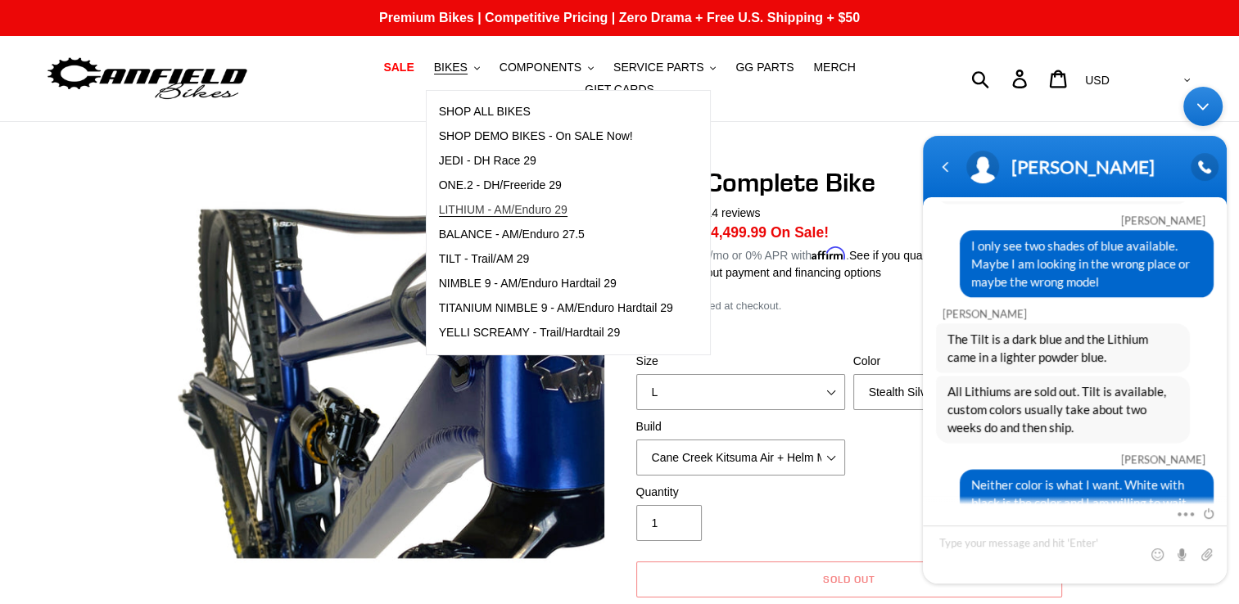
click at [470, 213] on span "LITHIUM - AM/Enduro 29" at bounding box center [503, 210] width 129 height 14
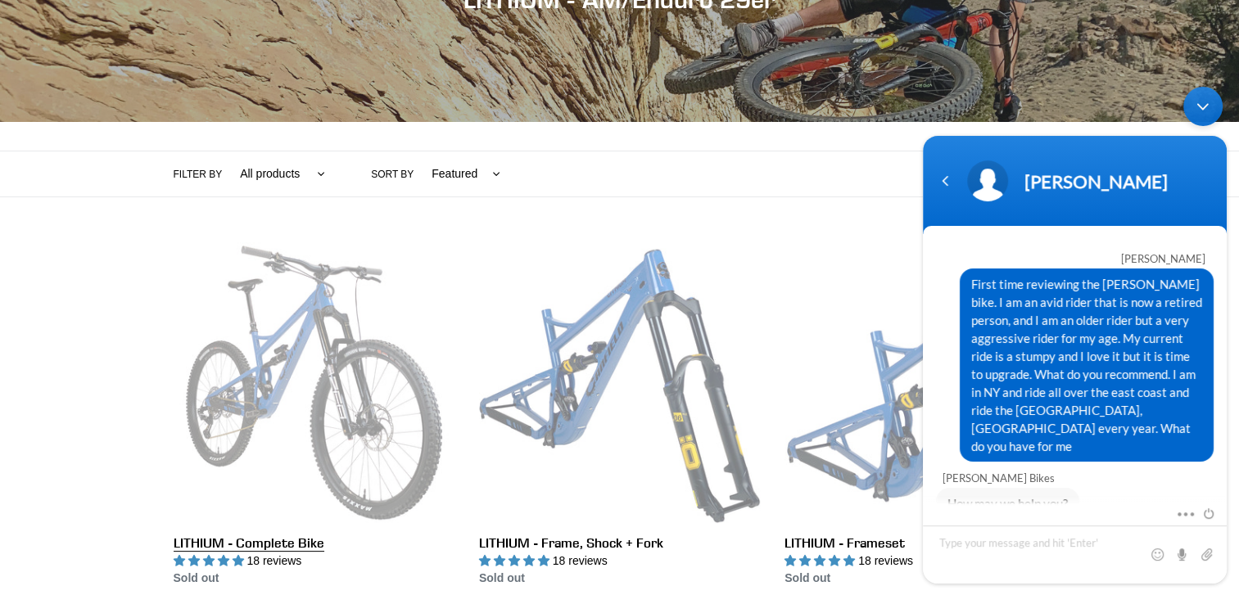
scroll to position [2522, 0]
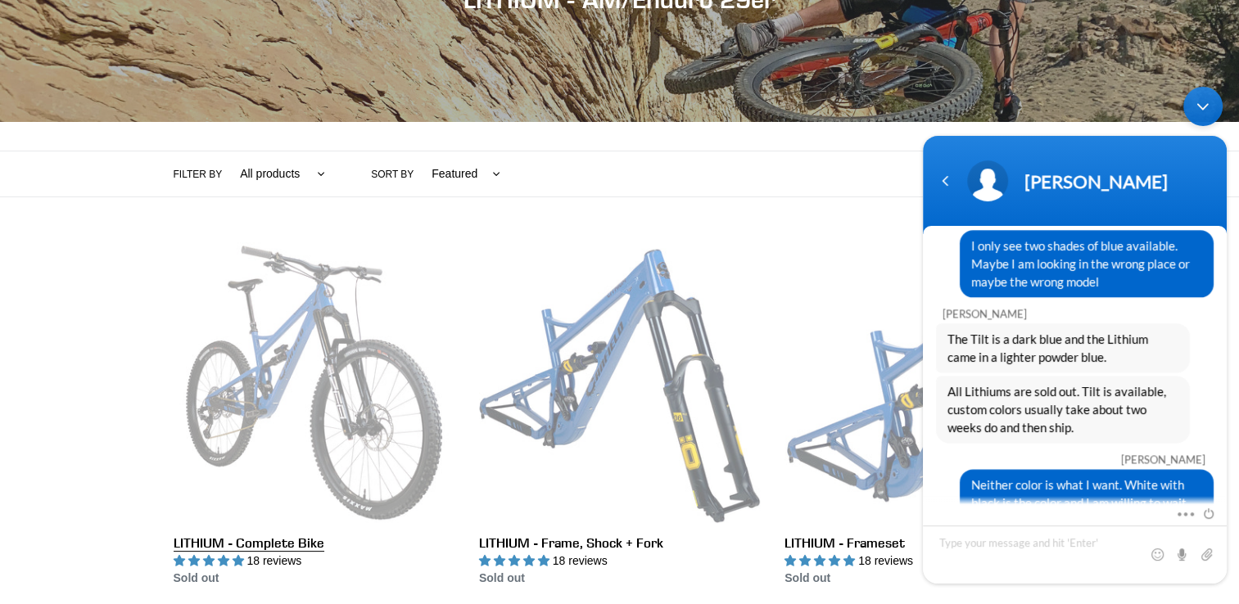
click at [352, 336] on link "LITHIUM - Complete Bike" at bounding box center [314, 414] width 281 height 345
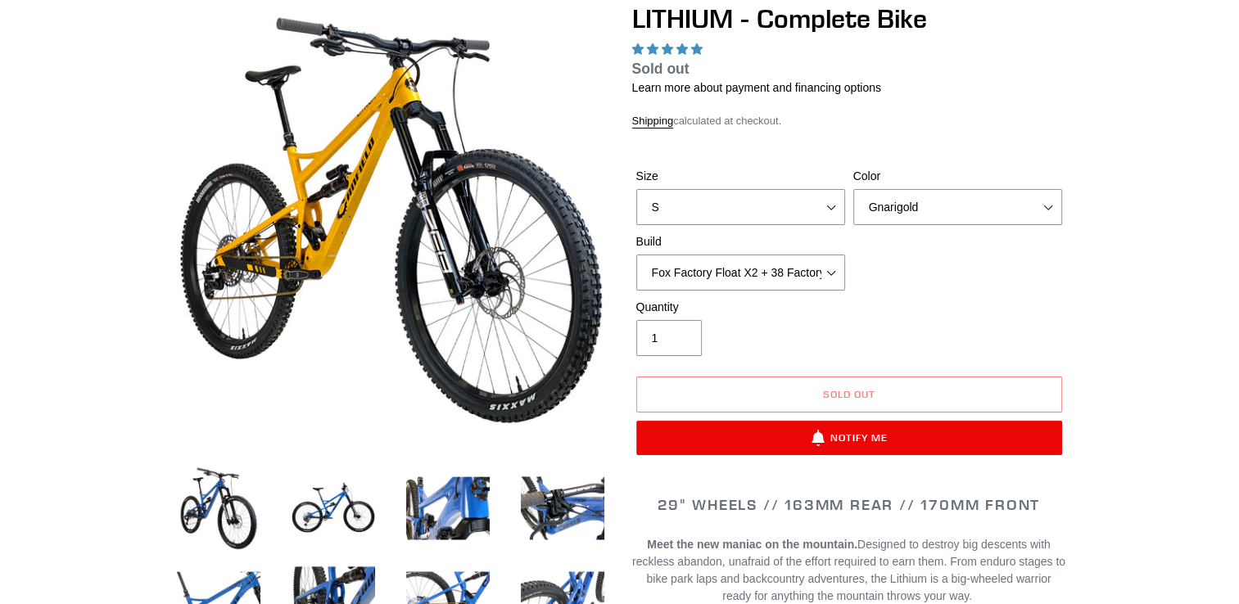
select select "Stealth Black"
click at [853, 189] on select "Gnarigold Blue Velvet Stealth Black" at bounding box center [957, 207] width 209 height 36
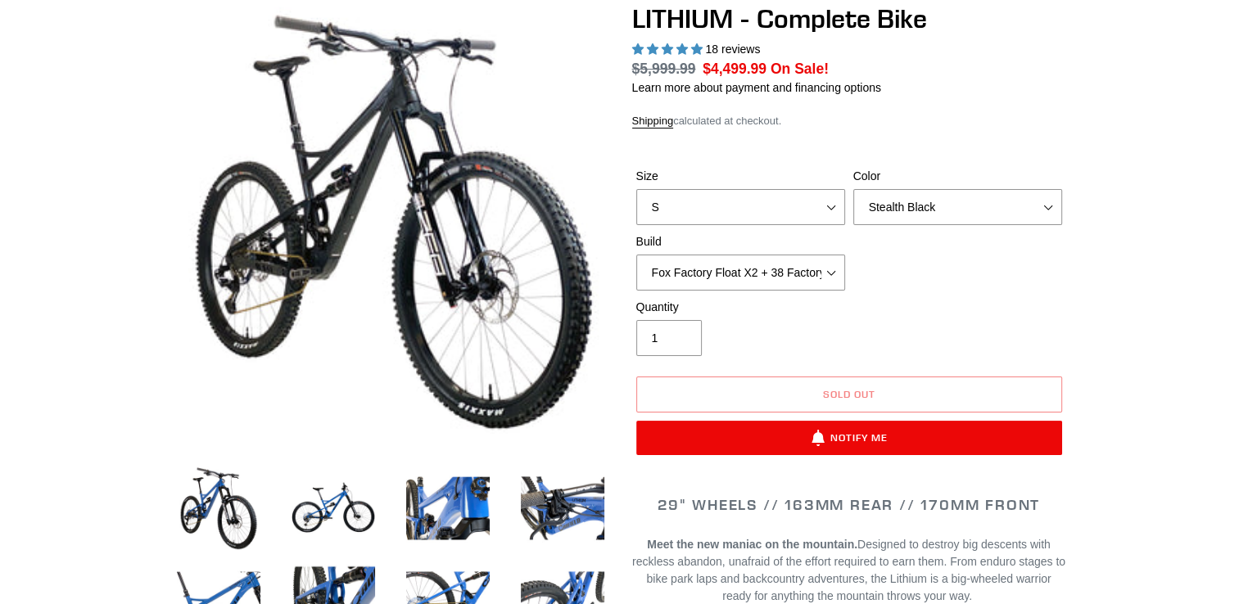
scroll to position [164, 0]
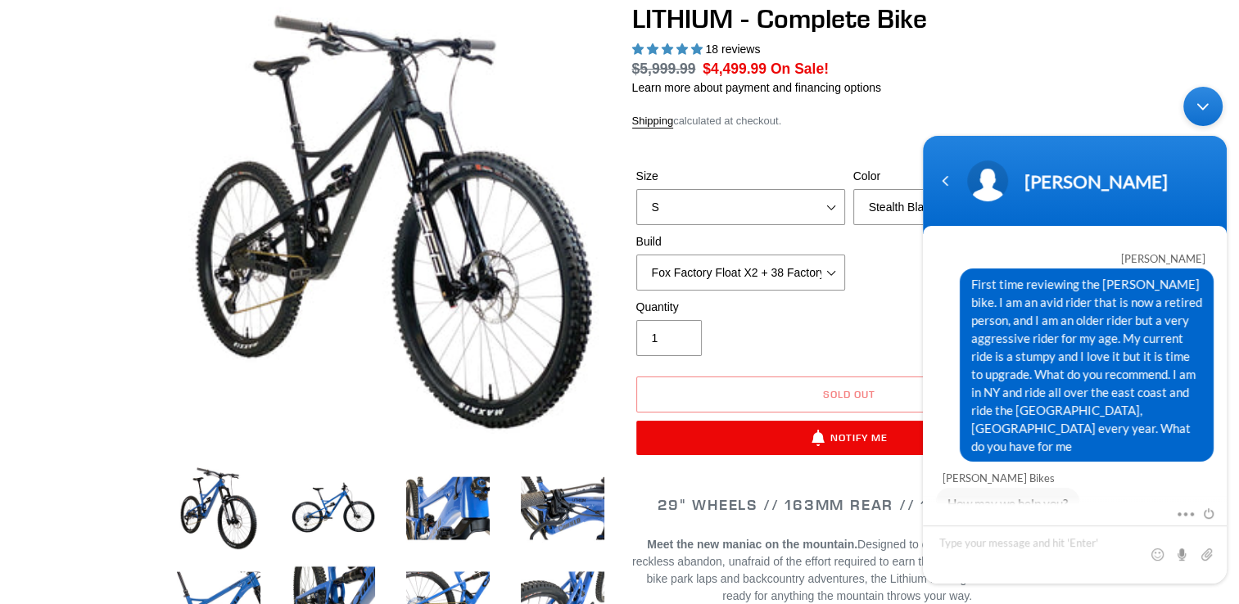
select select "highest-rating"
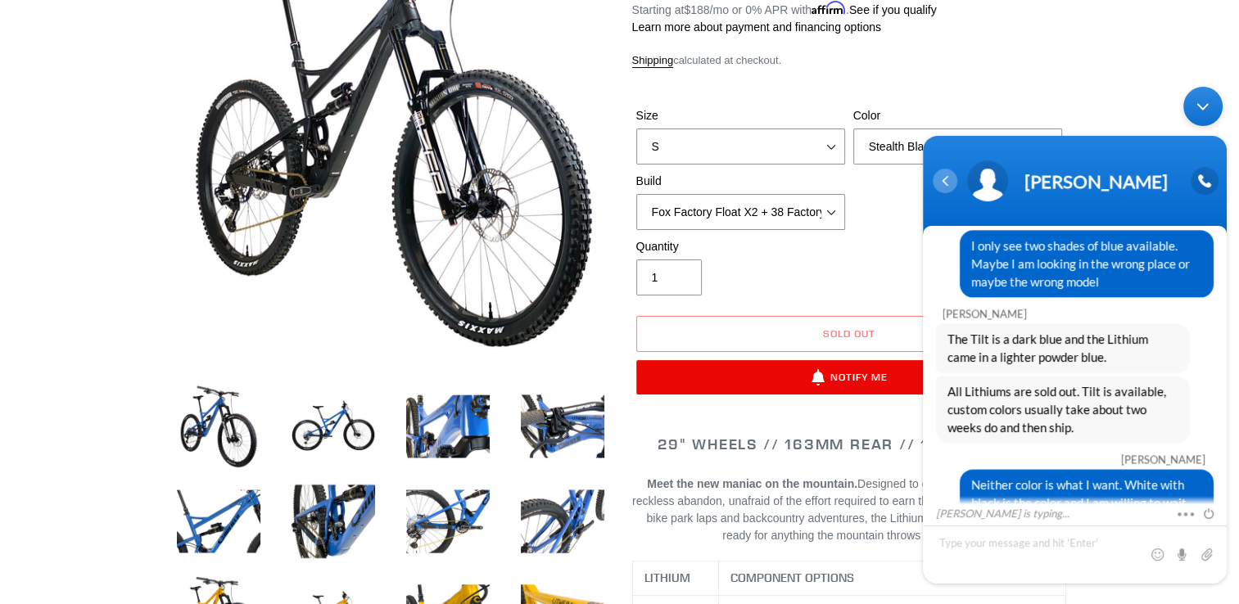
scroll to position [328, 0]
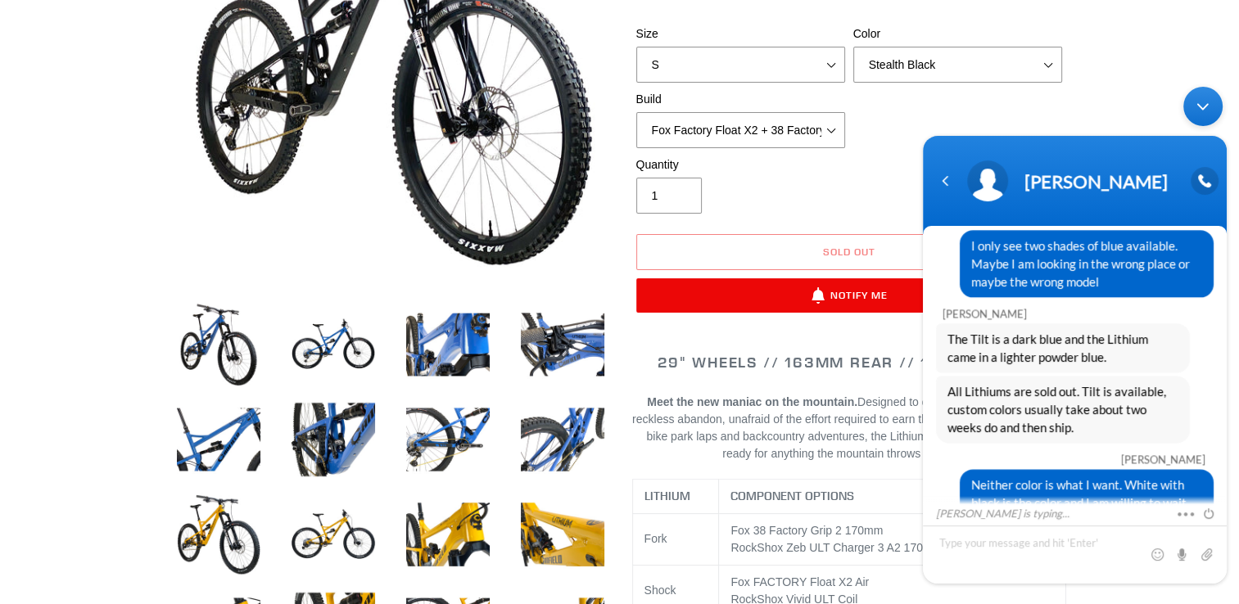
click at [1051, 53] on select "Gnarigold Blue Velvet Stealth Black" at bounding box center [957, 65] width 209 height 36
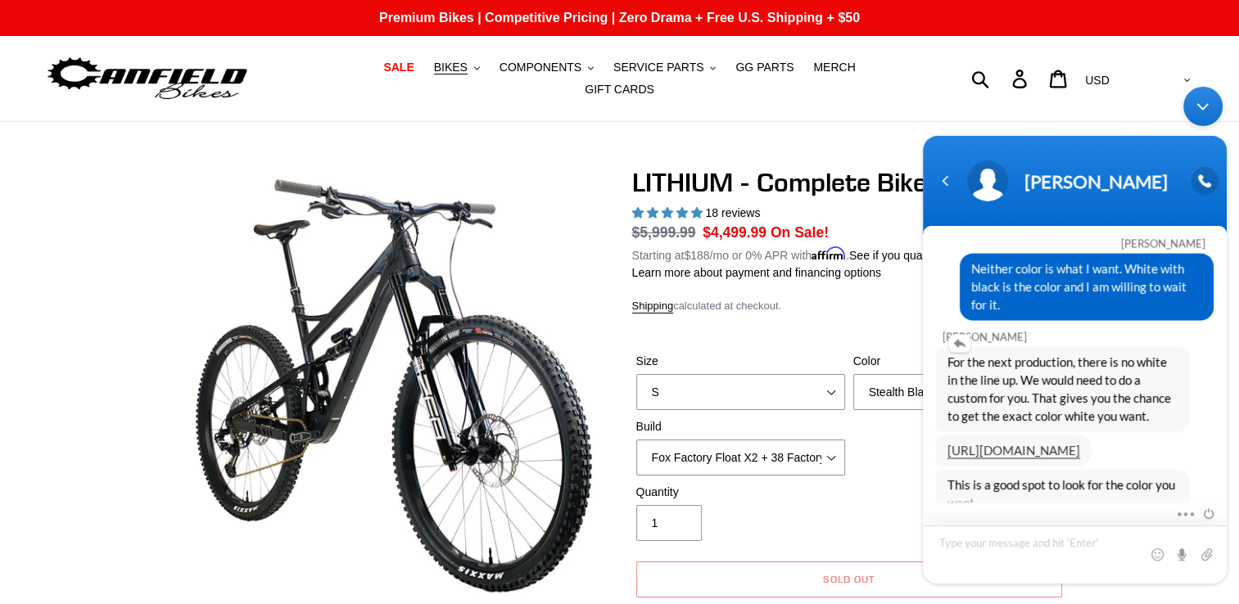
scroll to position [82, 0]
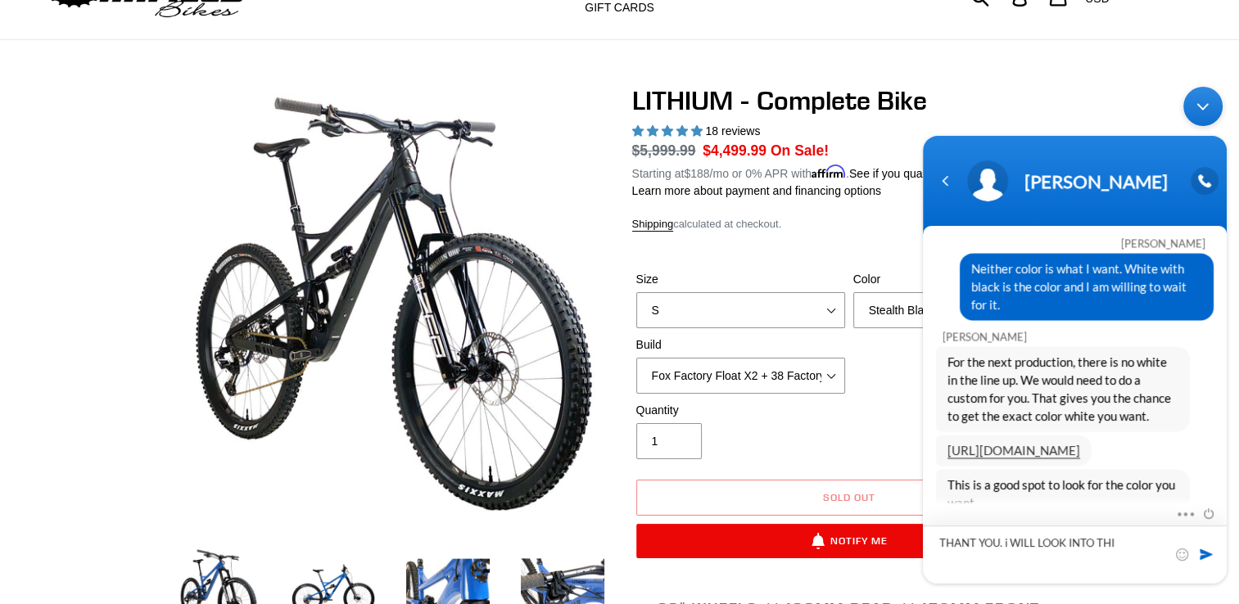
type textarea "THANT YOU. i WILL LOOK INTO THIS"
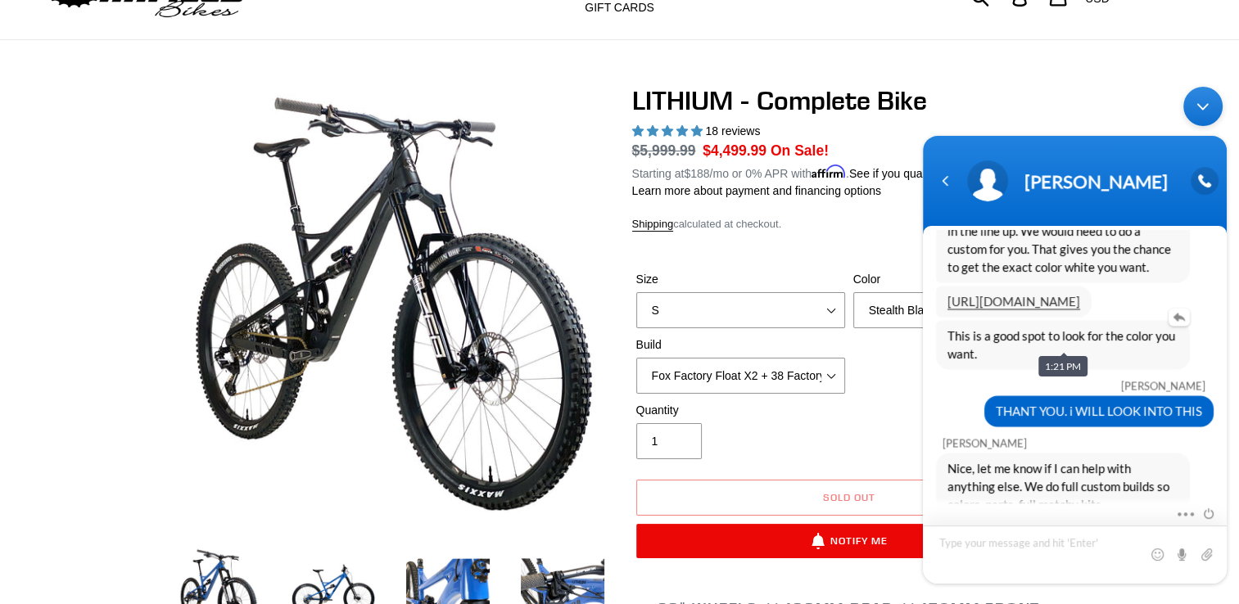
scroll to position [2858, 0]
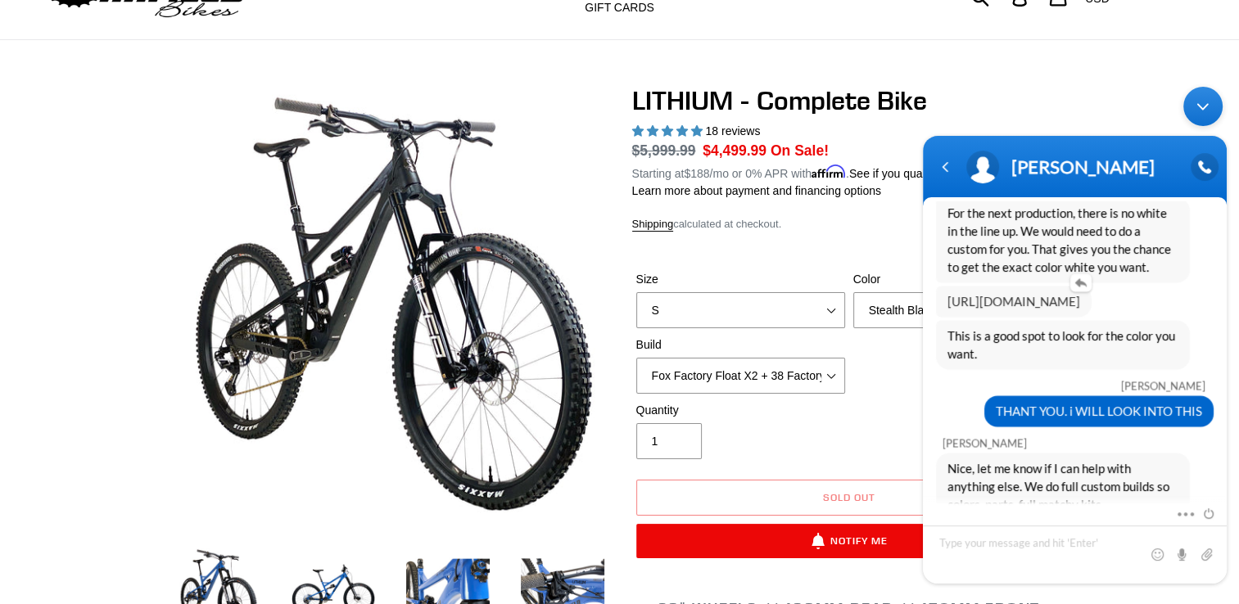
click at [1029, 293] on link "[URL][DOMAIN_NAME]" at bounding box center [1014, 300] width 133 height 15
click at [1020, 293] on link "[URL][DOMAIN_NAME]" at bounding box center [1014, 300] width 133 height 15
